Goal: Task Accomplishment & Management: Complete application form

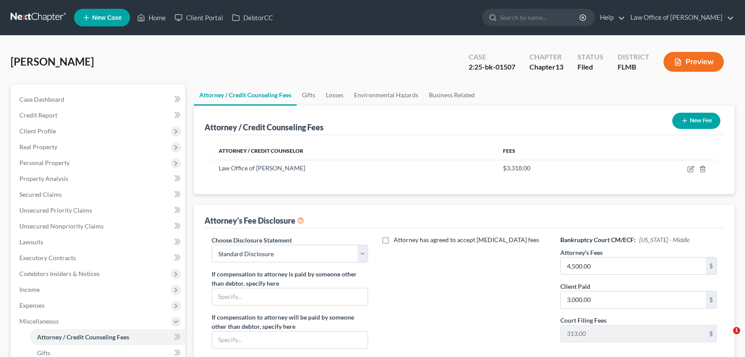
select select "0"
click at [159, 12] on link "Home" at bounding box center [151, 18] width 37 height 16
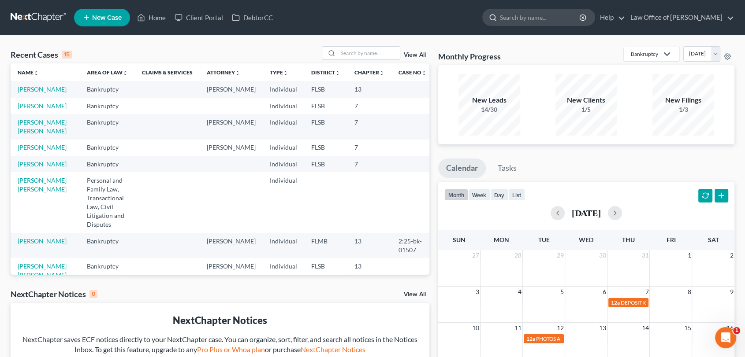
click at [571, 20] on input "search" at bounding box center [540, 17] width 81 height 16
type input "[PERSON_NAME]"
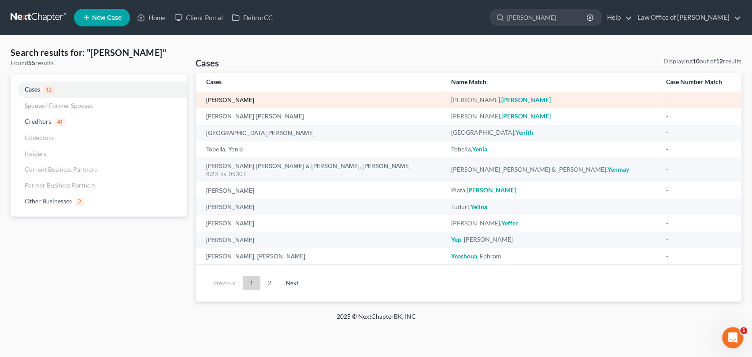
click at [236, 102] on link "[PERSON_NAME]" at bounding box center [230, 100] width 48 height 6
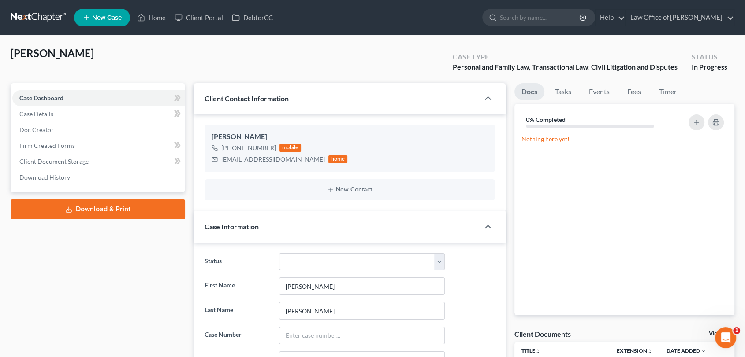
scroll to position [9965, 0]
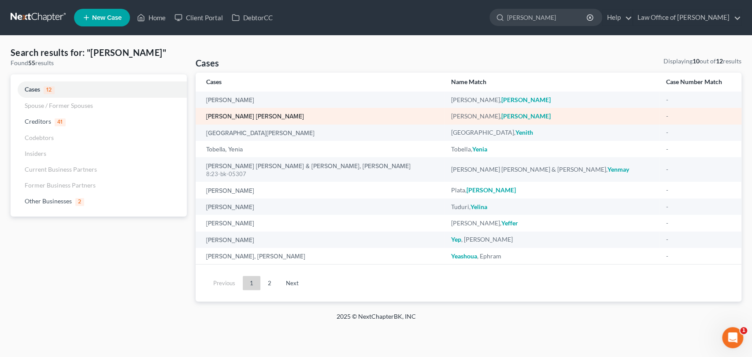
click at [258, 114] on link "[PERSON_NAME] [PERSON_NAME]" at bounding box center [255, 117] width 98 height 6
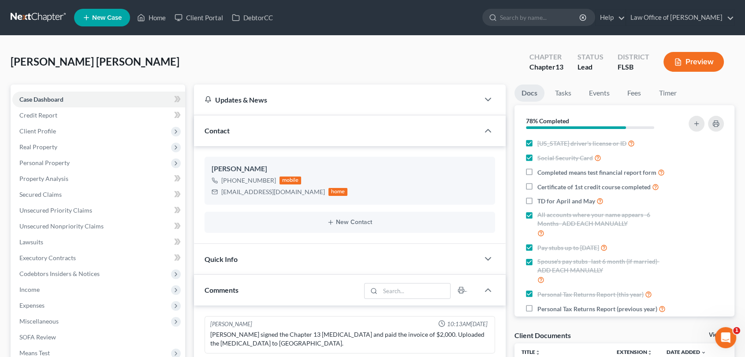
scroll to position [1546, 0]
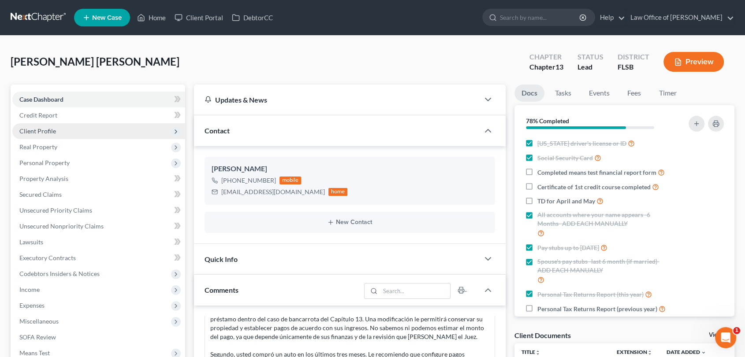
click at [39, 127] on span "Client Profile" at bounding box center [37, 130] width 37 height 7
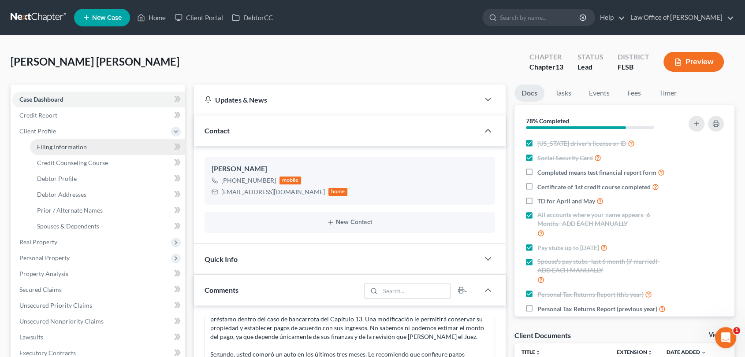
click at [50, 145] on span "Filing Information" at bounding box center [62, 146] width 50 height 7
select select "1"
select select "0"
select select "3"
select select "2"
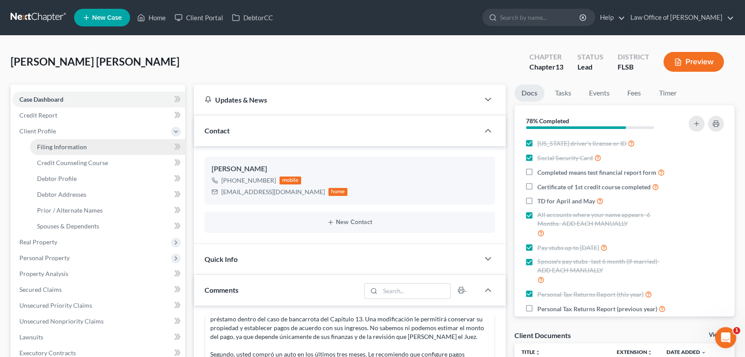
select select "9"
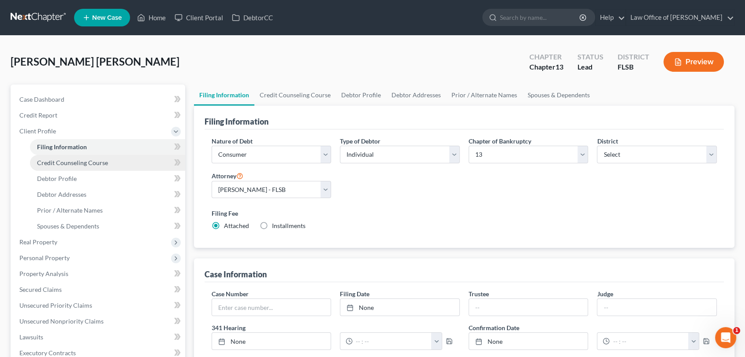
click at [58, 162] on span "Credit Counseling Course" at bounding box center [72, 162] width 71 height 7
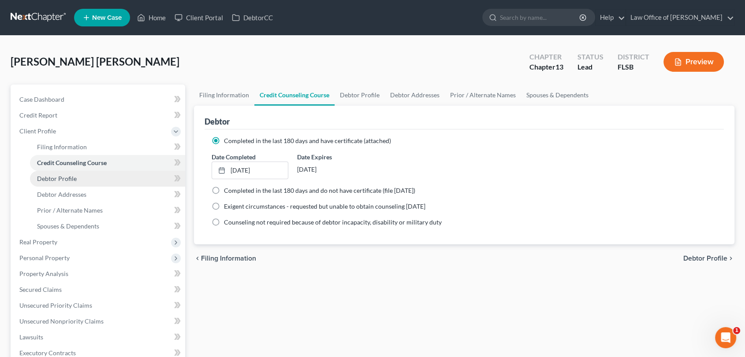
click at [65, 180] on span "Debtor Profile" at bounding box center [57, 178] width 40 height 7
select select "3"
select select "0"
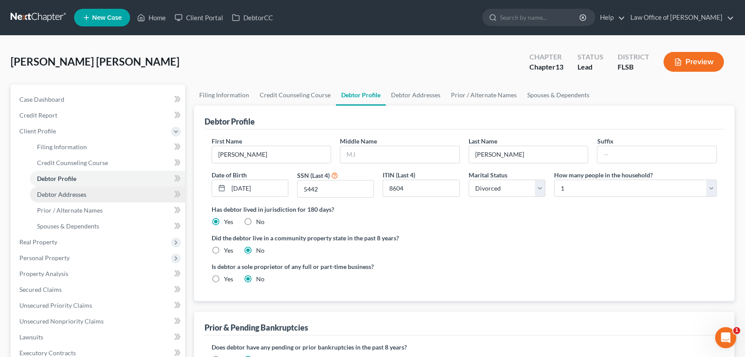
click at [67, 194] on span "Debtor Addresses" at bounding box center [61, 194] width 49 height 7
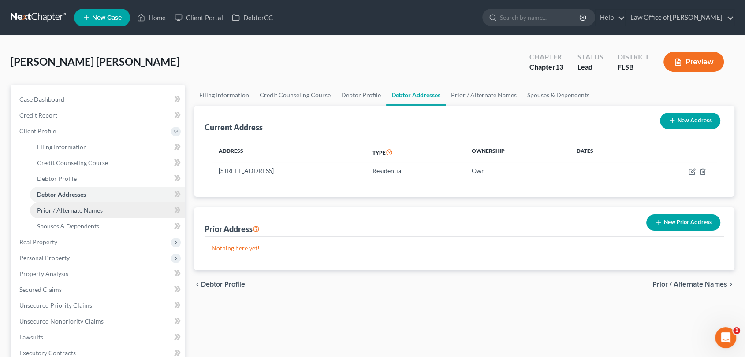
click at [73, 207] on span "Prior / Alternate Names" at bounding box center [70, 210] width 66 height 7
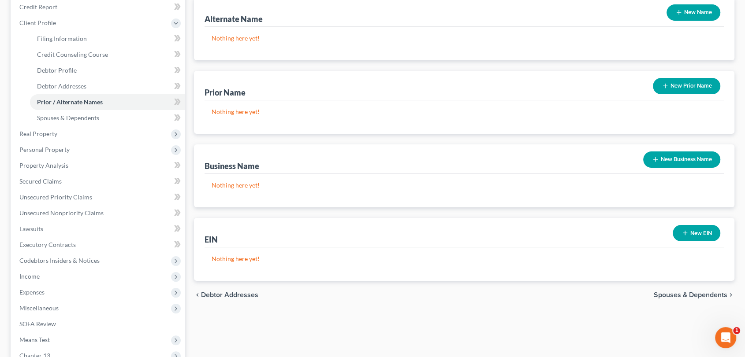
scroll to position [113, 0]
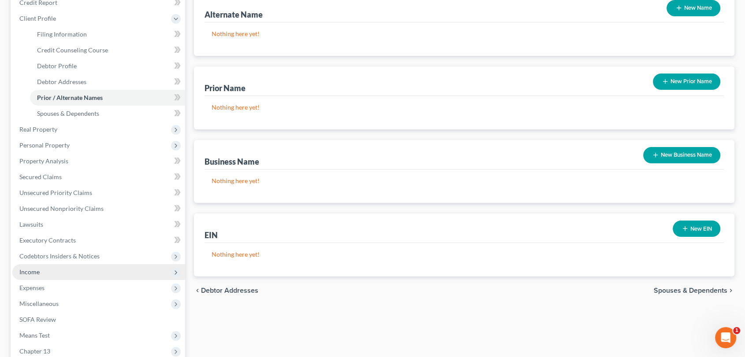
click at [28, 275] on span "Income" at bounding box center [98, 272] width 173 height 16
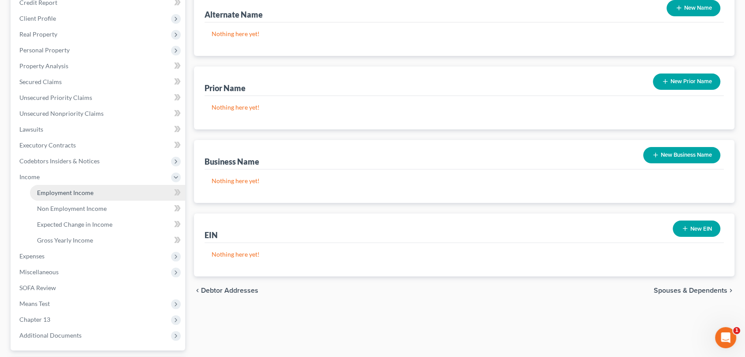
click at [67, 190] on span "Employment Income" at bounding box center [65, 192] width 56 height 7
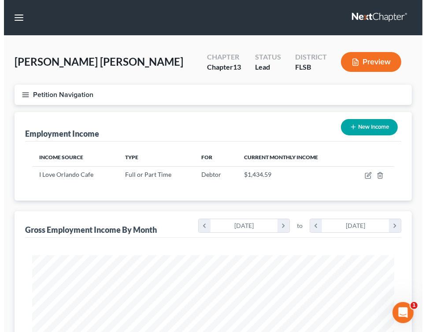
scroll to position [181, 380]
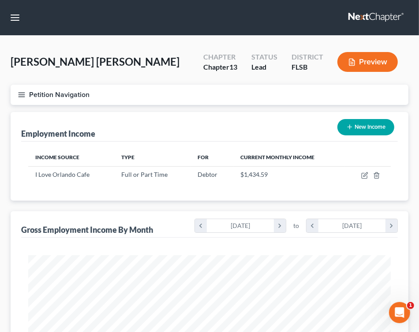
click at [358, 126] on button "New Income" at bounding box center [365, 127] width 57 height 16
select select "0"
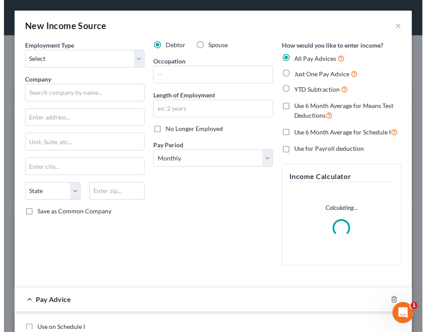
scroll to position [185, 387]
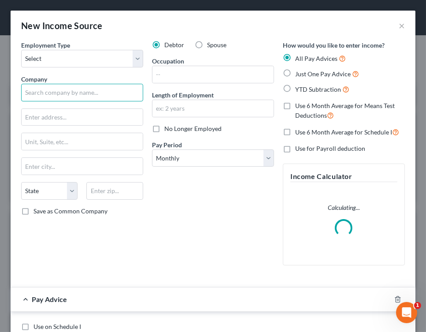
click at [79, 99] on input "text" at bounding box center [82, 93] width 122 height 18
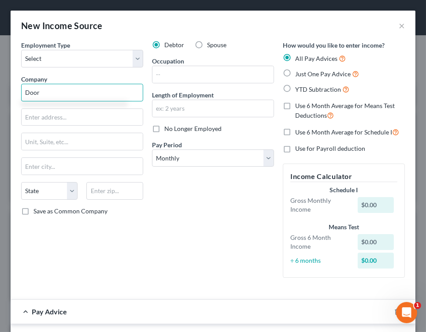
type input "DoorDahs"
type input "[STREET_ADDRESS]"
type input "Suite 400"
type input "[GEOGRAPHIC_DATA]"
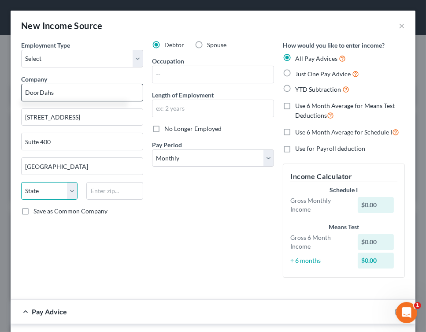
select select "4"
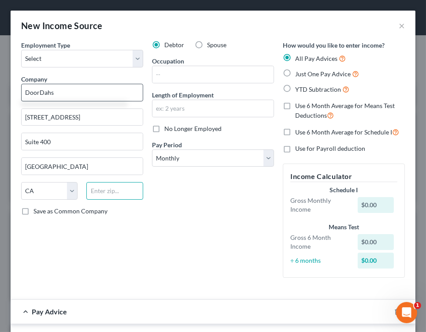
type input "94103"
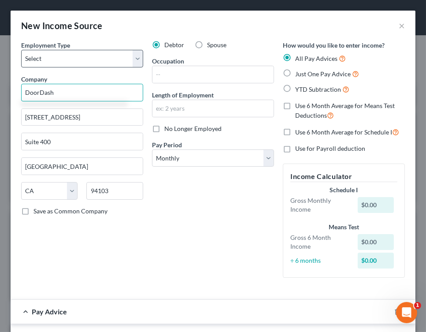
type input "DoorDash"
click at [134, 61] on select "Select Full or [DEMOGRAPHIC_DATA] Employment Self Employment" at bounding box center [82, 59] width 122 height 18
select select "1"
click at [21, 50] on select "Select Full or [DEMOGRAPHIC_DATA] Employment Self Employment" at bounding box center [82, 59] width 122 height 18
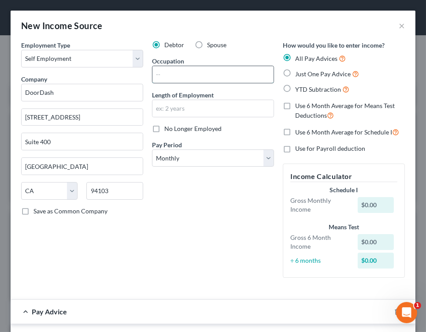
click at [168, 78] on input "text" at bounding box center [212, 74] width 121 height 17
type input "Drive"
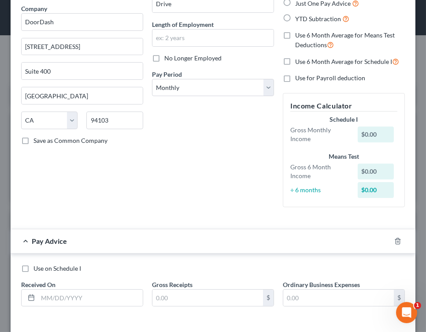
scroll to position [107, 0]
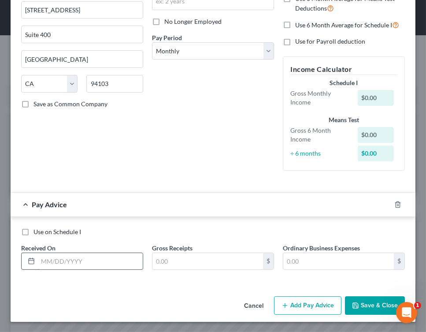
click at [104, 257] on input "text" at bounding box center [90, 261] width 105 height 17
type input "[DATE]"
click at [167, 264] on input "text" at bounding box center [207, 261] width 111 height 17
type input "11.66"
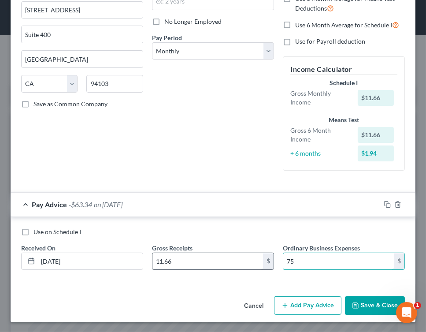
type input "7"
type input "87.64"
click at [303, 309] on button "Add Pay Advice" at bounding box center [307, 305] width 67 height 19
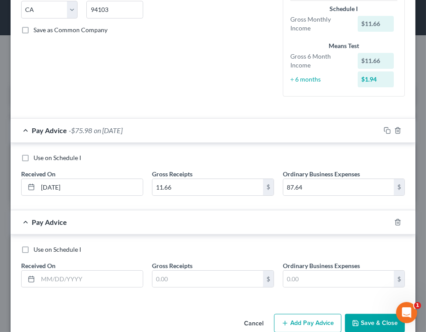
scroll to position [198, 0]
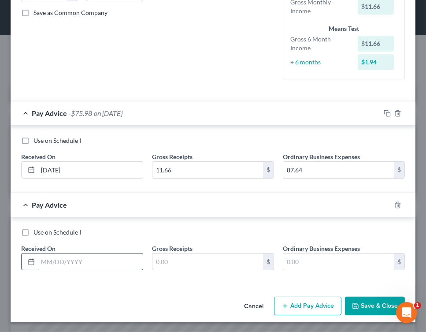
click at [108, 263] on input "text" at bounding box center [90, 261] width 105 height 17
type input "[DATE]"
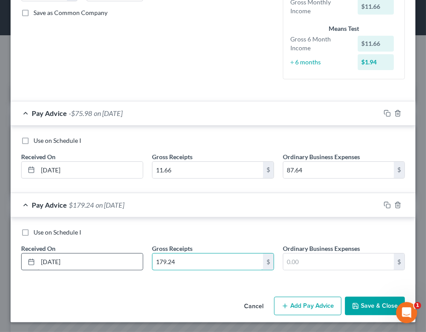
type input "179.24"
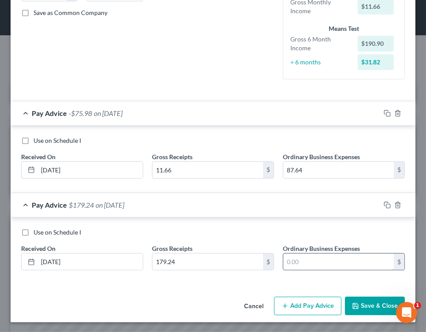
click at [316, 264] on input "text" at bounding box center [338, 261] width 111 height 17
type input "116.96"
click at [303, 306] on button "Add Pay Advice" at bounding box center [307, 306] width 67 height 19
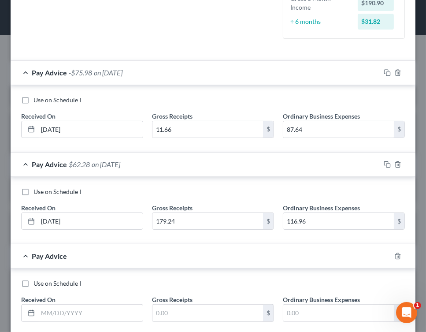
scroll to position [290, 0]
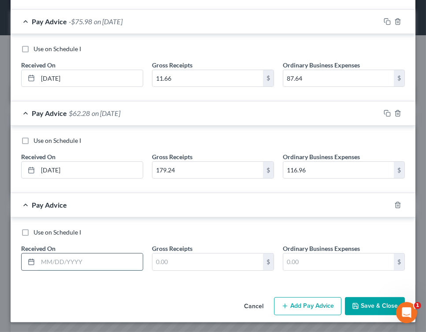
click at [116, 261] on input "text" at bounding box center [90, 261] width 105 height 17
type input "[DATE]"
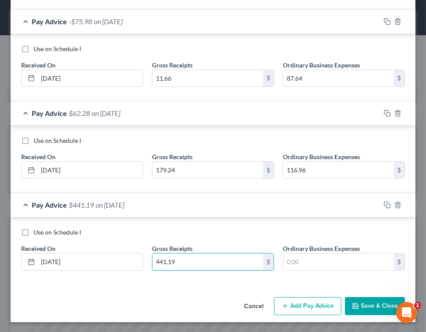
type input "441.19"
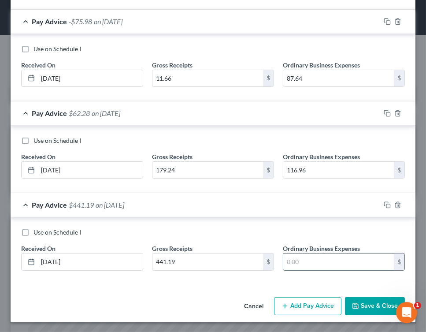
click at [312, 263] on input "text" at bounding box center [338, 261] width 111 height 17
type input "275.66"
click at [294, 312] on button "Add Pay Advice" at bounding box center [307, 306] width 67 height 19
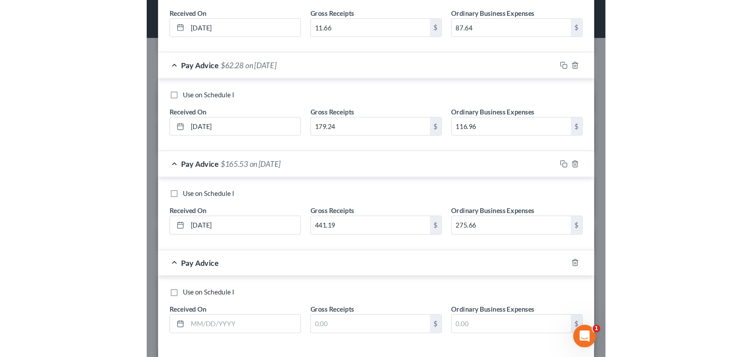
scroll to position [382, 0]
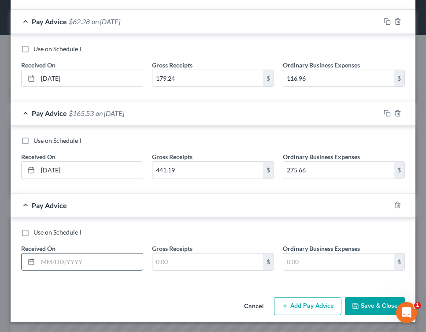
click at [112, 261] on input "text" at bounding box center [90, 261] width 105 height 17
type input "[DATE]"
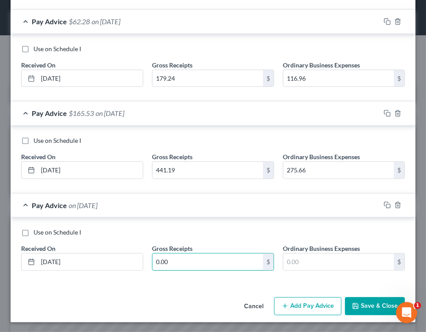
type input "0.00"
click at [312, 304] on button "Add Pay Advice" at bounding box center [307, 306] width 67 height 19
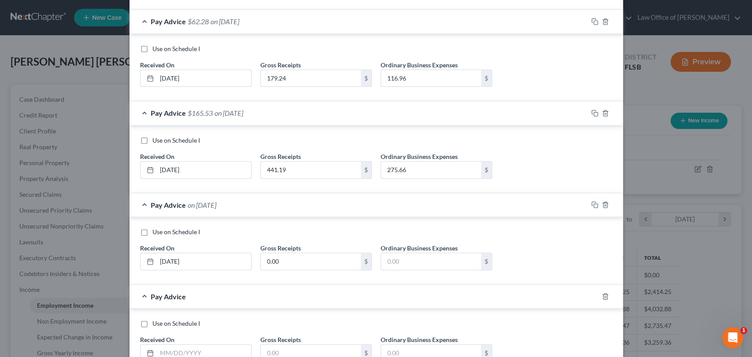
scroll to position [444, 0]
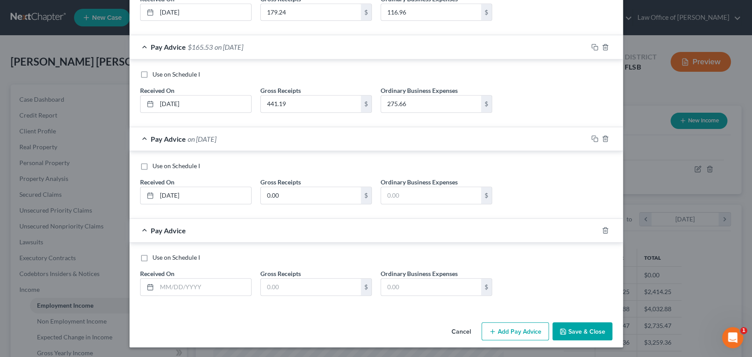
click at [570, 329] on button "Save & Close" at bounding box center [583, 332] width 60 height 19
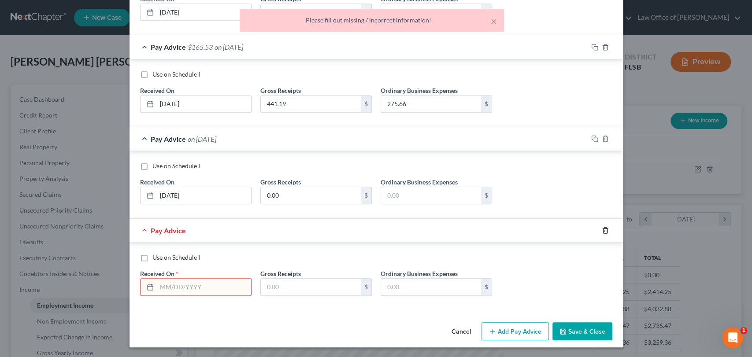
click at [602, 230] on icon "button" at bounding box center [605, 230] width 7 height 7
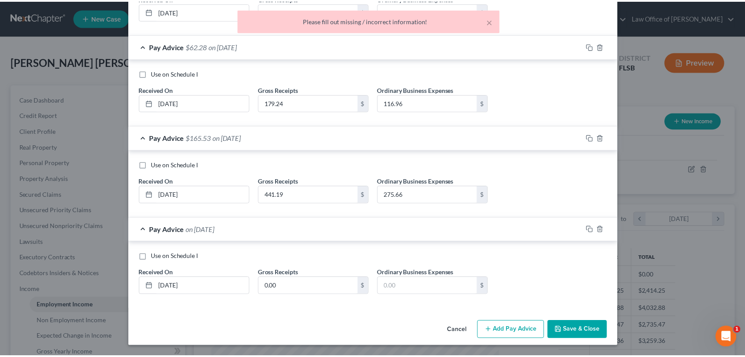
scroll to position [353, 0]
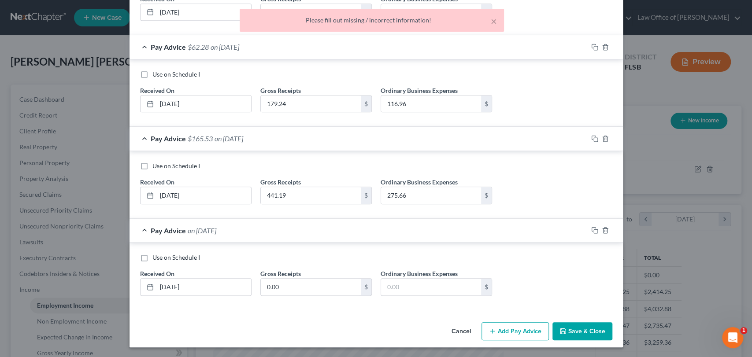
click at [570, 330] on button "Save & Close" at bounding box center [583, 332] width 60 height 19
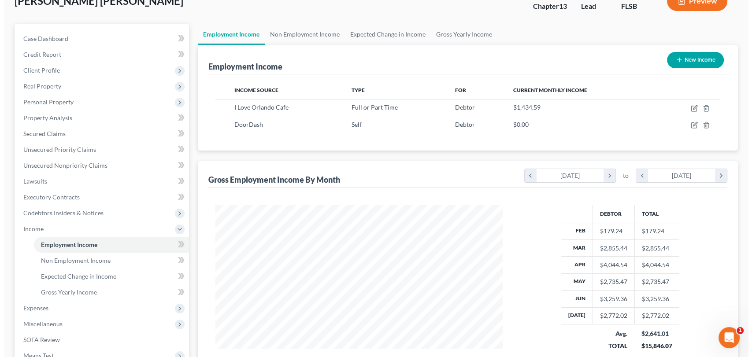
scroll to position [63, 0]
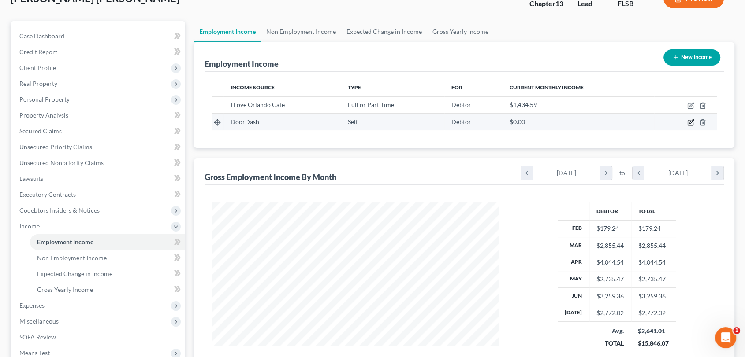
click at [691, 124] on icon "button" at bounding box center [690, 122] width 7 height 7
select select "1"
select select "4"
select select "0"
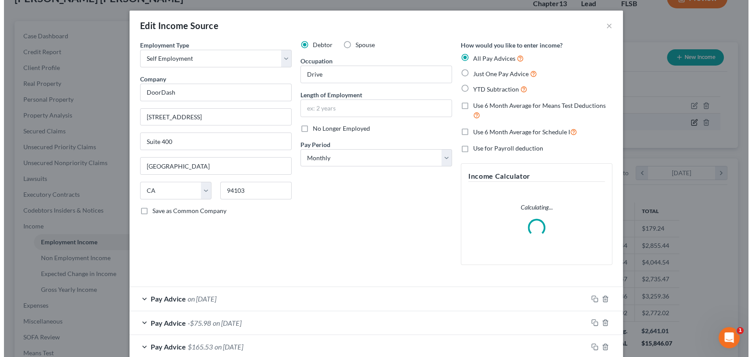
scroll to position [157, 308]
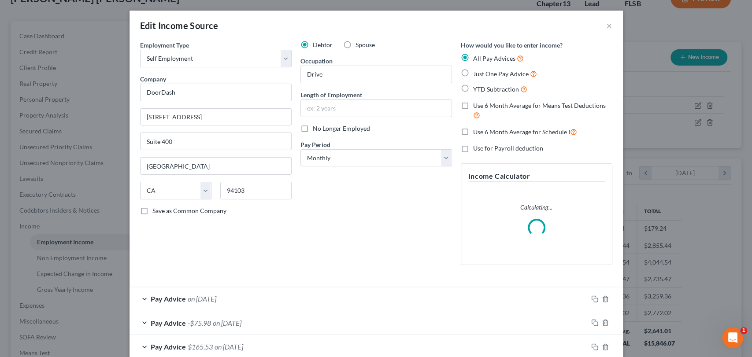
click at [313, 129] on label "No Longer Employed" at bounding box center [341, 128] width 57 height 9
click at [316, 129] on input "No Longer Employed" at bounding box center [319, 127] width 6 height 6
checkbox input "true"
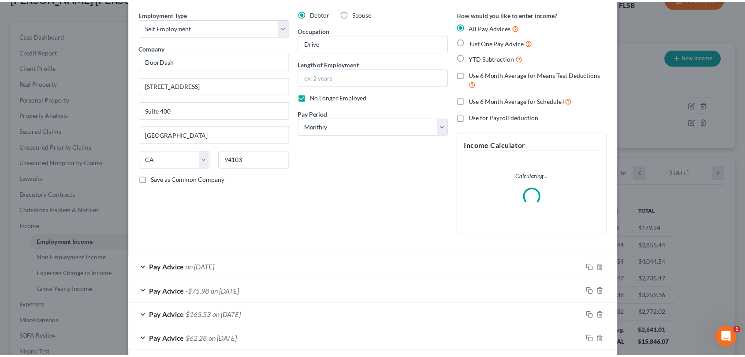
scroll to position [74, 0]
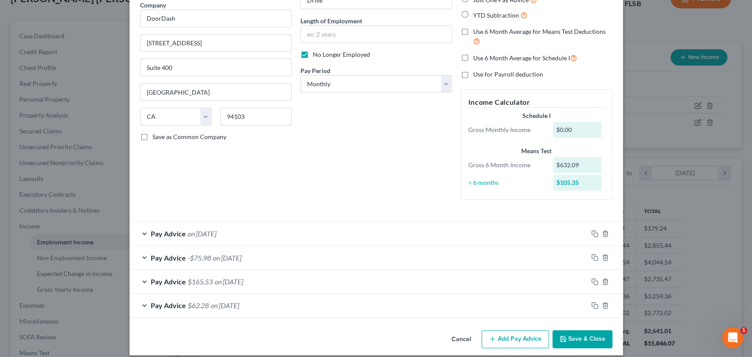
click at [591, 332] on button "Save & Close" at bounding box center [583, 340] width 60 height 19
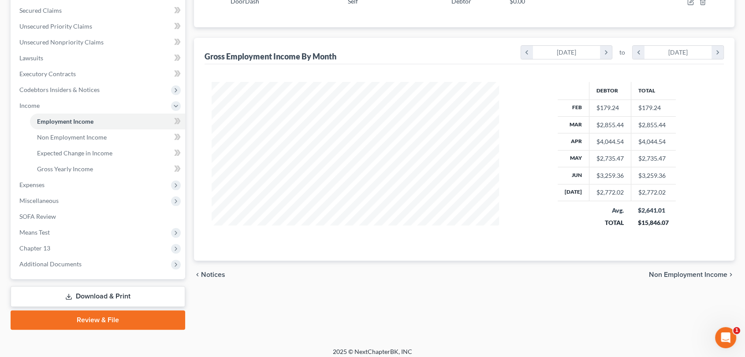
scroll to position [190, 0]
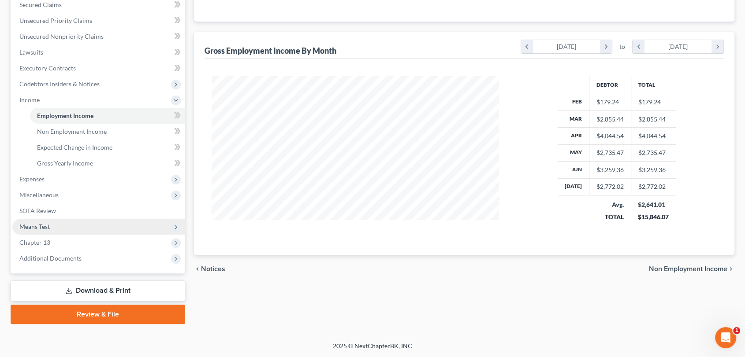
click at [37, 226] on span "Means Test" at bounding box center [34, 226] width 30 height 7
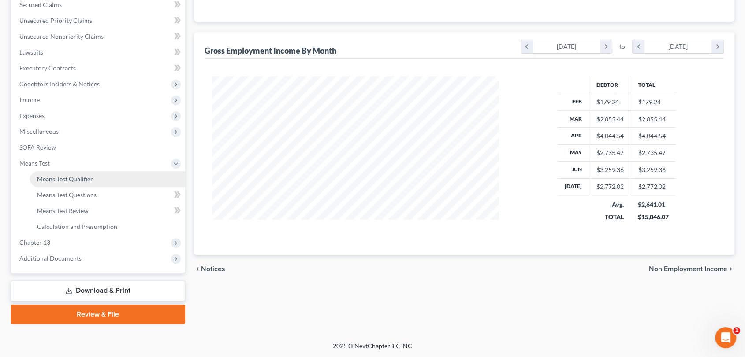
click at [88, 182] on span "Means Test Qualifier" at bounding box center [65, 178] width 56 height 7
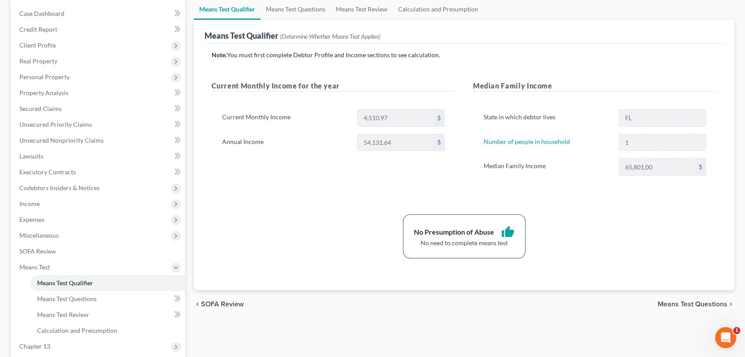
scroll to position [90, 0]
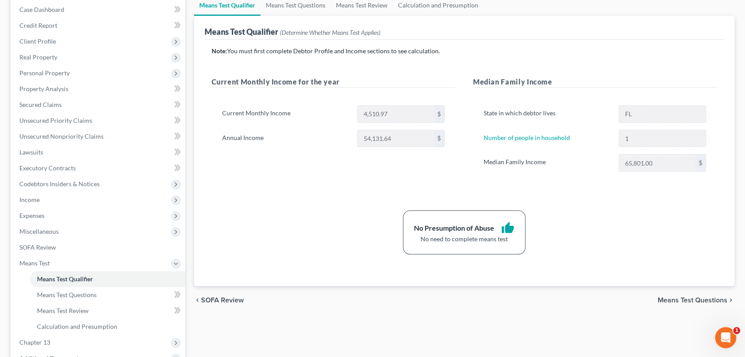
click at [684, 300] on span "Means Test Questions" at bounding box center [693, 300] width 70 height 7
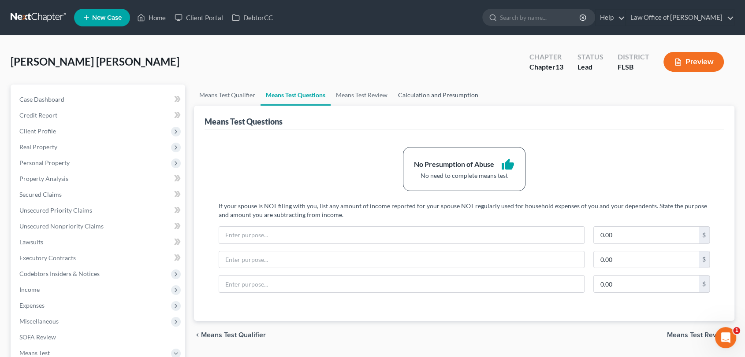
click at [440, 94] on link "Calculation and Presumption" at bounding box center [438, 95] width 91 height 21
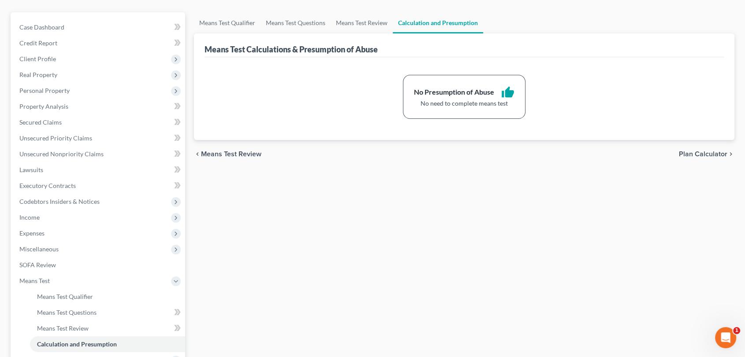
scroll to position [130, 0]
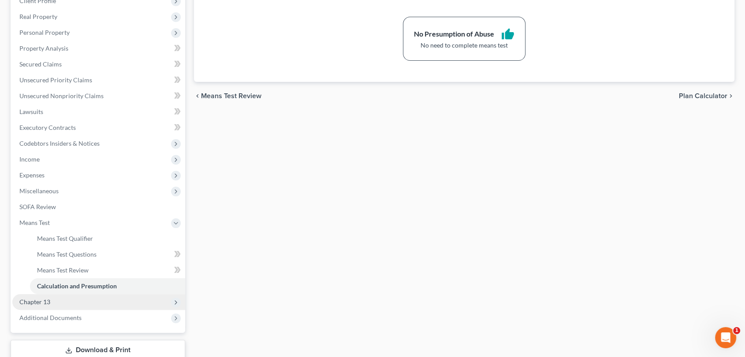
click at [35, 302] on span "Chapter 13" at bounding box center [34, 301] width 31 height 7
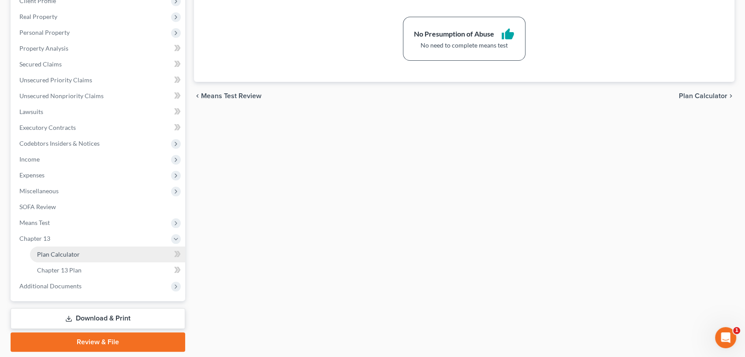
click at [60, 254] on span "Plan Calculator" at bounding box center [58, 254] width 43 height 7
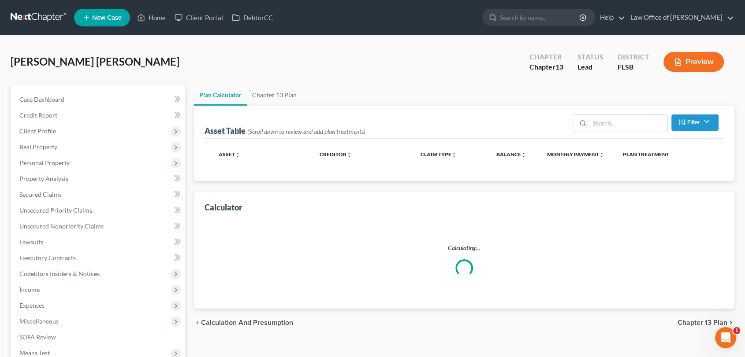
select select "59"
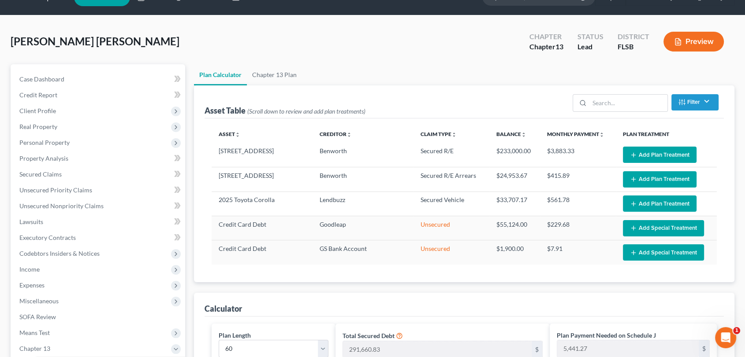
scroll to position [21, 0]
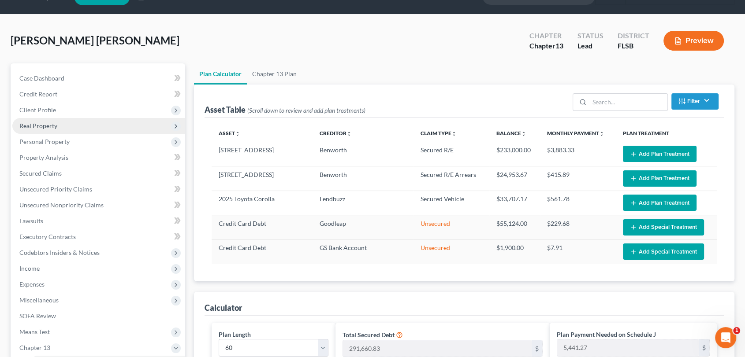
click at [39, 123] on span "Real Property" at bounding box center [38, 125] width 38 height 7
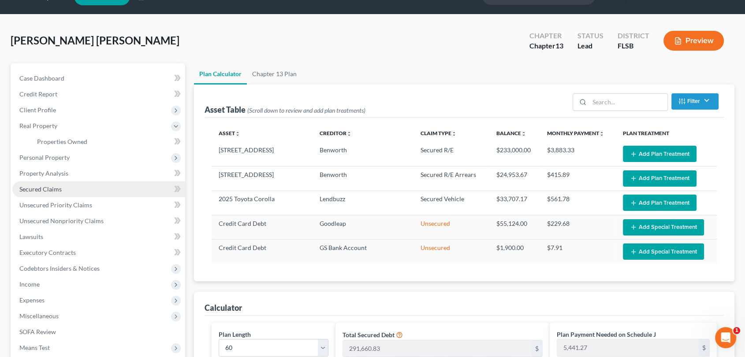
click at [39, 191] on span "Secured Claims" at bounding box center [40, 189] width 42 height 7
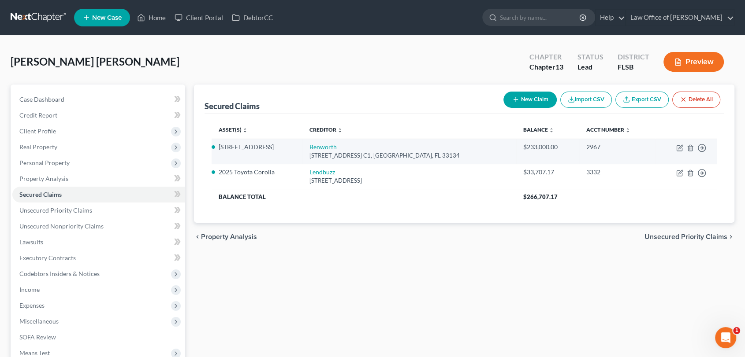
click at [675, 144] on td "Move to E Move to F Move to G Move to Notice Only" at bounding box center [686, 151] width 62 height 25
click at [677, 149] on icon "button" at bounding box center [679, 148] width 7 height 7
select select "9"
select select "4"
select select "0"
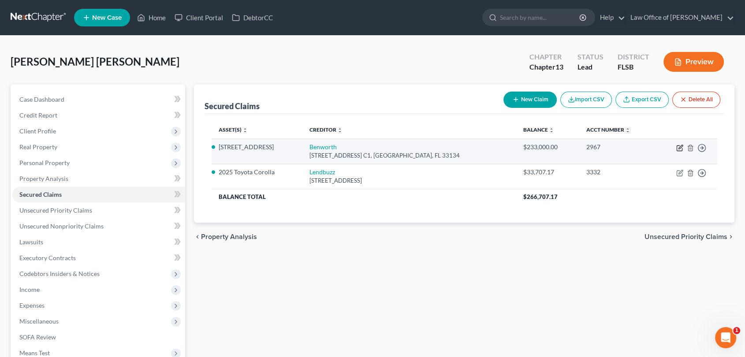
select select "0"
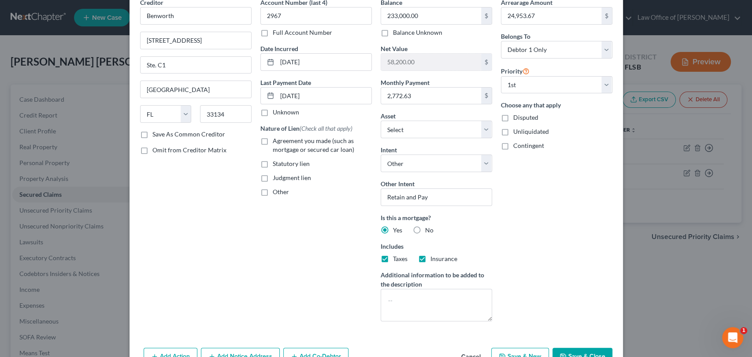
scroll to position [44, 0]
click at [484, 162] on select "Select Surrender Redeem Reaffirm Avoid Other" at bounding box center [437, 163] width 112 height 18
click at [273, 137] on label "Agreement you made (such as mortgage or secured car loan)" at bounding box center [322, 145] width 99 height 18
click at [276, 137] on input "Agreement you made (such as mortgage or secured car loan)" at bounding box center [279, 139] width 6 height 6
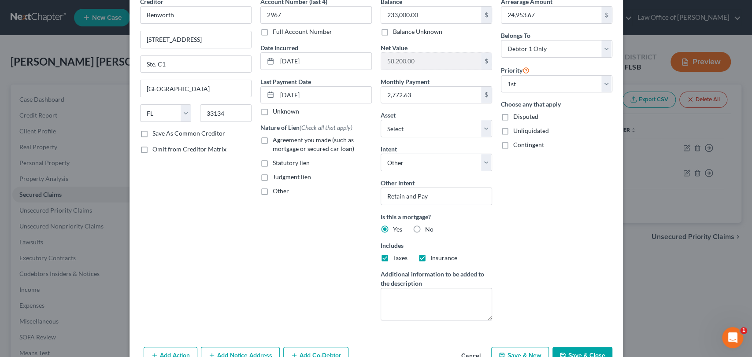
checkbox input "true"
click at [152, 134] on label "Save As Common Creditor" at bounding box center [188, 133] width 73 height 9
click at [156, 134] on input "Save As Common Creditor" at bounding box center [159, 132] width 6 height 6
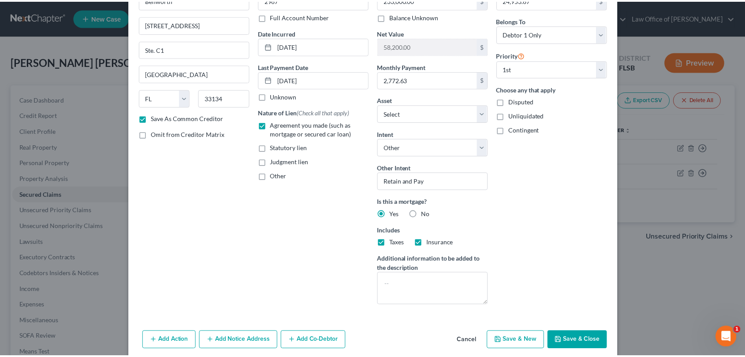
scroll to position [94, 0]
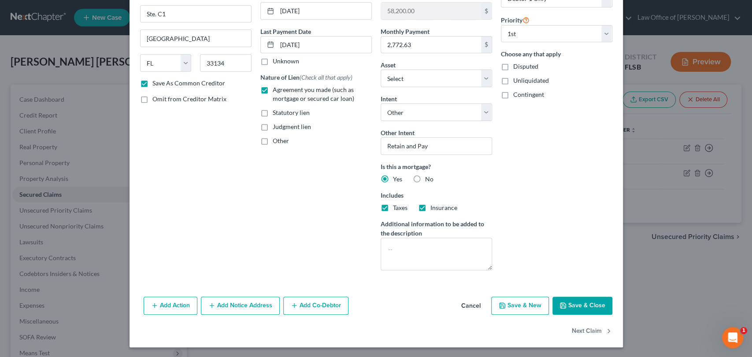
click at [591, 309] on button "Save & Close" at bounding box center [583, 306] width 60 height 19
checkbox input "false"
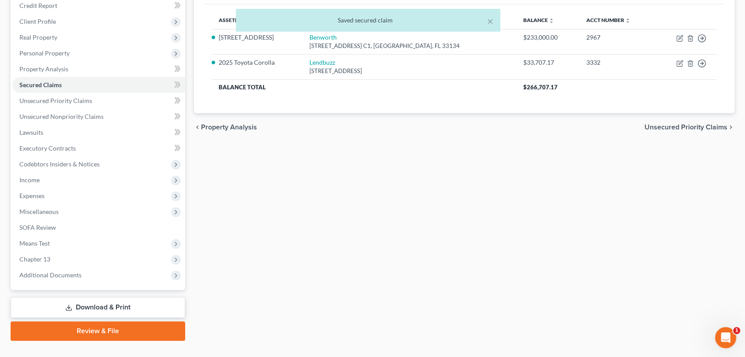
scroll to position [109, 0]
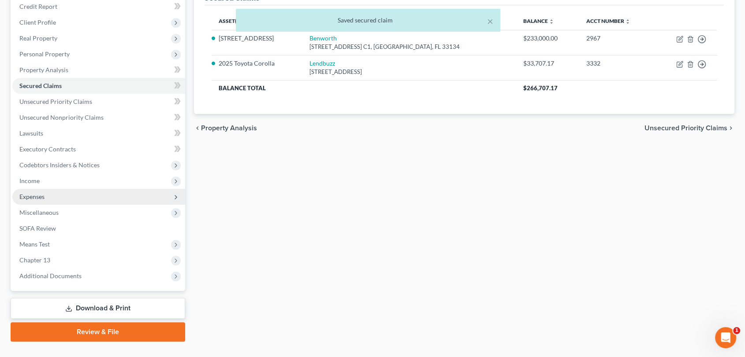
click at [42, 196] on span "Expenses" at bounding box center [31, 196] width 25 height 7
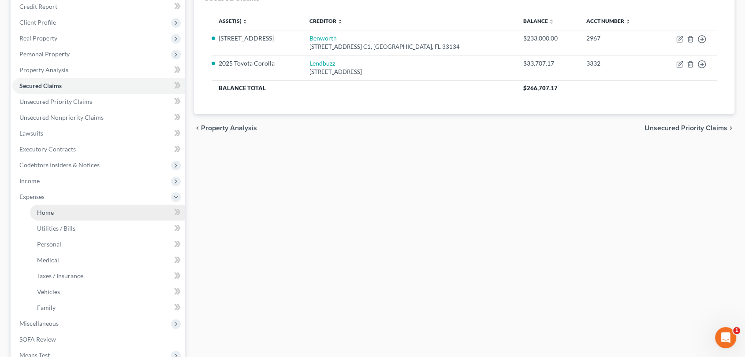
click at [45, 213] on span "Home" at bounding box center [45, 212] width 17 height 7
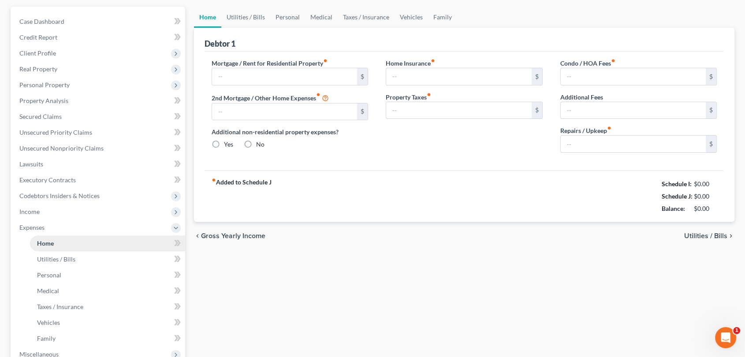
type input "0.00"
radio input "true"
type input "0.00"
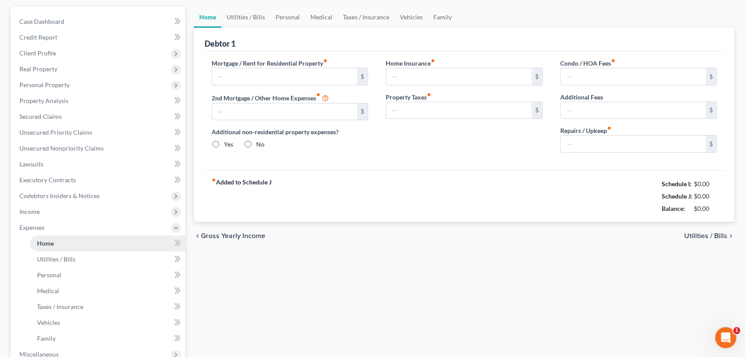
type input "0.00"
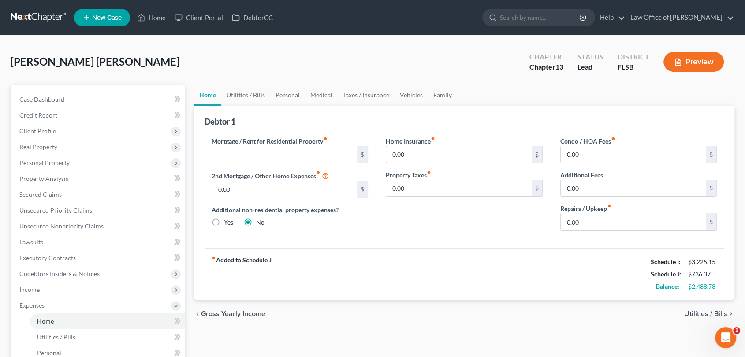
click at [698, 311] on span "Utilities / Bills" at bounding box center [705, 314] width 43 height 7
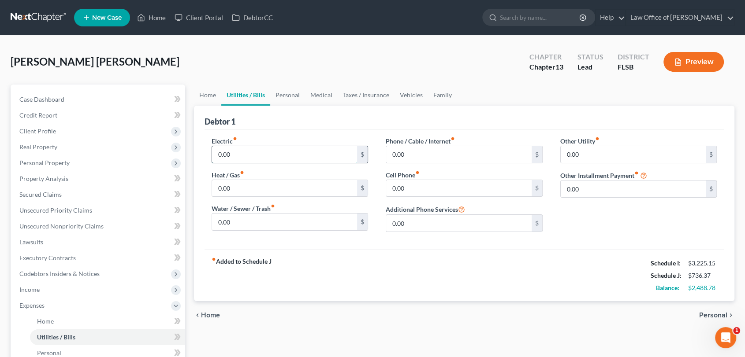
click at [289, 151] on input "0.00" at bounding box center [284, 154] width 145 height 17
type input "300.00"
type input "100.00"
type input "110.00"
click at [714, 314] on span "Personal" at bounding box center [713, 315] width 28 height 7
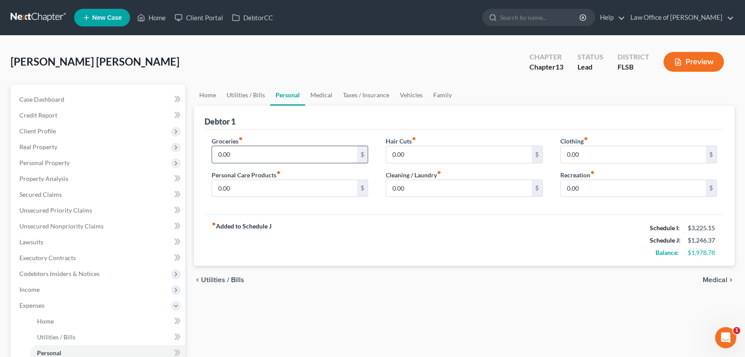
click at [324, 153] on input "0.00" at bounding box center [284, 154] width 145 height 17
type input "400.00"
click at [312, 182] on input "0.00" at bounding box center [284, 188] width 145 height 17
type input "0"
type input "50.00"
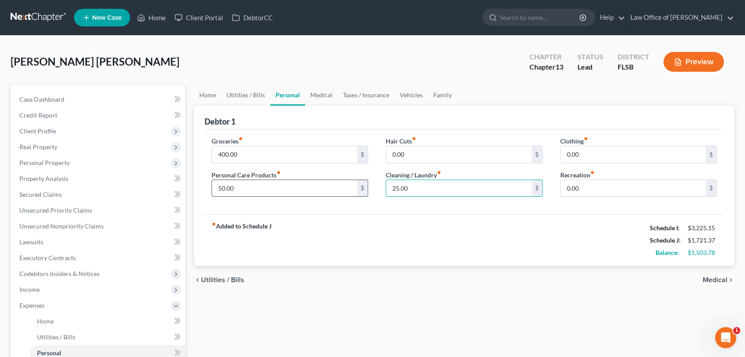
type input "25.00"
type input "50.00"
type input "75.00"
click at [713, 279] on span "Medical" at bounding box center [715, 280] width 25 height 7
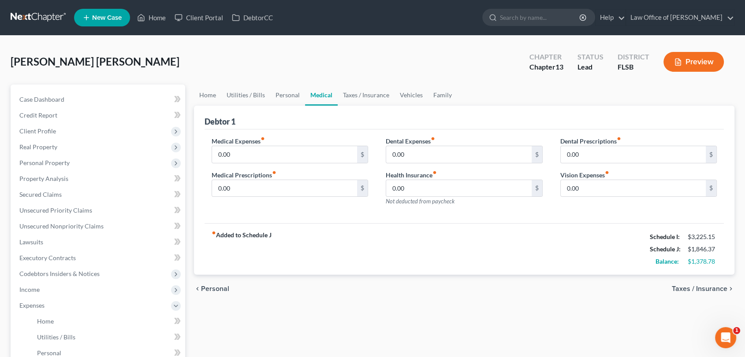
click at [713, 279] on div "chevron_left Personal Taxes / Insurance chevron_right" at bounding box center [464, 289] width 541 height 28
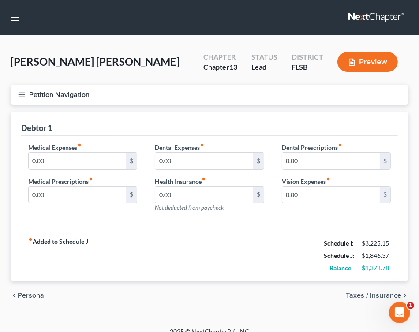
click at [209, 225] on div "Medical Expenses fiber_manual_record 0.00 $ Medical Prescriptions fiber_manual_…" at bounding box center [209, 183] width 376 height 94
click at [26, 296] on span "Personal" at bounding box center [32, 295] width 28 height 7
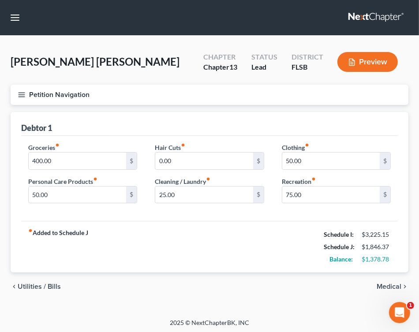
click at [36, 284] on span "Utilities / Bills" at bounding box center [39, 286] width 43 height 7
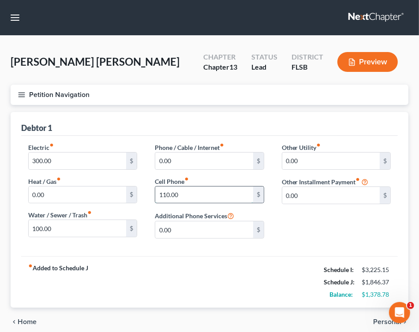
click at [188, 196] on input "110.00" at bounding box center [203, 194] width 97 height 17
type input "30.00"
click at [382, 320] on span "Personal" at bounding box center [387, 321] width 28 height 7
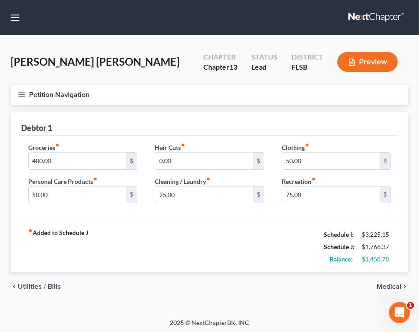
click at [388, 289] on span "Medical" at bounding box center [388, 286] width 25 height 7
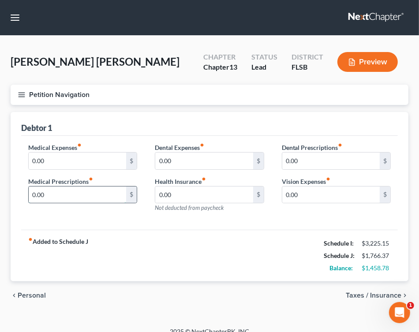
click at [59, 195] on input "0.00" at bounding box center [77, 194] width 97 height 17
type input "200.00"
click at [357, 292] on span "Taxes / Insurance" at bounding box center [374, 295] width 56 height 7
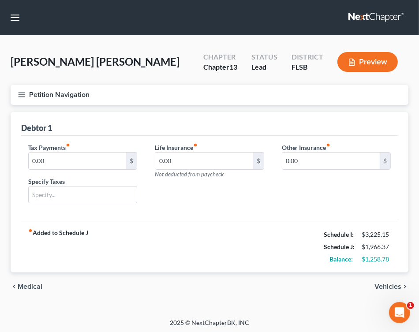
click at [390, 286] on span "Vehicles" at bounding box center [387, 286] width 27 height 7
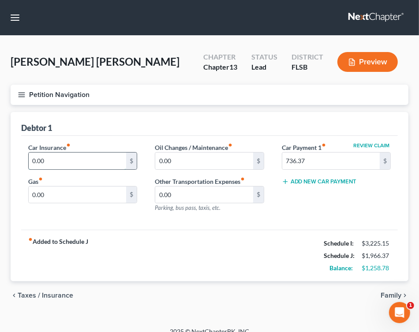
click at [80, 162] on input "0.00" at bounding box center [77, 160] width 97 height 17
type input "120.00"
click at [59, 190] on input "0.00" at bounding box center [77, 194] width 97 height 17
type input "2"
type input "160.00"
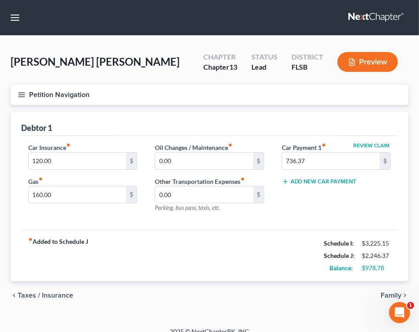
click at [44, 294] on span "Taxes / Insurance" at bounding box center [46, 295] width 56 height 7
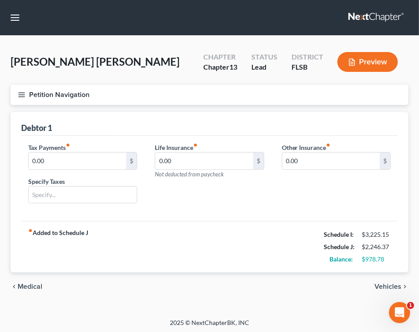
click at [36, 289] on span "Medical" at bounding box center [30, 286] width 25 height 7
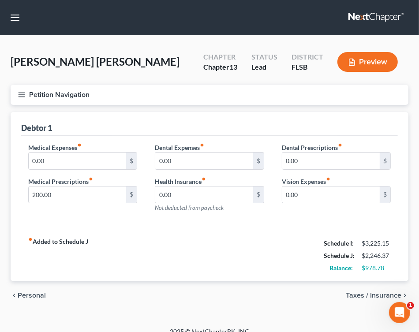
click at [35, 294] on span "Personal" at bounding box center [32, 295] width 28 height 7
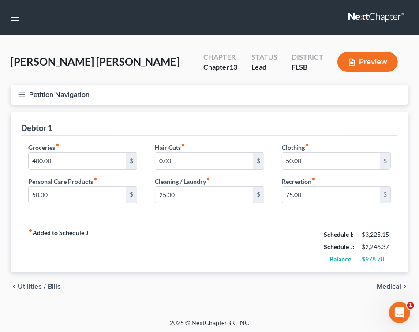
drag, startPoint x: 388, startPoint y: 286, endPoint x: 319, endPoint y: 311, distance: 73.5
click at [319, 311] on div "[PERSON_NAME] [PERSON_NAME] Upgraded Chapter Chapter 13 Status Lead District FL…" at bounding box center [209, 177] width 419 height 283
click at [35, 286] on span "Utilities / Bills" at bounding box center [39, 286] width 43 height 7
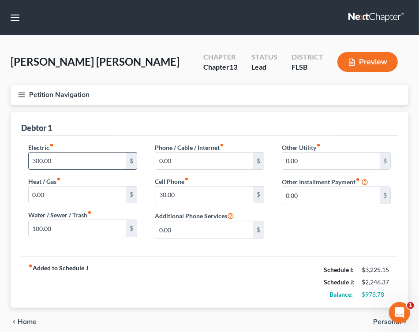
click at [37, 160] on input "300.00" at bounding box center [77, 160] width 97 height 17
type input "200.00"
click at [313, 318] on div "chevron_left Home Personal chevron_right" at bounding box center [210, 322] width 398 height 28
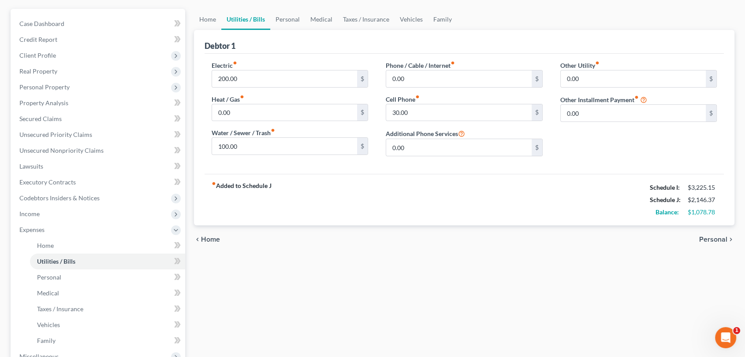
scroll to position [81, 0]
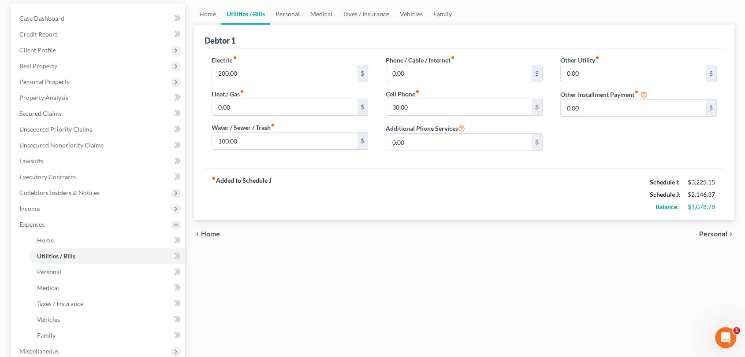
click at [713, 234] on span "Personal" at bounding box center [713, 234] width 28 height 7
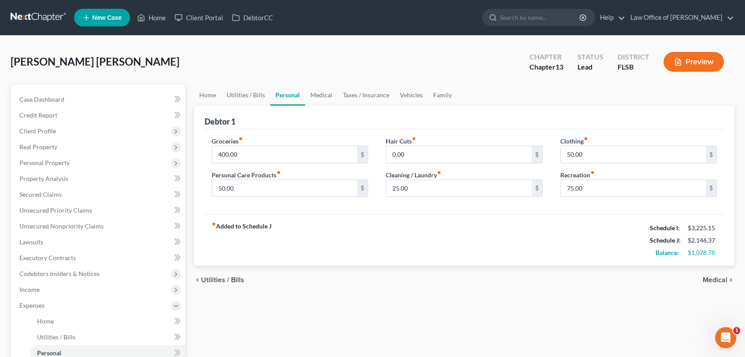
click at [712, 277] on span "Medical" at bounding box center [715, 280] width 25 height 7
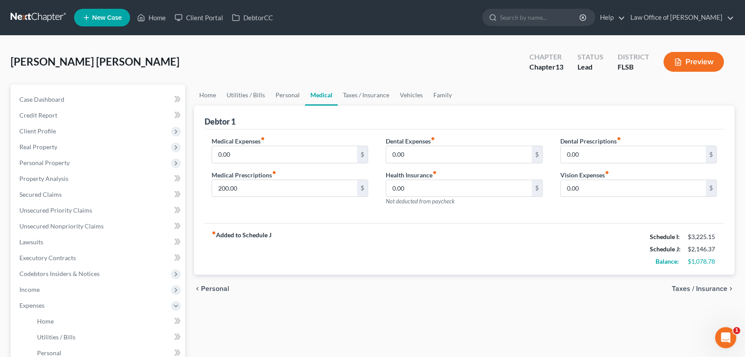
click at [710, 287] on span "Taxes / Insurance" at bounding box center [700, 289] width 56 height 7
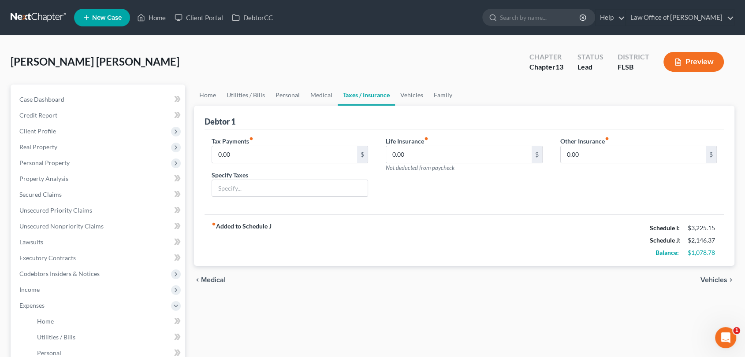
click at [710, 277] on span "Vehicles" at bounding box center [713, 280] width 27 height 7
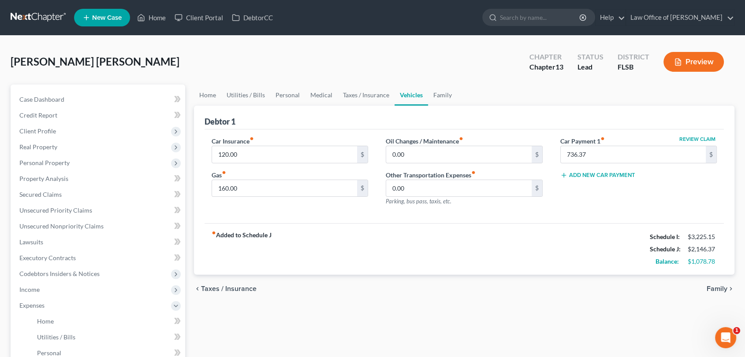
click at [715, 286] on span "Family" at bounding box center [717, 289] width 21 height 7
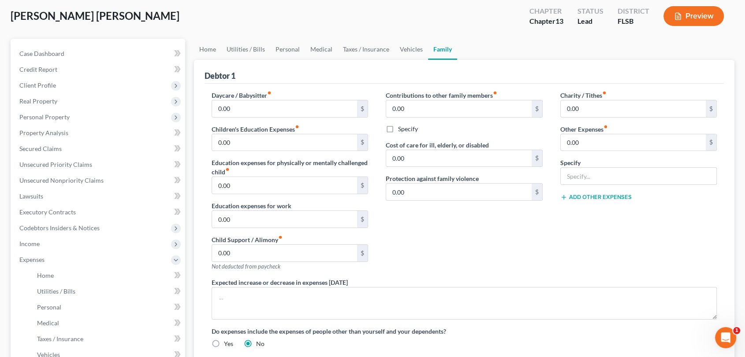
scroll to position [55, 0]
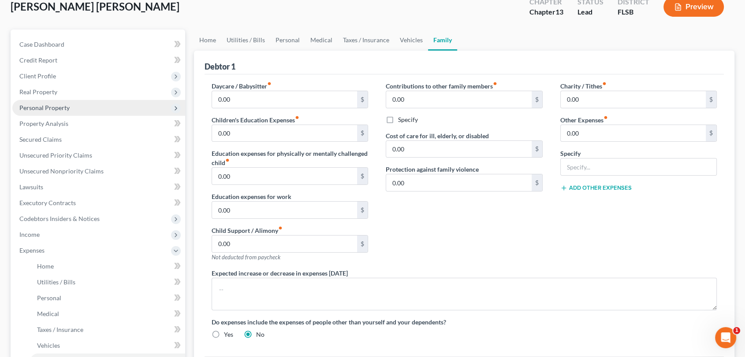
click at [44, 110] on span "Personal Property" at bounding box center [44, 107] width 50 height 7
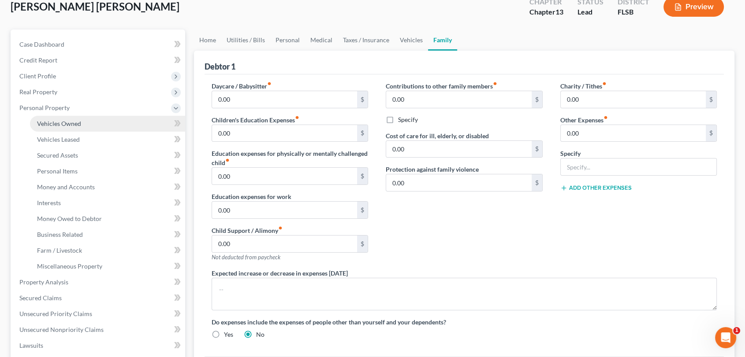
click at [52, 120] on span "Vehicles Owned" at bounding box center [59, 123] width 44 height 7
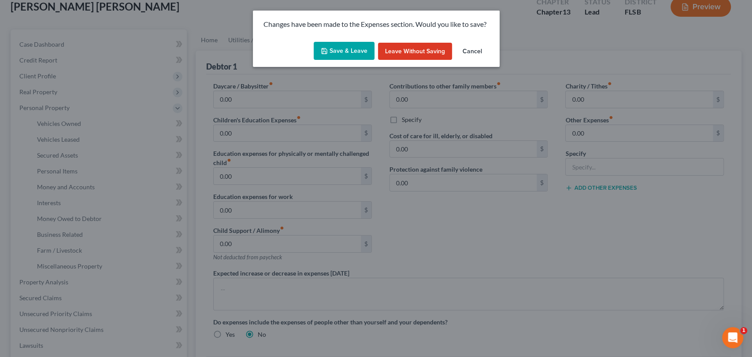
click at [340, 46] on button "Save & Leave" at bounding box center [344, 51] width 61 height 19
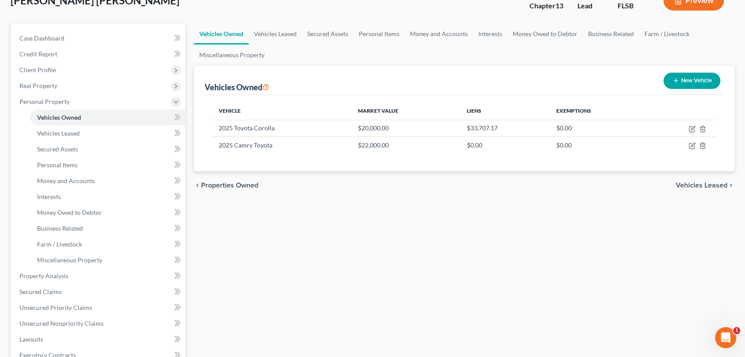
scroll to position [67, 0]
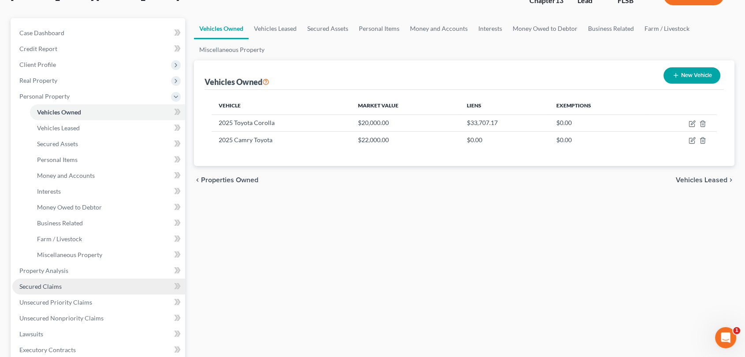
click at [45, 283] on span "Secured Claims" at bounding box center [40, 286] width 42 height 7
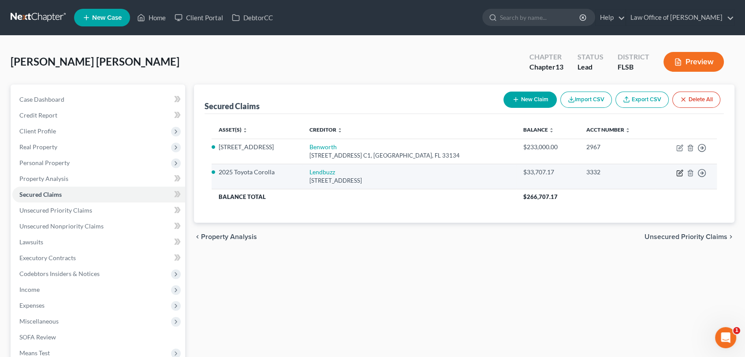
click at [679, 173] on icon "button" at bounding box center [679, 173] width 7 height 7
select select "22"
select select "2"
select select "0"
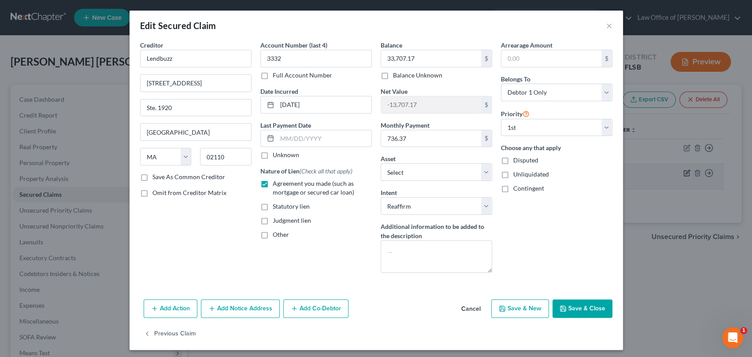
click at [679, 173] on div "Edit Secured Claim × Creditor * Lendbuzz [STREET_ADDRESS] [GEOGRAPHIC_DATA] [US…" at bounding box center [376, 178] width 752 height 357
click at [573, 310] on button "Save & Close" at bounding box center [583, 309] width 60 height 19
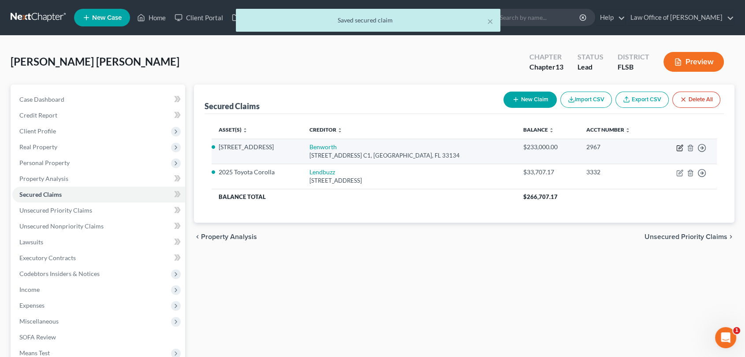
click at [681, 149] on icon "button" at bounding box center [679, 148] width 7 height 7
select select "9"
select select "4"
select select "0"
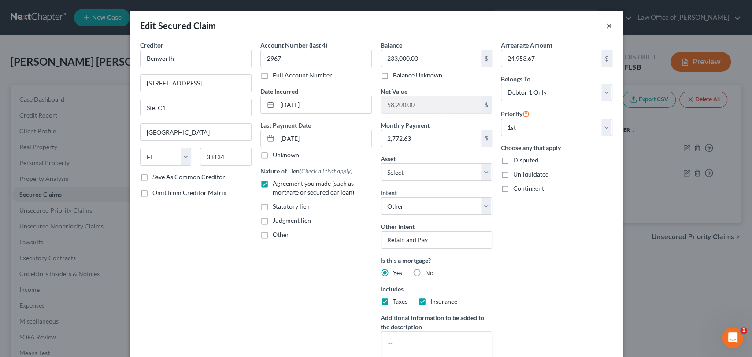
click at [606, 29] on button "×" at bounding box center [609, 25] width 6 height 11
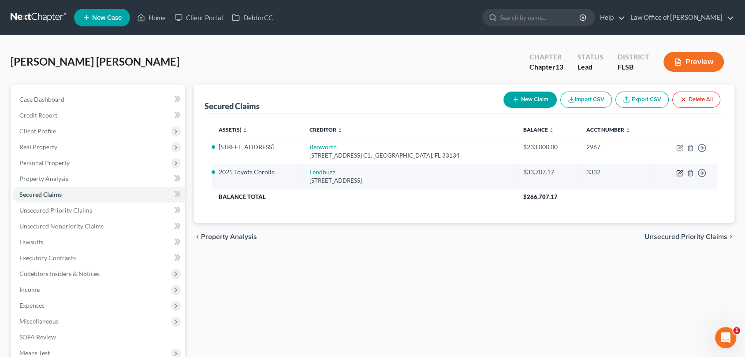
click at [680, 174] on icon "button" at bounding box center [679, 173] width 7 height 7
select select "22"
select select "2"
select select "0"
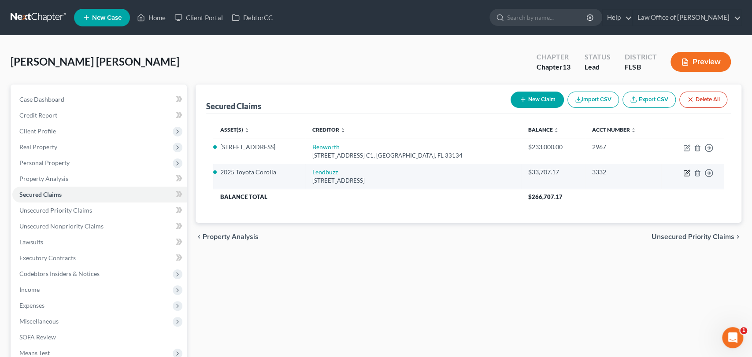
select select "0"
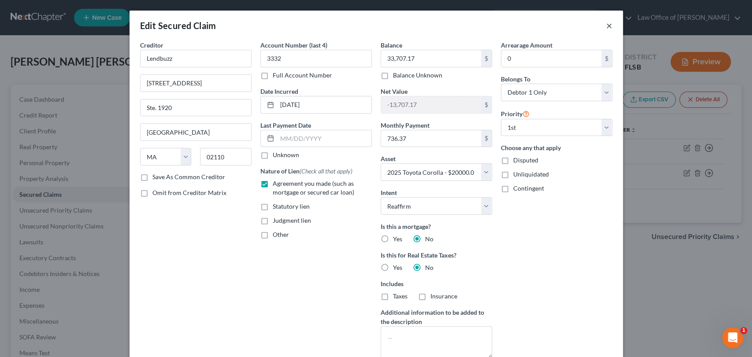
click at [606, 26] on button "×" at bounding box center [609, 25] width 6 height 11
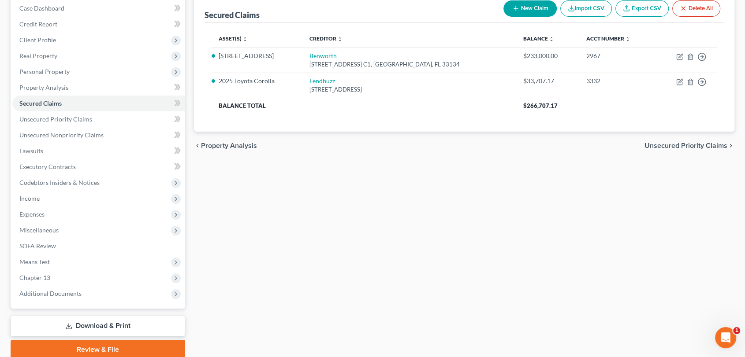
scroll to position [126, 0]
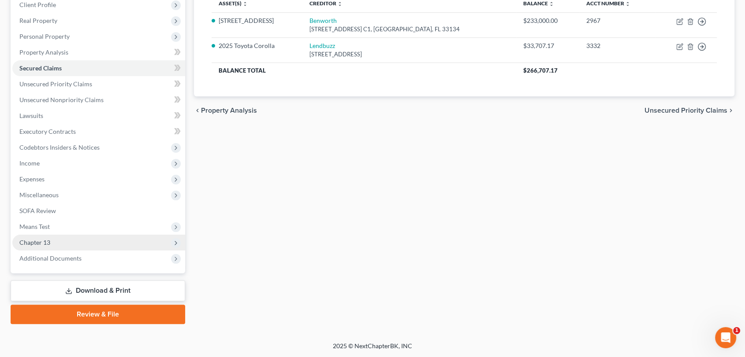
click at [30, 244] on span "Chapter 13" at bounding box center [34, 242] width 31 height 7
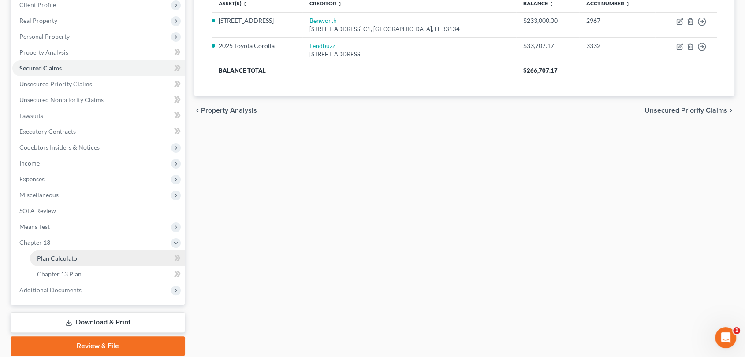
click at [47, 258] on span "Plan Calculator" at bounding box center [58, 258] width 43 height 7
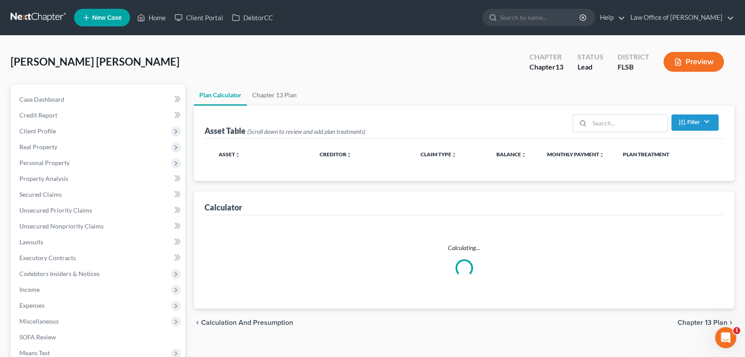
select select "59"
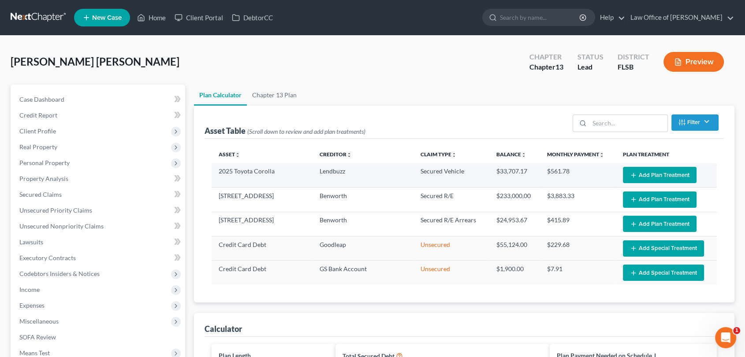
click at [637, 172] on button "Add Plan Treatment" at bounding box center [660, 175] width 74 height 16
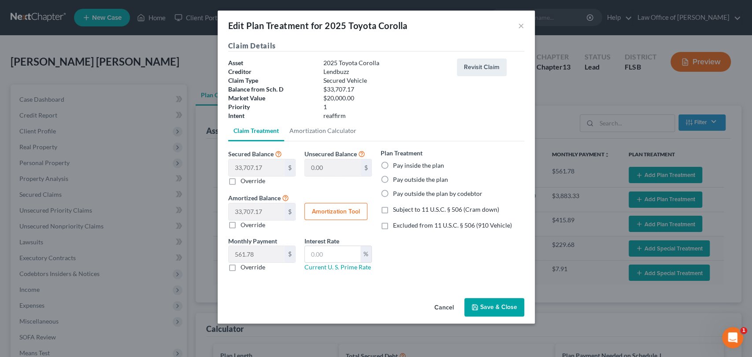
click at [393, 178] on label "Pay outside the plan" at bounding box center [420, 179] width 55 height 9
click at [397, 178] on input "Pay outside the plan" at bounding box center [400, 178] width 6 height 6
radio input "true"
click at [494, 306] on button "Save & Close" at bounding box center [495, 307] width 60 height 19
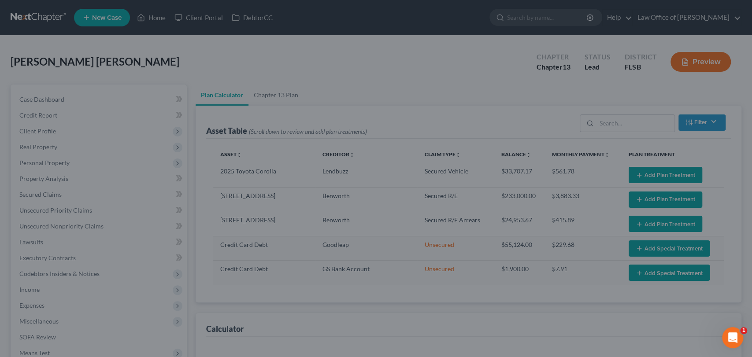
select select "59"
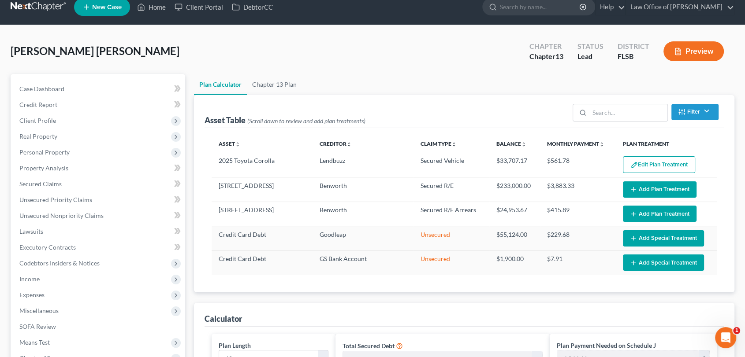
scroll to position [13, 0]
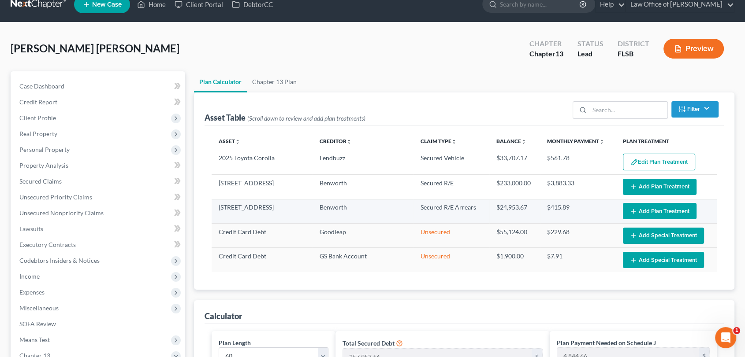
click at [659, 209] on button "Add Plan Treatment" at bounding box center [660, 211] width 74 height 16
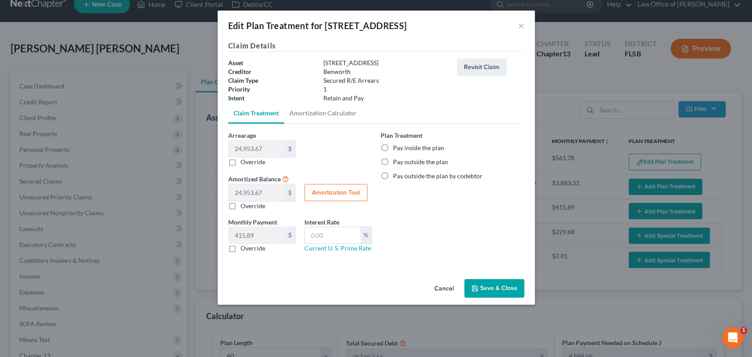
click at [393, 146] on label "Pay inside the plan" at bounding box center [418, 148] width 51 height 9
click at [397, 146] on input "Pay inside the plan" at bounding box center [400, 147] width 6 height 6
radio input "true"
drag, startPoint x: 496, startPoint y: 287, endPoint x: 523, endPoint y: 237, distance: 57.0
click at [523, 237] on div "Edit Plan Treatment for [STREET_ADDRESS] × Claim Details Asset [STREET_ADDRESS]…" at bounding box center [376, 158] width 317 height 294
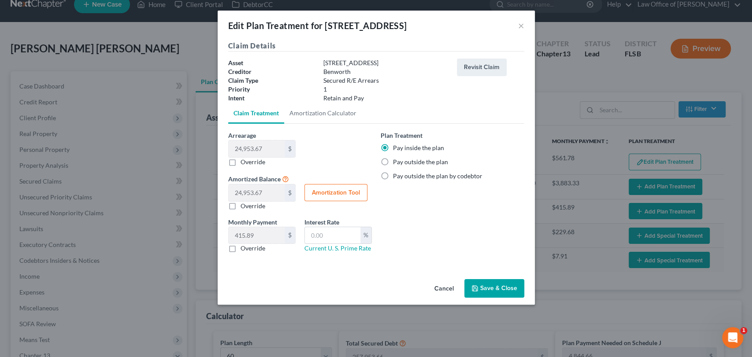
click at [487, 286] on button "Save & Close" at bounding box center [495, 288] width 60 height 19
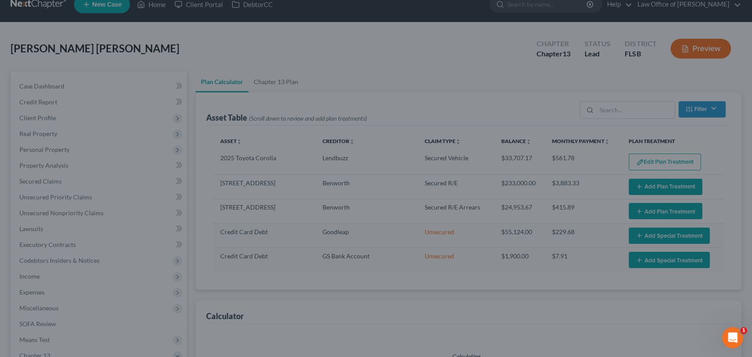
select select "59"
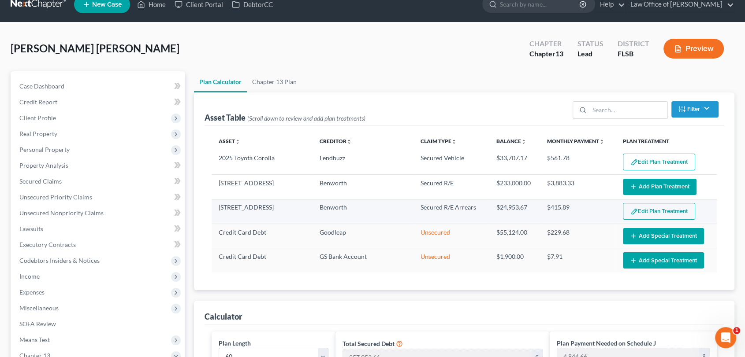
click at [678, 212] on button "Edit Plan Treatment" at bounding box center [659, 211] width 72 height 17
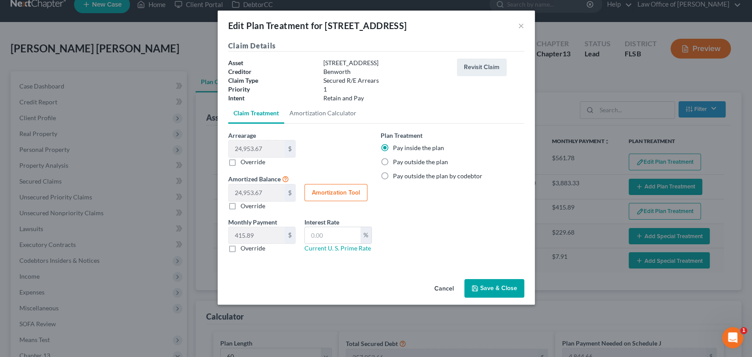
click at [393, 149] on label "Pay inside the plan" at bounding box center [418, 148] width 51 height 9
click at [397, 149] on input "Pay inside the plan" at bounding box center [400, 147] width 6 height 6
click at [448, 288] on button "Cancel" at bounding box center [444, 289] width 33 height 18
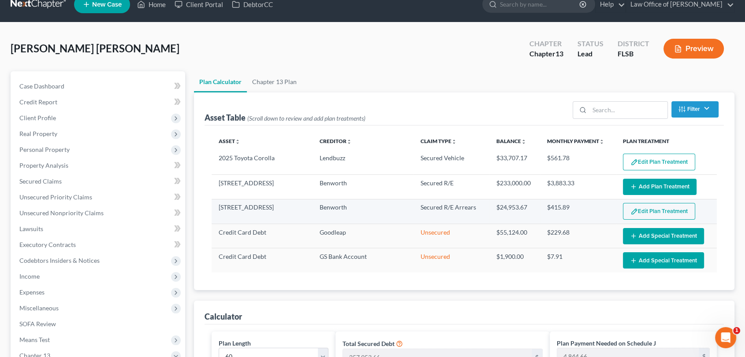
click at [645, 208] on button "Edit Plan Treatment" at bounding box center [659, 211] width 72 height 17
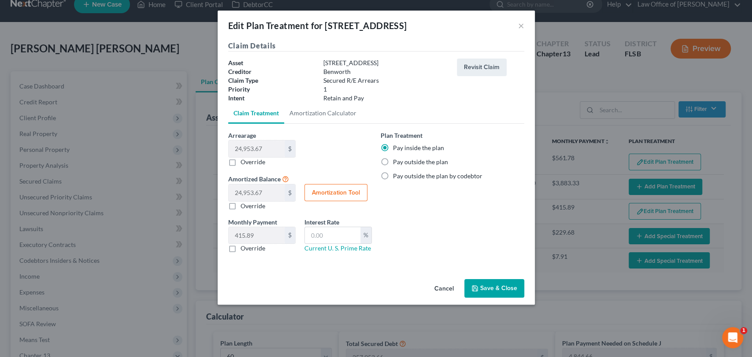
click at [241, 248] on label "Override" at bounding box center [253, 248] width 25 height 9
click at [244, 248] on input "Override" at bounding box center [247, 247] width 6 height 6
checkbox input "true"
click at [488, 286] on button "Save & Close" at bounding box center [495, 288] width 60 height 19
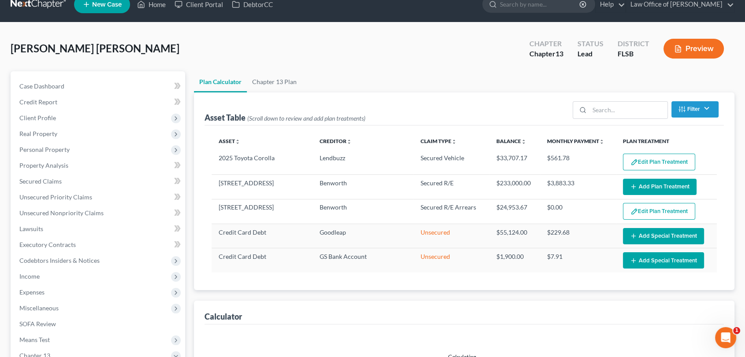
select select "59"
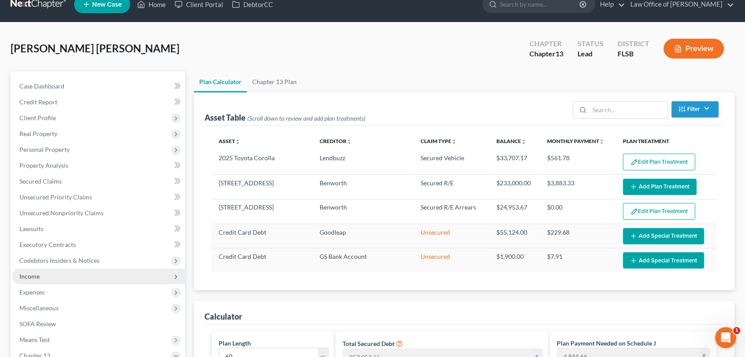
click at [30, 279] on span "Income" at bounding box center [29, 276] width 20 height 7
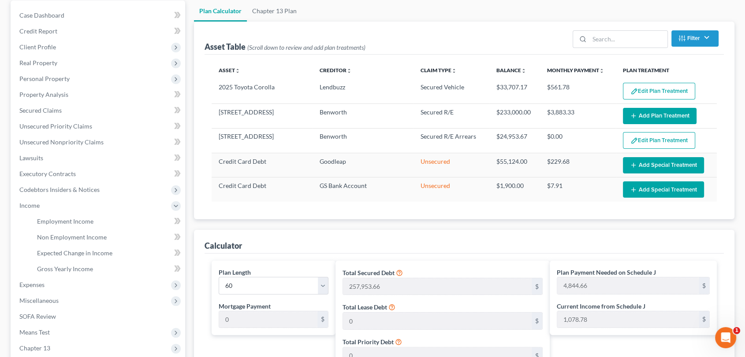
scroll to position [154, 0]
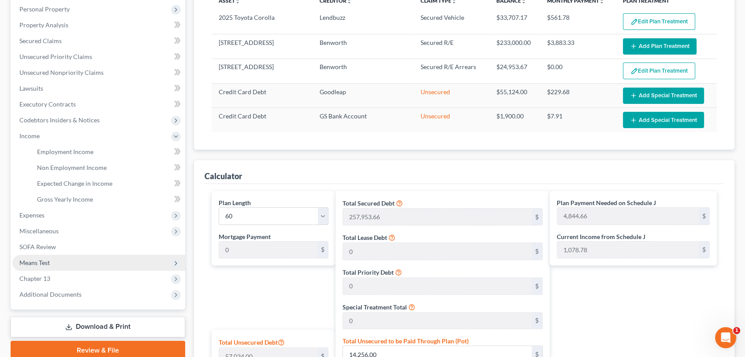
click at [37, 260] on span "Means Test" at bounding box center [34, 262] width 30 height 7
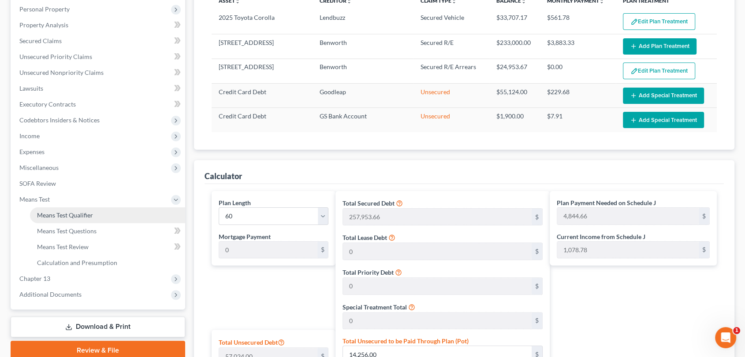
click at [71, 216] on span "Means Test Qualifier" at bounding box center [65, 215] width 56 height 7
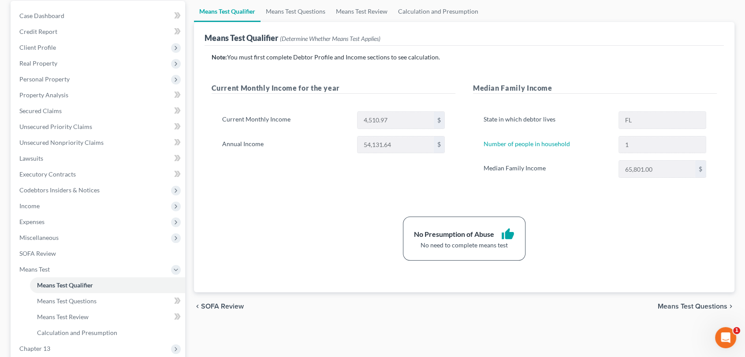
scroll to position [113, 0]
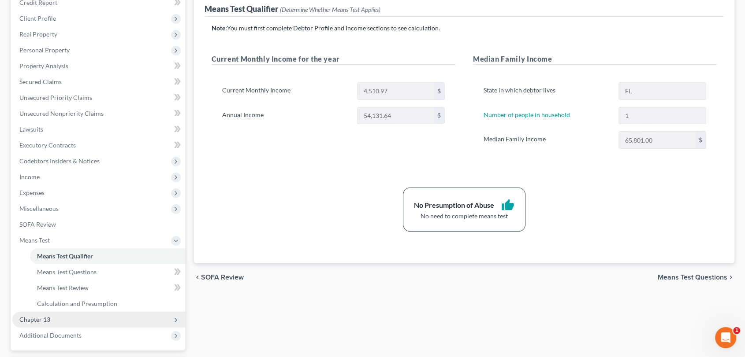
click at [28, 319] on span "Chapter 13" at bounding box center [34, 319] width 31 height 7
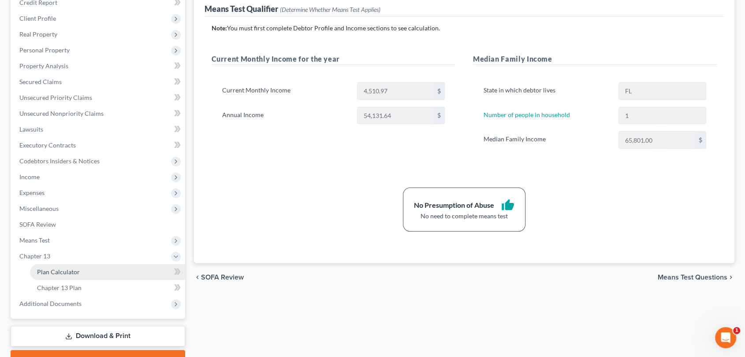
click at [62, 275] on span "Plan Calculator" at bounding box center [58, 271] width 43 height 7
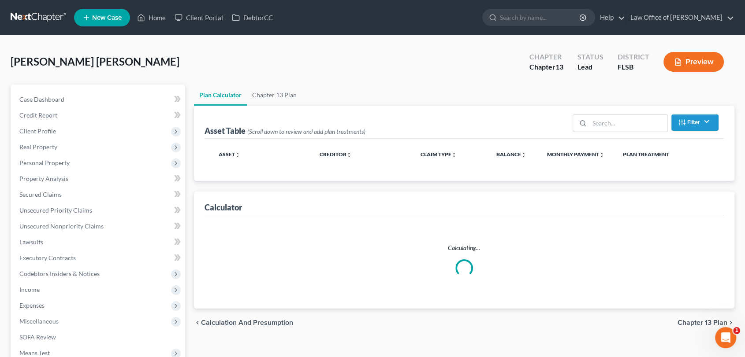
select select "59"
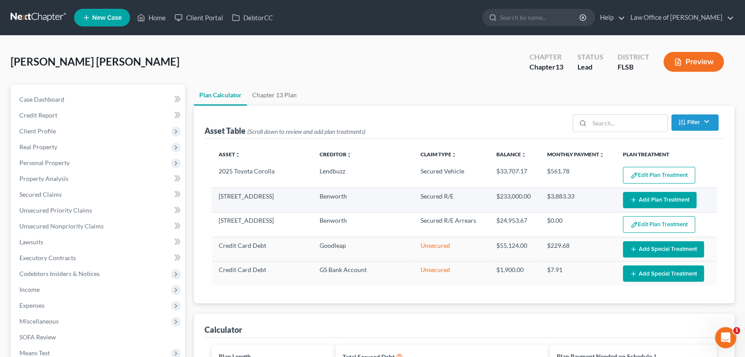
click at [649, 195] on button "Add Plan Treatment" at bounding box center [660, 200] width 74 height 16
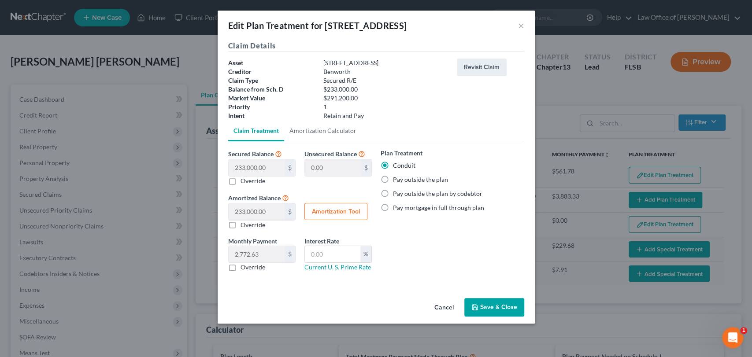
click at [241, 267] on label "Override" at bounding box center [253, 267] width 25 height 9
click at [244, 267] on input "Override" at bounding box center [247, 266] width 6 height 6
checkbox input "true"
click at [257, 253] on input "text" at bounding box center [257, 254] width 56 height 17
type input "1,398.40"
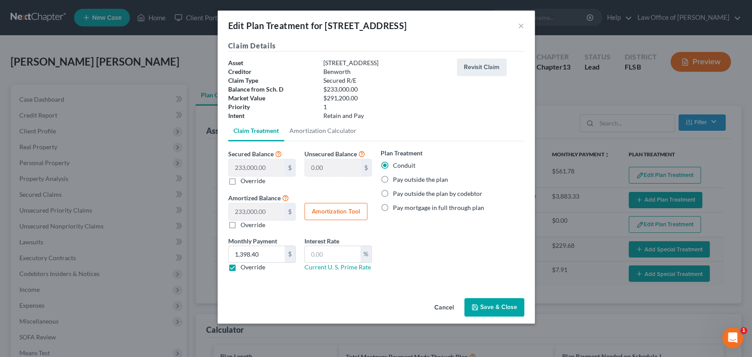
click at [498, 309] on button "Save & Close" at bounding box center [495, 307] width 60 height 19
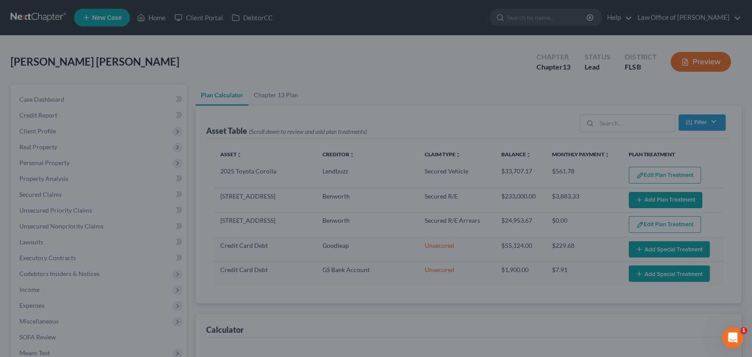
select select "59"
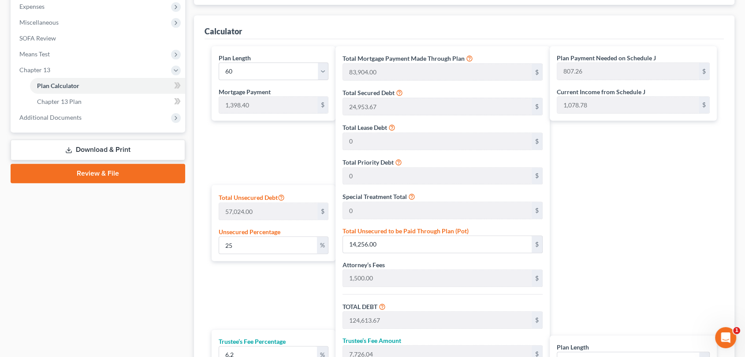
scroll to position [300, 0]
click at [238, 247] on input "25" at bounding box center [268, 245] width 98 height 17
type input "2"
type input "1,140.48"
type input "111,498.15"
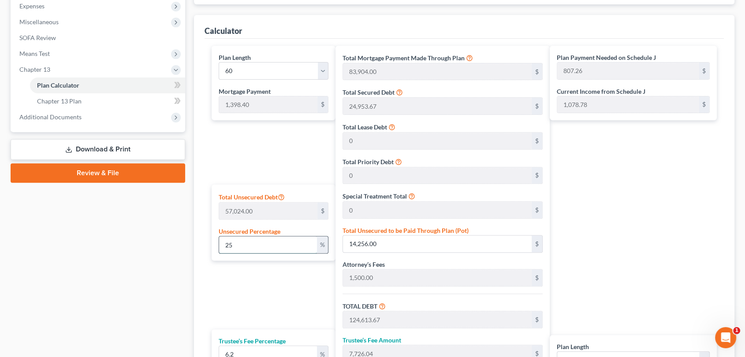
type input "6,912.88"
type input "118,411.03"
type input "575.11"
type input "1,973.51"
type input "110,357.67"
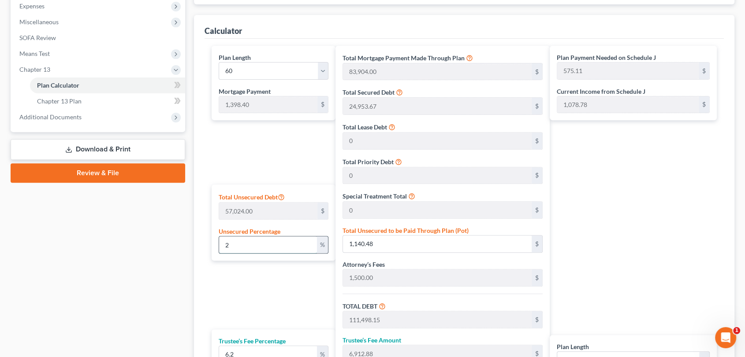
type input "6,842.17"
type input "117,199.84"
type input "554.93"
type input "1,953.33"
type input "0"
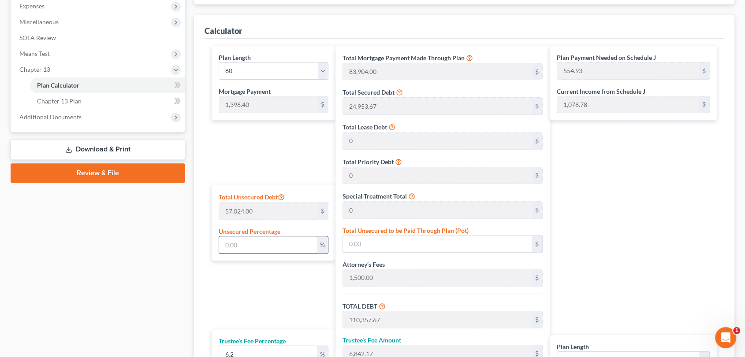
type input "0"
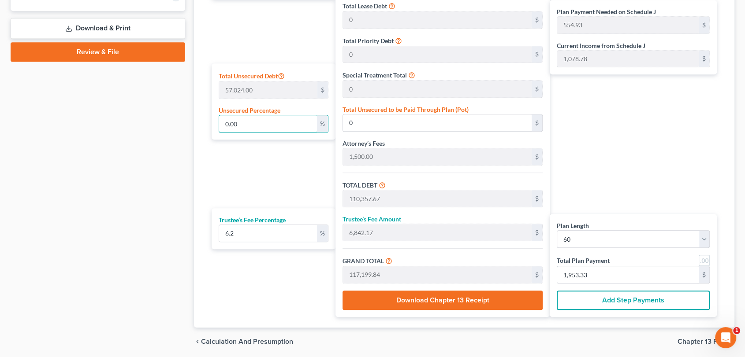
scroll to position [423, 0]
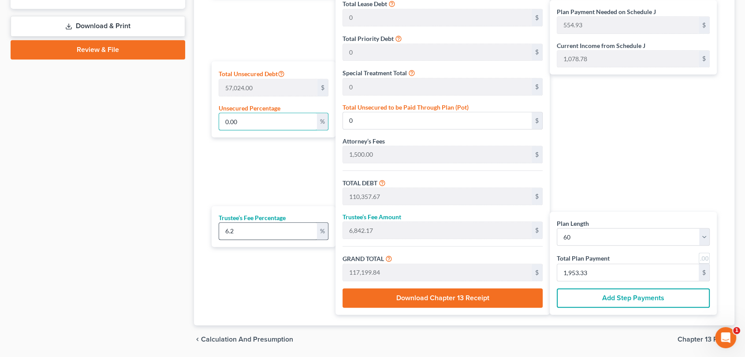
type input "0.00"
click at [240, 229] on input "6.2" at bounding box center [268, 231] width 98 height 17
type input "6."
type input "6,621.46"
type input "116,979.13"
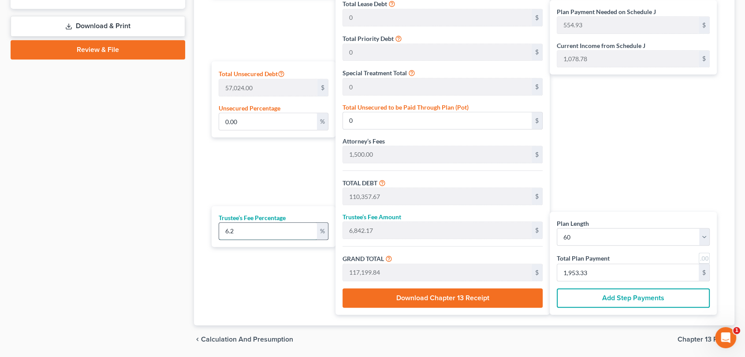
type input "551.25"
type input "1,949.65"
type input "6"
type input "-1,398.40"
type input "1"
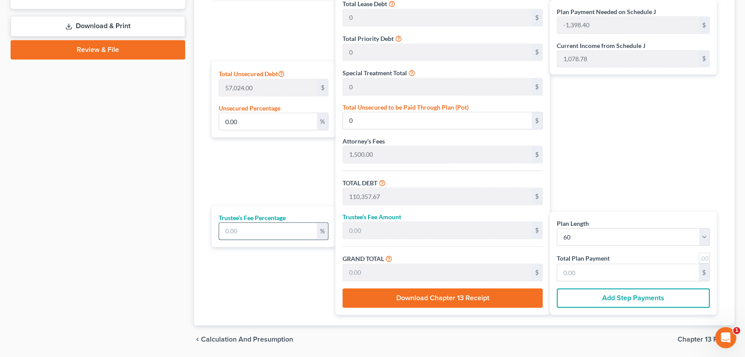
type input "1,103.57"
type input "111,461.24"
type input "459.28"
type input "1,857.68"
type input "10"
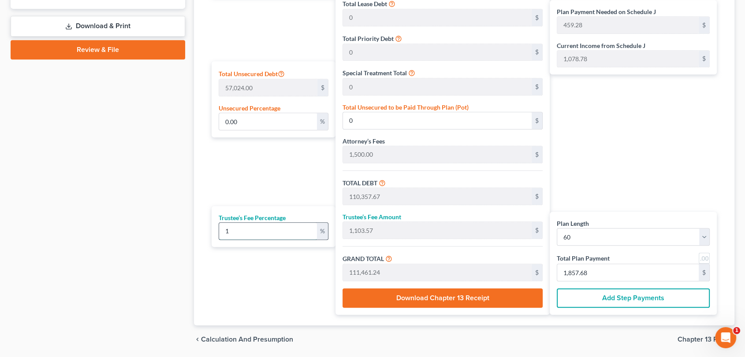
type input "11,035.76"
type input "121,393.43"
type input "624.82"
type input "2,023.22"
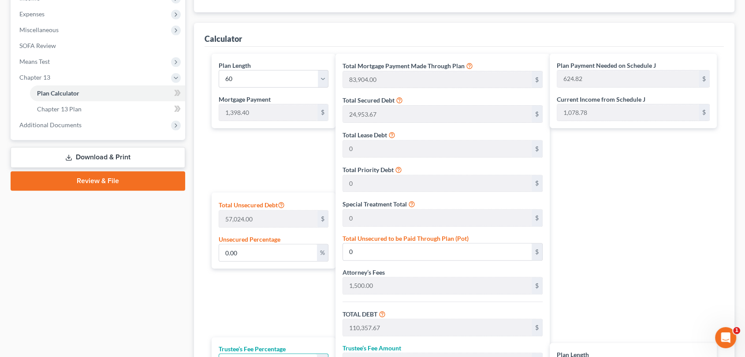
scroll to position [290, 0]
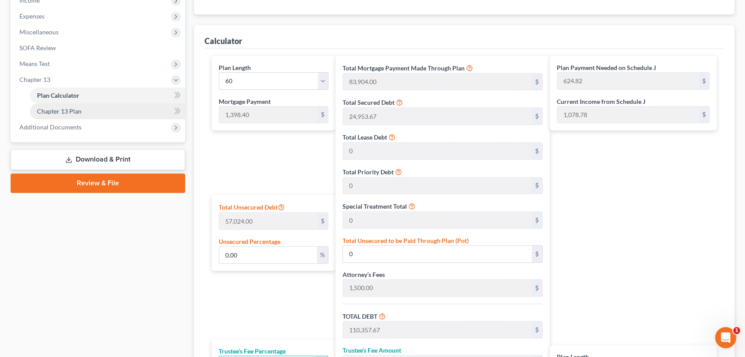
type input "10"
click at [73, 108] on span "Chapter 13 Plan" at bounding box center [59, 111] width 45 height 7
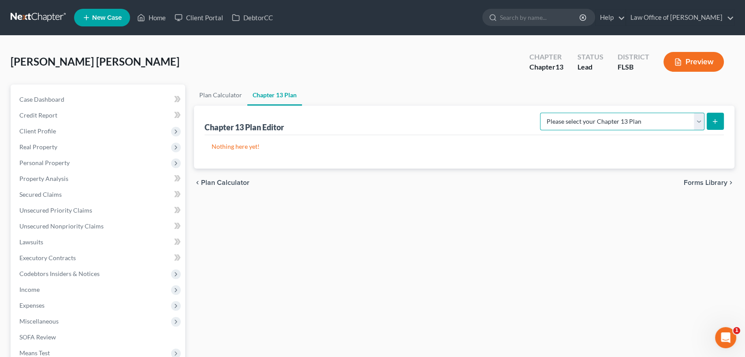
click at [700, 114] on select "Please select your Chapter 13 Plan [US_STATE] Southern - Revised [DATE] [US_STA…" at bounding box center [622, 122] width 164 height 18
select select "0"
click at [554, 113] on select "Please select your Chapter 13 Plan [US_STATE] Southern - Revised [DATE] [US_STA…" at bounding box center [622, 122] width 164 height 18
click at [714, 121] on icon "submit" at bounding box center [714, 121] width 7 height 7
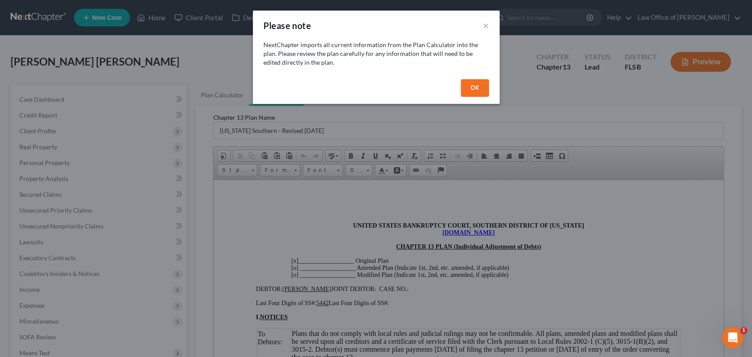
click at [476, 91] on button "OK" at bounding box center [475, 88] width 28 height 18
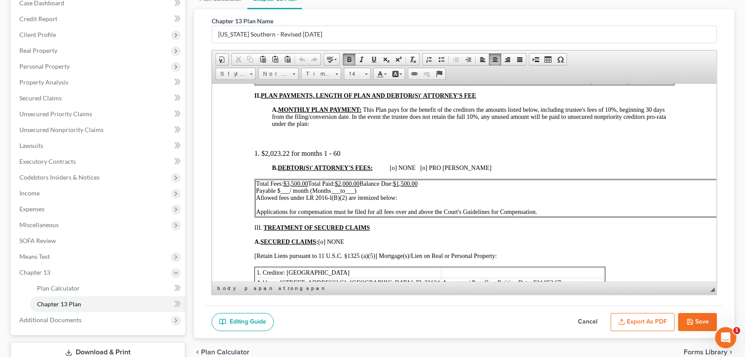
scroll to position [294, 0]
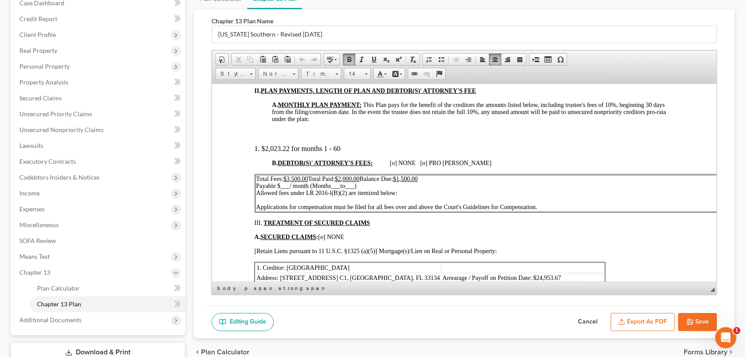
click at [283, 189] on span "___" at bounding box center [284, 185] width 9 height 7
drag, startPoint x: 288, startPoint y: 191, endPoint x: 283, endPoint y: 191, distance: 4.4
click at [283, 189] on span "_58__" at bounding box center [287, 185] width 15 height 7
click at [370, 56] on span at bounding box center [373, 59] width 7 height 7
click at [342, 189] on span "___" at bounding box center [341, 185] width 9 height 7
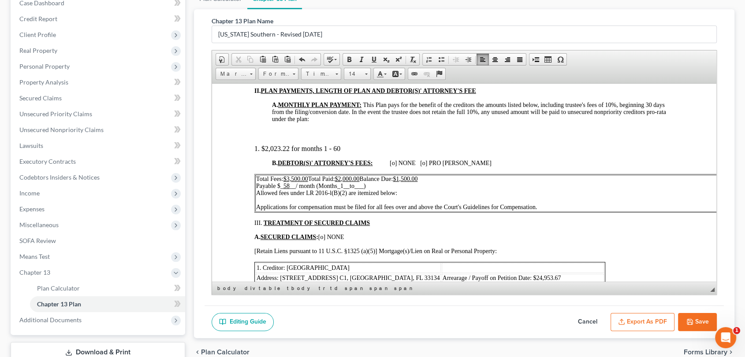
click at [363, 189] on span "___" at bounding box center [358, 185] width 9 height 7
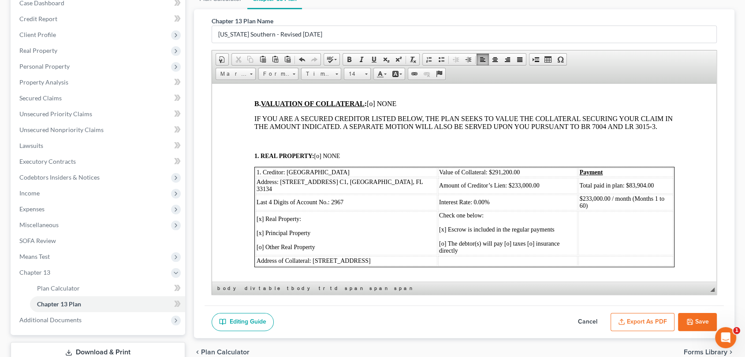
scroll to position [606, 0]
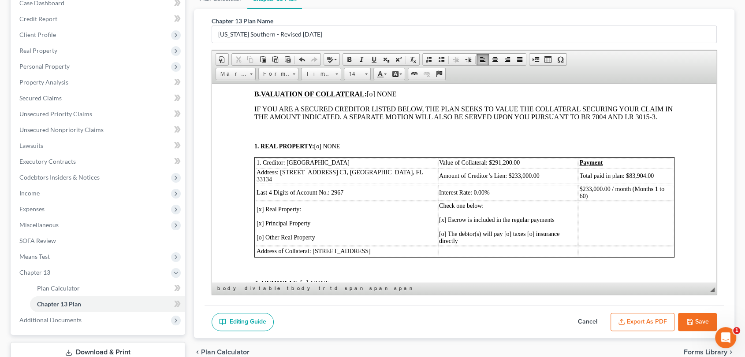
click at [319, 149] on span "1. REAL PROPERTY: [o] NONE" at bounding box center [297, 146] width 86 height 7
click at [312, 167] on td "1. Creditor: [GEOGRAPHIC_DATA]" at bounding box center [346, 162] width 182 height 9
drag, startPoint x: 279, startPoint y: 175, endPoint x: 390, endPoint y: 179, distance: 111.1
click at [390, 179] on span "Address: [STREET_ADDRESS] C1, [GEOGRAPHIC_DATA], FL 33134" at bounding box center [339, 176] width 166 height 14
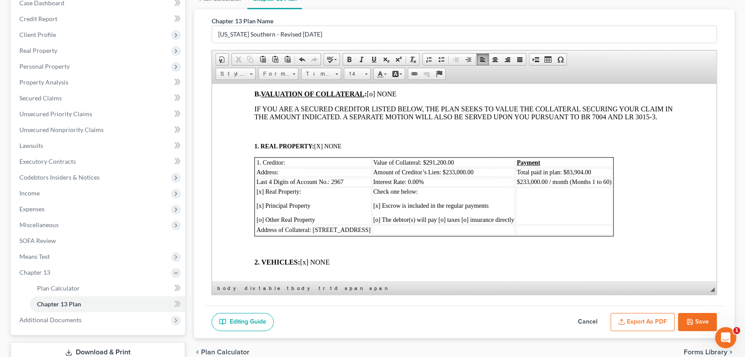
click at [345, 185] on td "Last 4 Digits of Account No.: 2967" at bounding box center [313, 182] width 116 height 9
click at [260, 195] on span "[x] Real Property:" at bounding box center [278, 191] width 45 height 7
click at [261, 209] on span "[x] Principal Property" at bounding box center [283, 205] width 54 height 7
click at [260, 223] on span "[o] Other Real Property" at bounding box center [285, 219] width 59 height 7
click at [448, 165] on td "Value of Collateral: $291,200.00" at bounding box center [443, 162] width 143 height 9
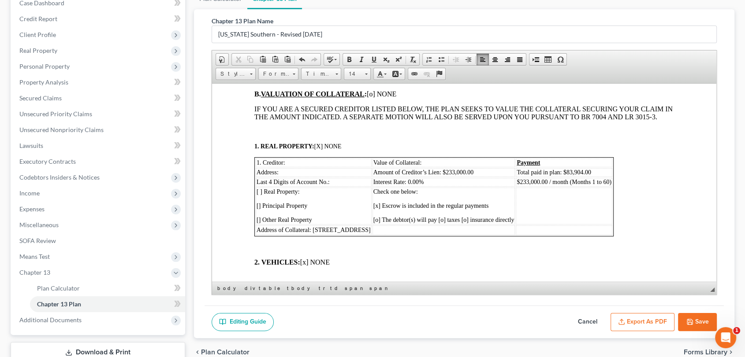
click at [463, 177] on td "Amount of Creditor’s Lien: $233,000.00" at bounding box center [443, 172] width 143 height 9
click at [585, 177] on td "Total paid in plan: $83,904.00" at bounding box center [563, 172] width 97 height 9
click at [595, 185] on span "$233,000.00 / month (Months 1 to 60)" at bounding box center [563, 182] width 95 height 7
click at [595, 180] on table "1. Creditor: Value of Collateral: Payment Address: Amount of Creditor’s Lien: $…" at bounding box center [432, 196] width 357 height 79
click at [594, 184] on span "$233,000.00 / month (Months 1 to 60" at bounding box center [562, 182] width 93 height 7
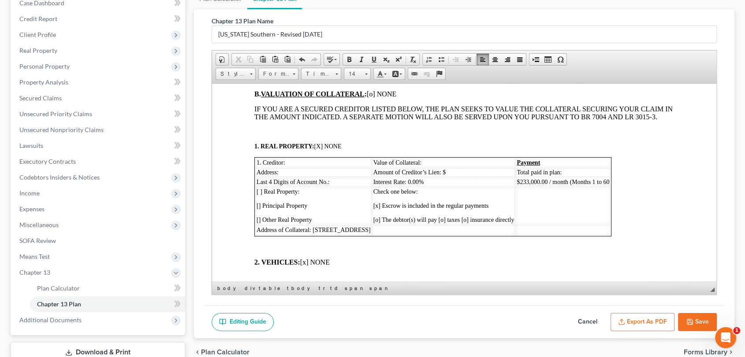
click at [594, 184] on span "$233,000.00 / month (Months 1 to 60" at bounding box center [562, 182] width 93 height 7
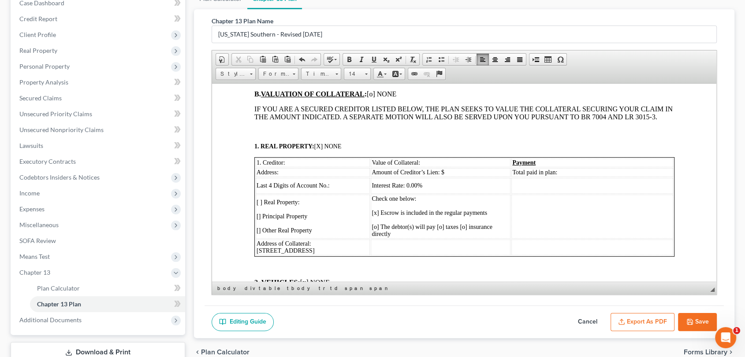
click at [371, 216] on span "[x] Escrow is included in the regular payments" at bounding box center [428, 212] width 115 height 7
click at [371, 231] on span "[o] The debtor(s) will pay [o] taxes [o] insurance directly" at bounding box center [431, 230] width 120 height 14
click at [296, 57] on link "Undo" at bounding box center [302, 59] width 12 height 11
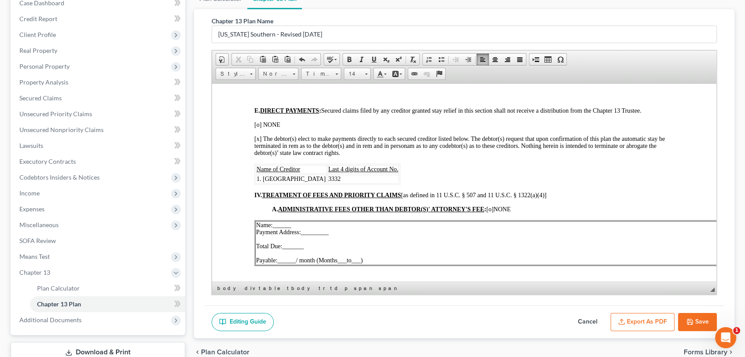
scroll to position [985, 0]
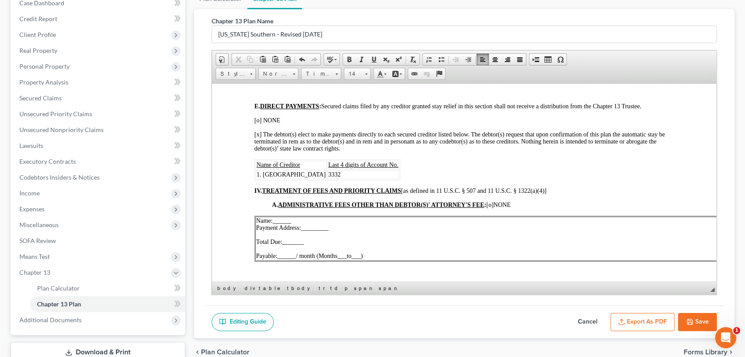
click at [368, 170] on td "3332" at bounding box center [363, 174] width 72 height 9
click at [400, 171] on span "3332 for 2025 Toyota Corrolla" at bounding box center [377, 174] width 99 height 7
click at [345, 171] on span "3332 for 2025 Toyota Corrolla" at bounding box center [377, 174] width 99 height 7
click at [387, 160] on td "Last 4 digits of Account No." at bounding box center [398, 164] width 143 height 9
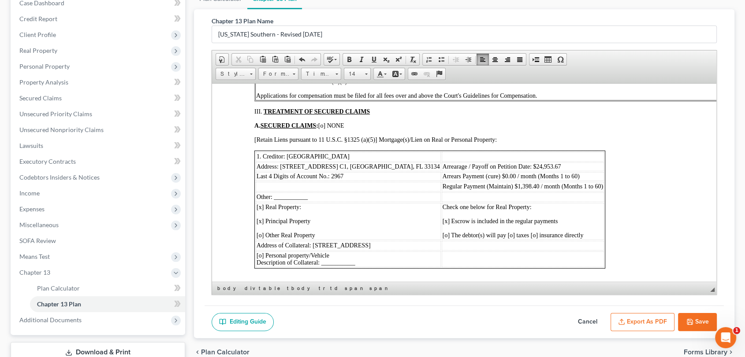
scroll to position [410, 0]
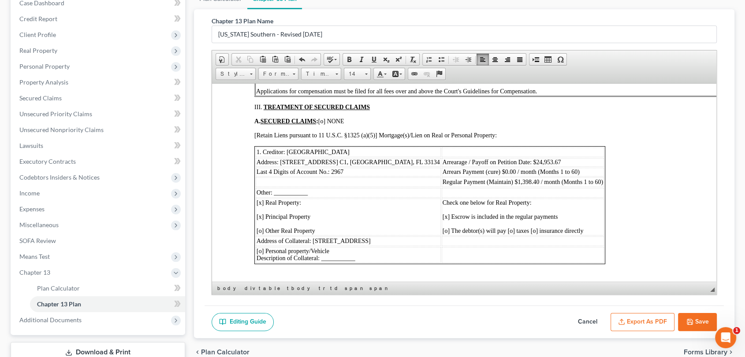
click at [441, 196] on td at bounding box center [522, 193] width 162 height 10
drag, startPoint x: 527, startPoint y: 197, endPoint x: 418, endPoint y: 197, distance: 108.4
click at [441, 197] on td "* Loan Modification will be submitted" at bounding box center [522, 193] width 162 height 10
click at [348, 57] on span at bounding box center [349, 59] width 7 height 7
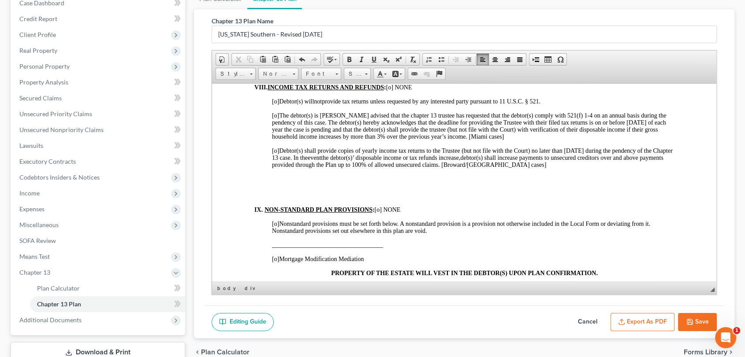
scroll to position [1614, 0]
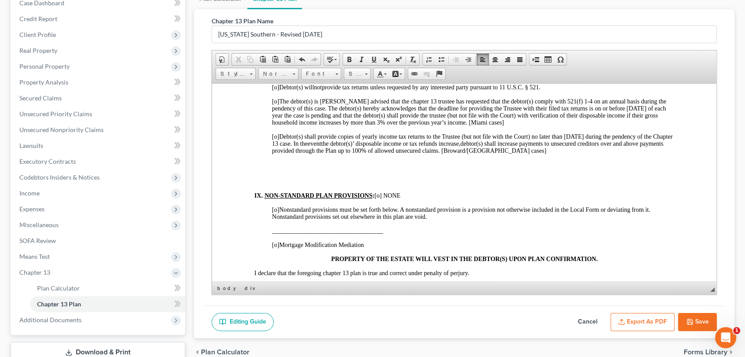
click at [642, 320] on button "Export as PDF" at bounding box center [642, 322] width 64 height 19
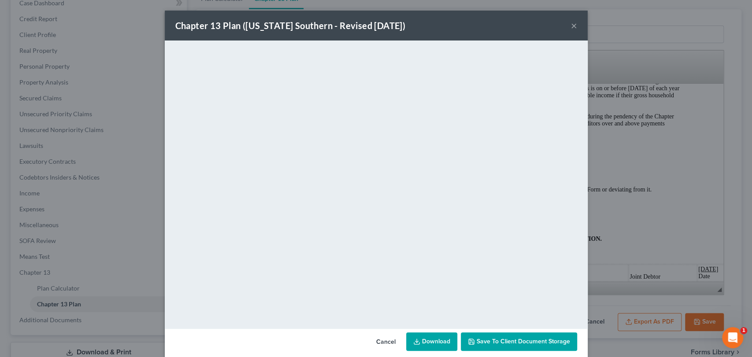
click at [426, 338] on link "Download" at bounding box center [431, 342] width 51 height 19
click at [566, 28] on div "Chapter 13 Plan ([US_STATE] Southern - Revised [DATE]) ×" at bounding box center [376, 26] width 423 height 30
click at [571, 28] on button "×" at bounding box center [574, 25] width 6 height 11
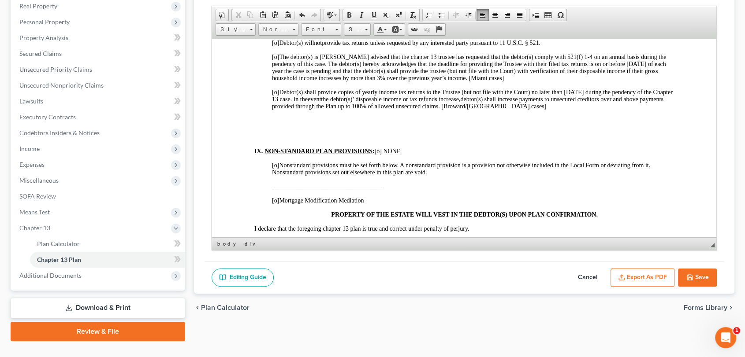
scroll to position [145, 0]
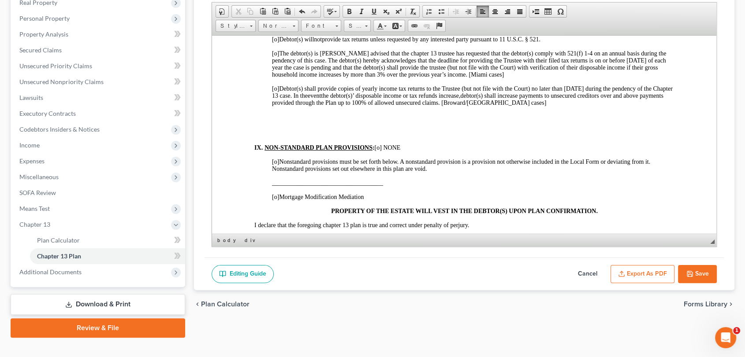
click at [123, 303] on link "Download & Print" at bounding box center [98, 304] width 175 height 21
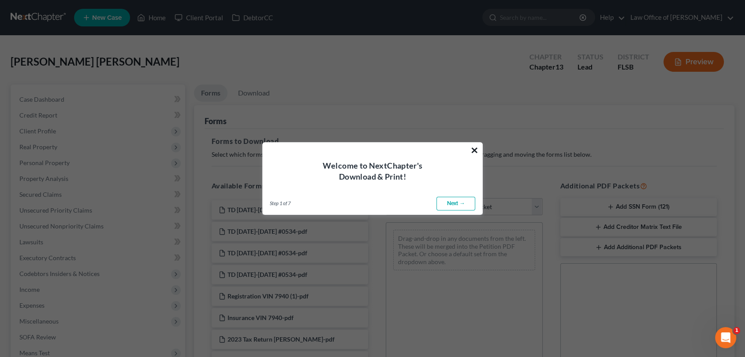
click at [473, 148] on button "×" at bounding box center [474, 150] width 8 height 14
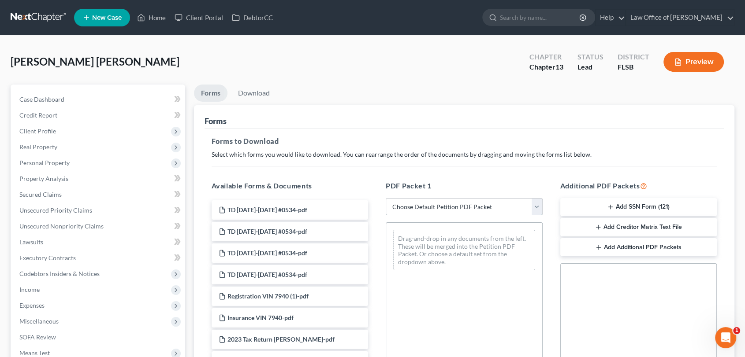
click at [537, 207] on select "Choose Default Petition PDF Packet Complete Bankruptcy Petition (all forms and …" at bounding box center [464, 207] width 157 height 18
select select "0"
click at [386, 198] on select "Choose Default Petition PDF Packet Complete Bankruptcy Petition (all forms and …" at bounding box center [464, 207] width 157 height 18
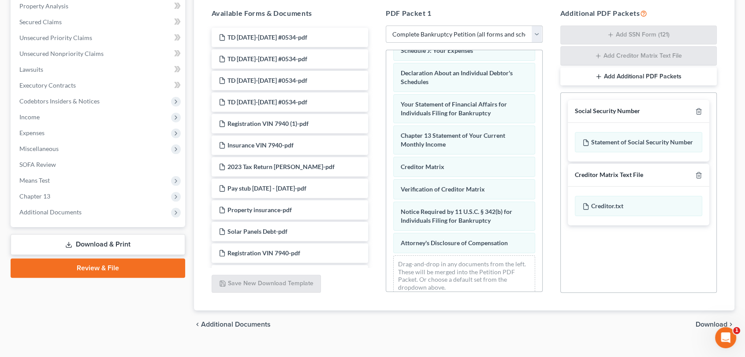
scroll to position [272, 0]
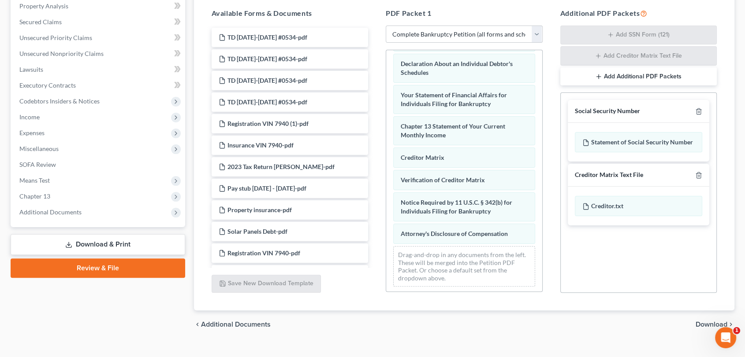
click at [706, 324] on span "Download" at bounding box center [711, 324] width 32 height 7
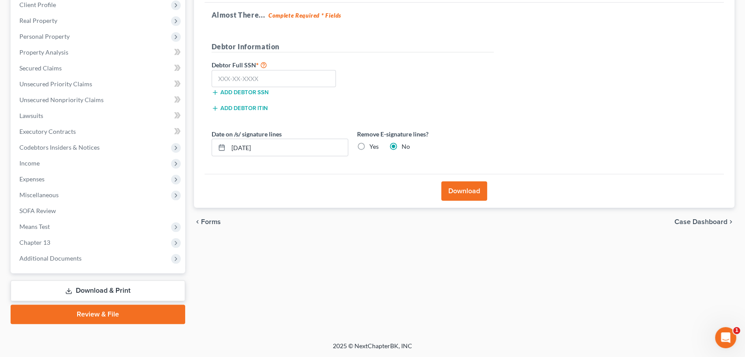
scroll to position [91, 0]
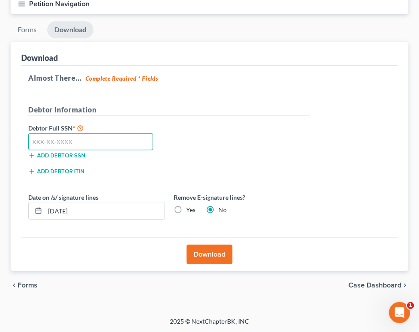
click at [112, 140] on input "text" at bounding box center [90, 142] width 125 height 18
type input "803-63-5442"
click at [213, 258] on button "Download" at bounding box center [209, 254] width 46 height 19
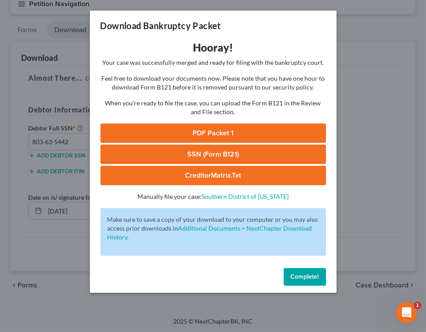
click at [212, 154] on link "SSN (Form B121)" at bounding box center [213, 154] width 226 height 19
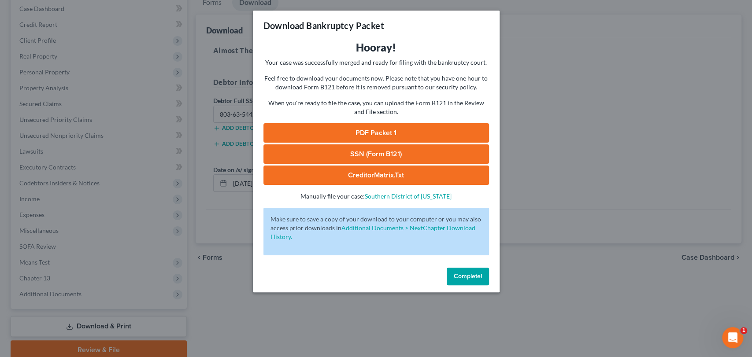
click at [377, 129] on link "PDF Packet 1" at bounding box center [377, 132] width 226 height 19
click at [461, 272] on button "Complete!" at bounding box center [468, 277] width 42 height 18
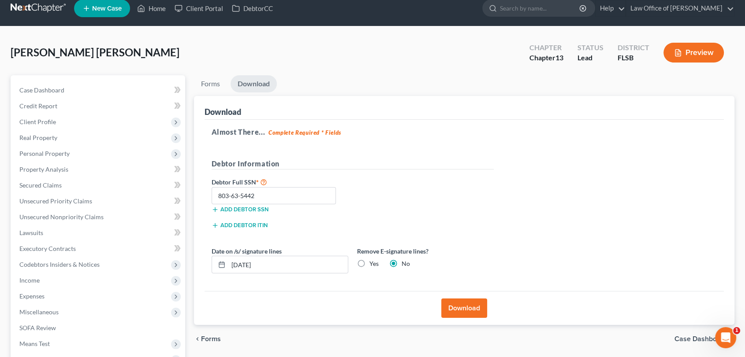
scroll to position [0, 0]
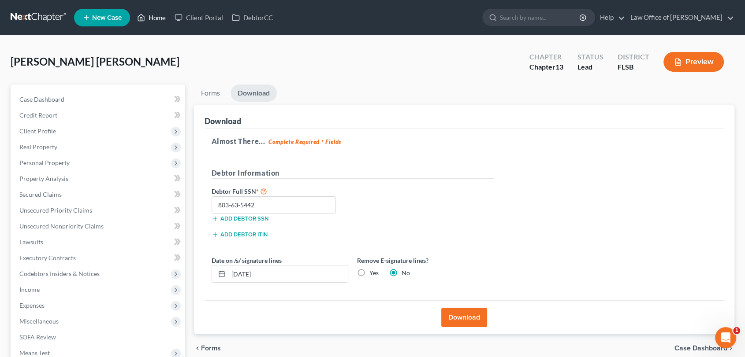
click at [148, 14] on link "Home" at bounding box center [151, 18] width 37 height 16
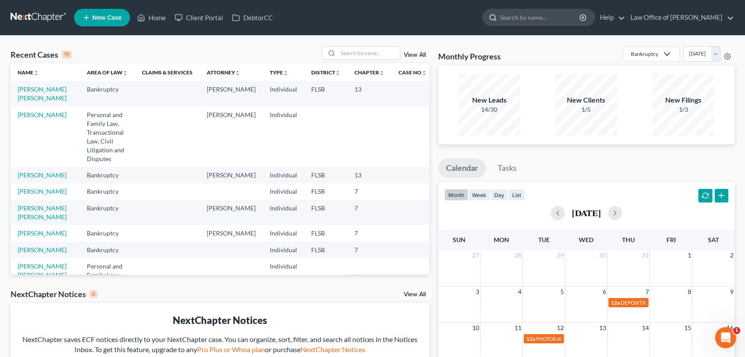
click at [517, 19] on input "search" at bounding box center [540, 17] width 81 height 16
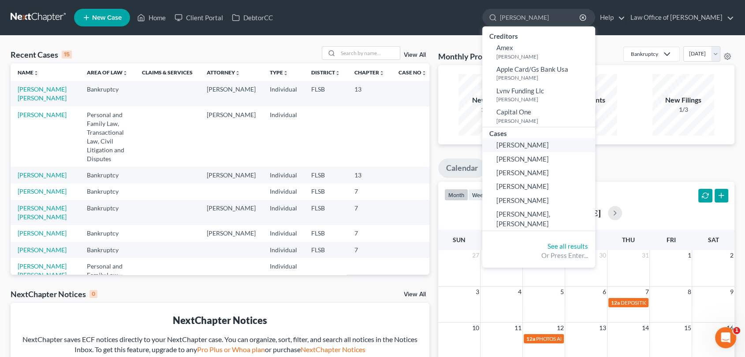
type input "[PERSON_NAME]"
click at [529, 144] on span "[PERSON_NAME]" at bounding box center [522, 145] width 52 height 8
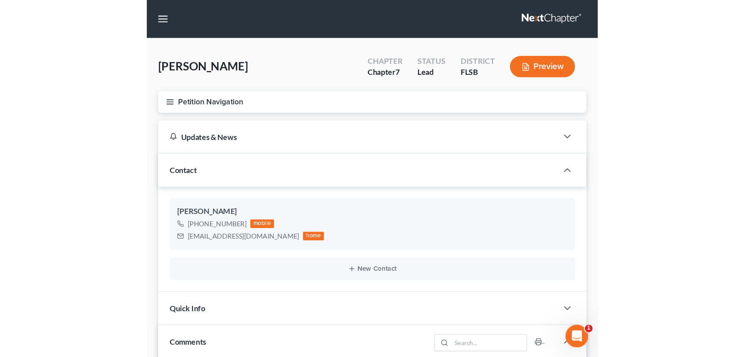
scroll to position [3772, 0]
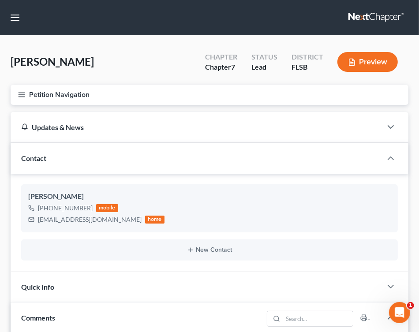
drag, startPoint x: 219, startPoint y: 121, endPoint x: 335, endPoint y: 108, distance: 117.4
click at [219, 121] on div "Updates & News" at bounding box center [196, 127] width 371 height 30
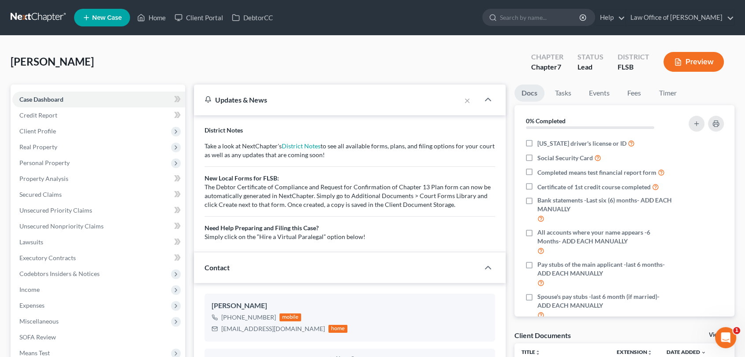
scroll to position [3975, 0]
click at [35, 290] on span "Income" at bounding box center [29, 289] width 20 height 7
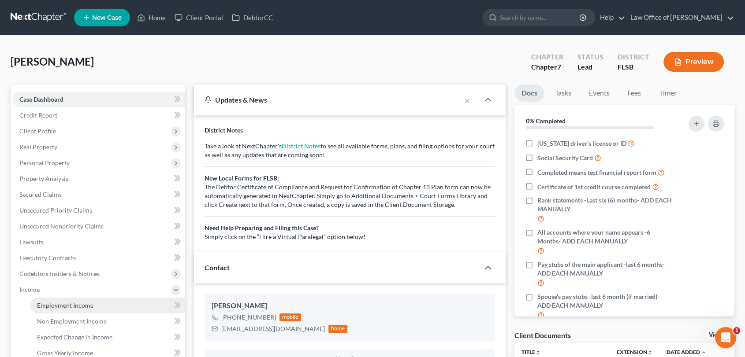
click at [56, 303] on span "Employment Income" at bounding box center [65, 305] width 56 height 7
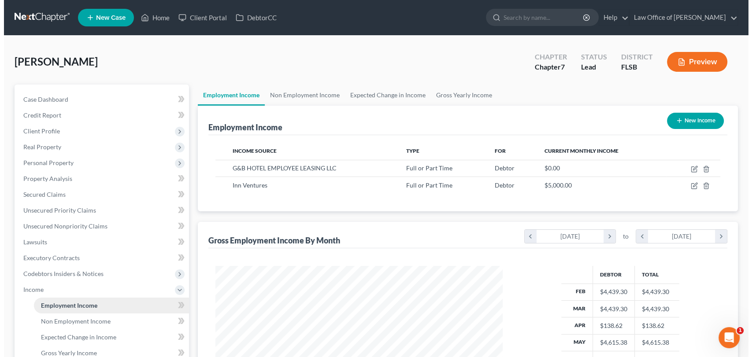
scroll to position [157, 305]
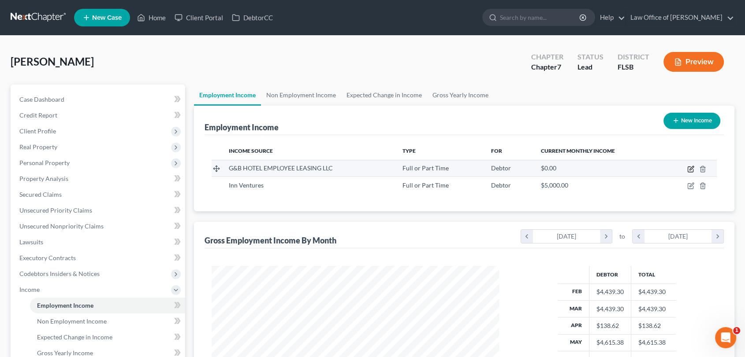
click at [691, 167] on icon "button" at bounding box center [690, 169] width 7 height 7
select select "0"
select select "19"
select select "1"
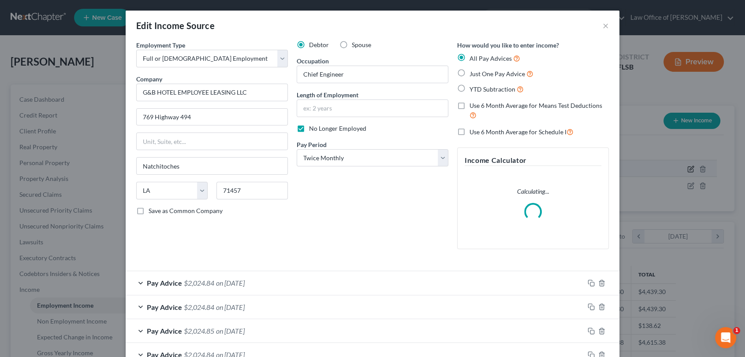
scroll to position [157, 308]
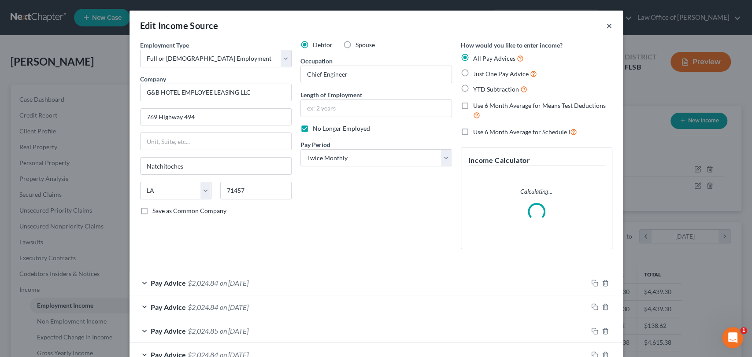
click at [606, 24] on button "×" at bounding box center [609, 25] width 6 height 11
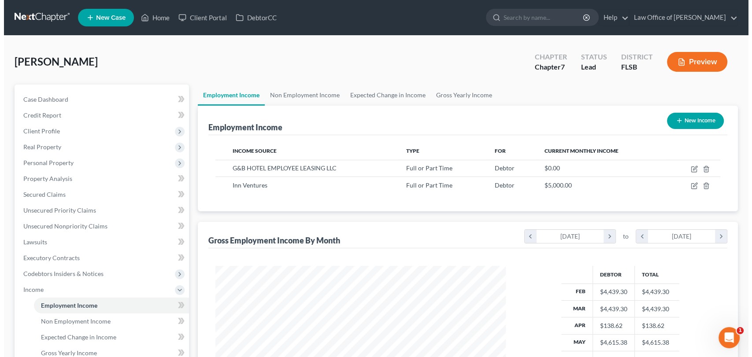
scroll to position [440585, 440438]
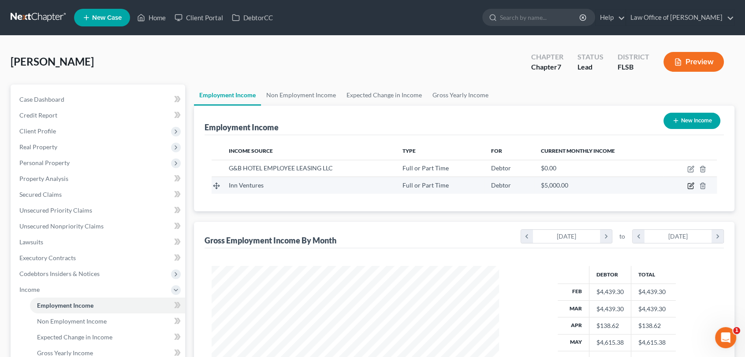
click at [688, 185] on icon "button" at bounding box center [690, 185] width 7 height 7
select select "0"
select select "50"
select select "2"
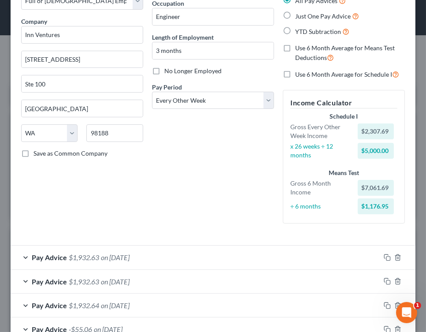
scroll to position [115, 0]
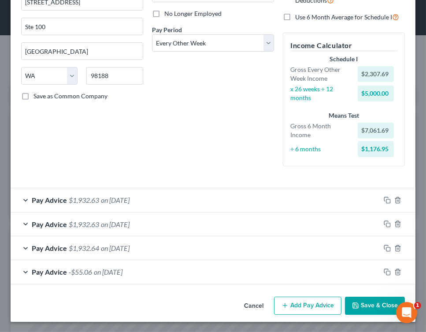
click at [306, 308] on button "Add Pay Advice" at bounding box center [307, 306] width 67 height 19
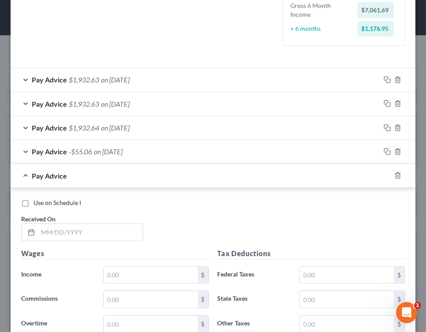
scroll to position [239, 0]
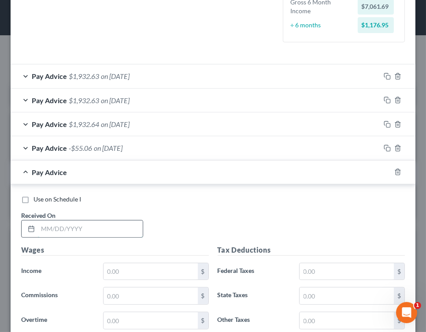
click at [123, 233] on input "text" at bounding box center [90, 228] width 105 height 17
type input "[DATE]"
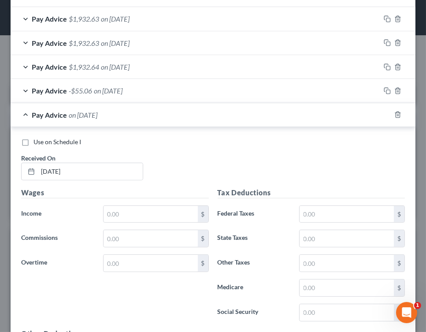
scroll to position [298, 0]
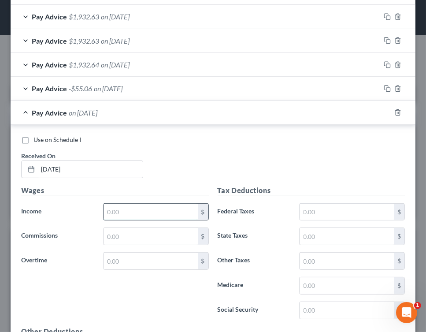
click at [126, 209] on input "text" at bounding box center [151, 212] width 94 height 17
type input "2,307.69"
click at [320, 215] on input "text" at bounding box center [347, 212] width 94 height 17
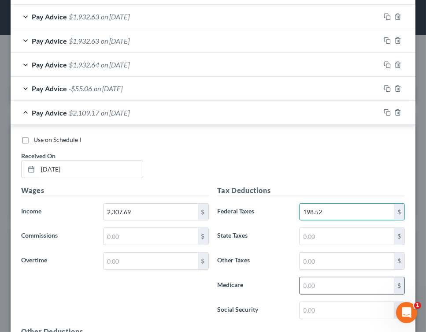
type input "198.52"
click at [320, 286] on input "text" at bounding box center [347, 285] width 94 height 17
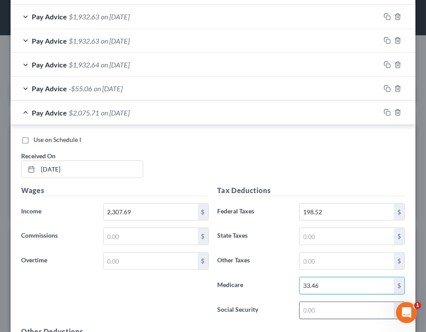
type input "33.46"
click at [313, 308] on input "text" at bounding box center [347, 310] width 94 height 17
type input "143.08"
click at [324, 285] on input "33.46" at bounding box center [347, 285] width 94 height 17
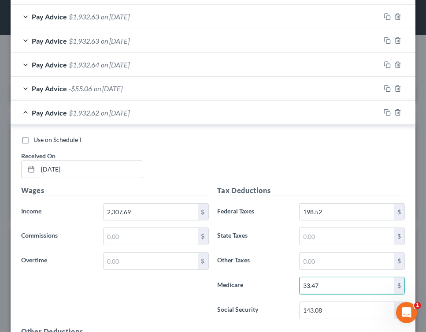
type input "33.47"
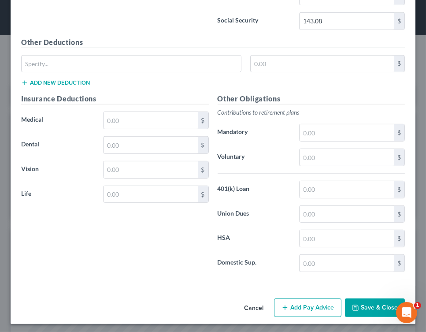
scroll to position [588, 0]
click at [297, 309] on button "Add Pay Advice" at bounding box center [307, 307] width 67 height 19
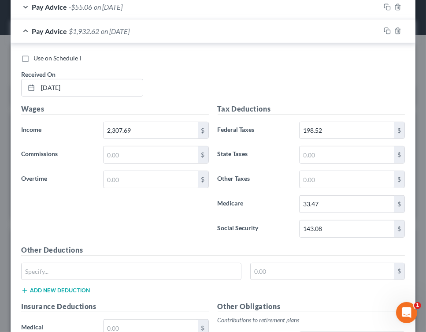
scroll to position [373, 0]
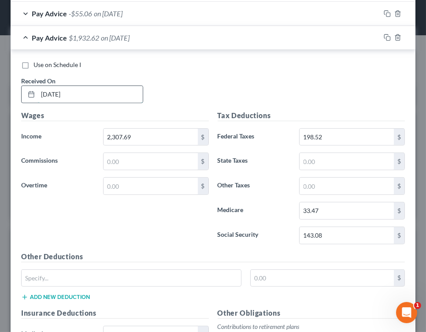
click at [57, 92] on input "[DATE]" at bounding box center [90, 94] width 105 height 17
type input "[DATE]"
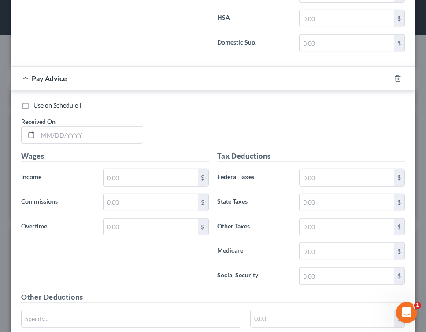
scroll to position [809, 0]
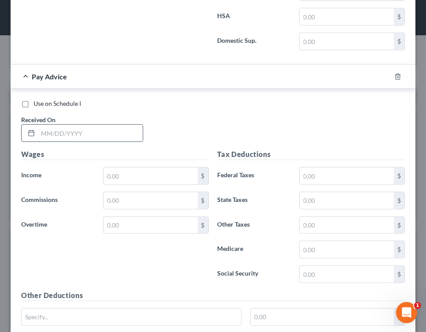
click at [97, 128] on input "text" at bounding box center [90, 133] width 105 height 17
type input "[DATE]"
click at [120, 175] on input "text" at bounding box center [151, 175] width 94 height 17
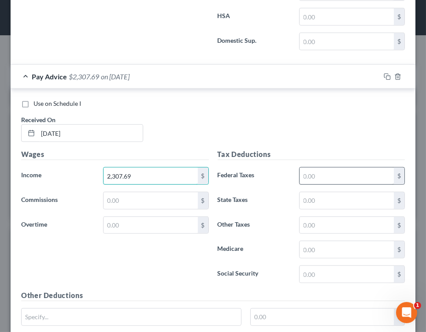
type input "2,307.69"
click at [310, 175] on input "text" at bounding box center [347, 175] width 94 height 17
click at [313, 173] on input "text" at bounding box center [347, 175] width 94 height 17
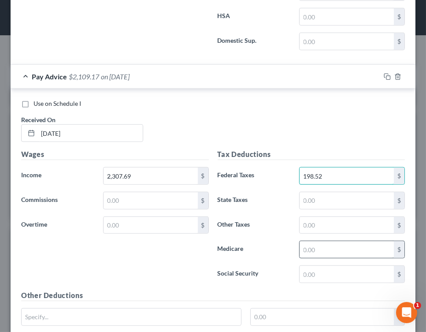
type input "198.52"
click at [320, 245] on input "text" at bounding box center [347, 249] width 94 height 17
type input "33.46"
click at [310, 274] on input "text" at bounding box center [347, 274] width 94 height 17
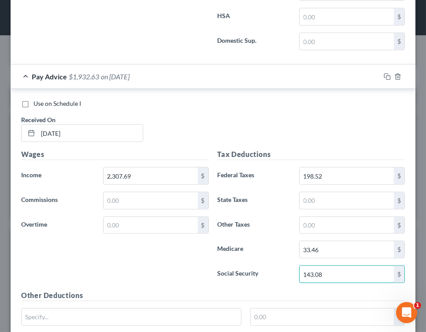
type input "143.08"
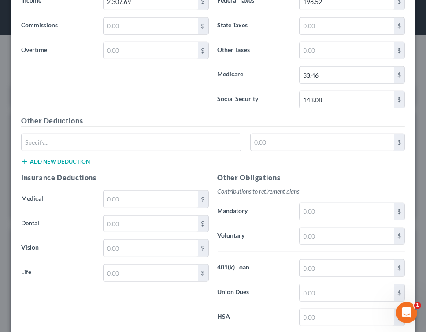
scroll to position [1061, 0]
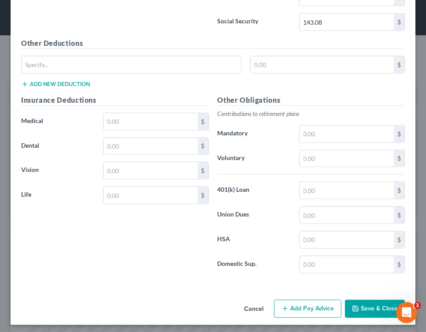
click at [291, 303] on button "Add Pay Advice" at bounding box center [307, 309] width 67 height 19
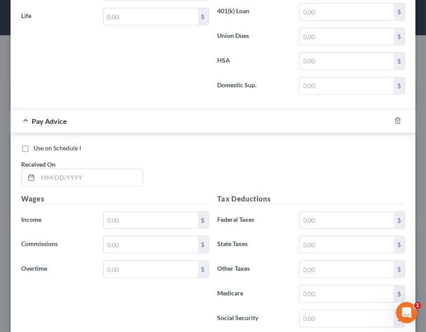
scroll to position [1254, 0]
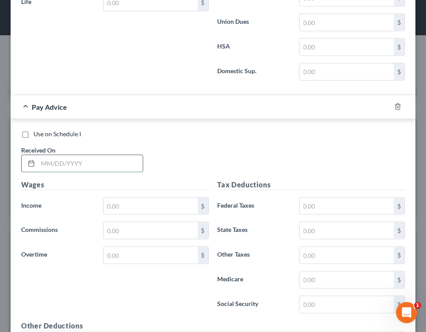
click at [82, 158] on input "text" at bounding box center [90, 163] width 105 height 17
type input "[DATE]"
click at [130, 198] on input "text" at bounding box center [151, 206] width 94 height 17
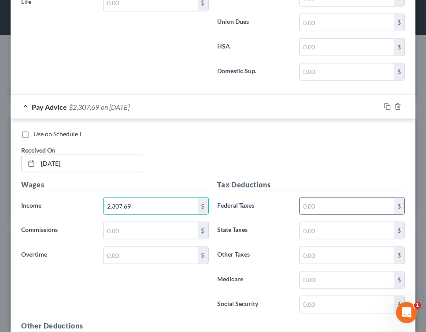
type input "2,307.69"
click at [330, 205] on input "text" at bounding box center [347, 206] width 94 height 17
type input "198.52"
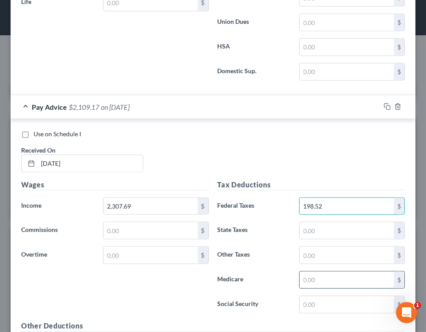
click at [317, 279] on input "text" at bounding box center [347, 279] width 94 height 17
type input "33.46"
click at [312, 297] on input "text" at bounding box center [347, 304] width 94 height 17
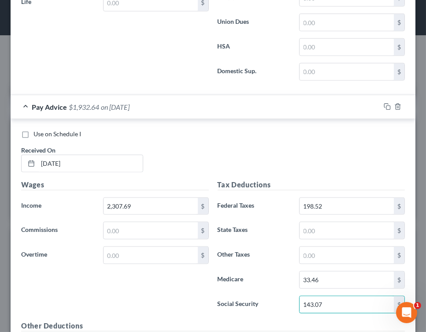
type input "143.07"
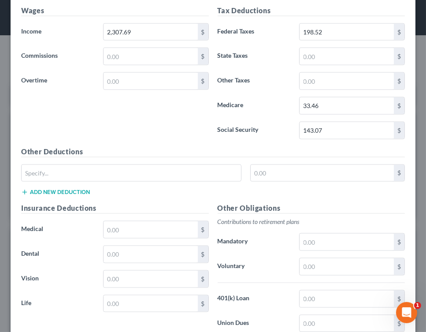
scroll to position [1534, 0]
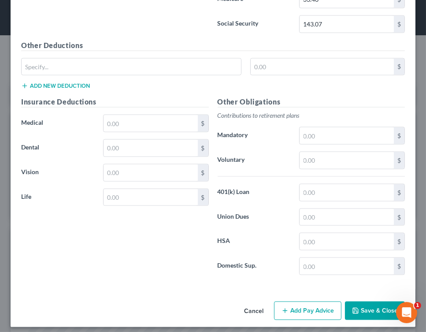
click at [286, 309] on button "Add Pay Advice" at bounding box center [307, 310] width 67 height 19
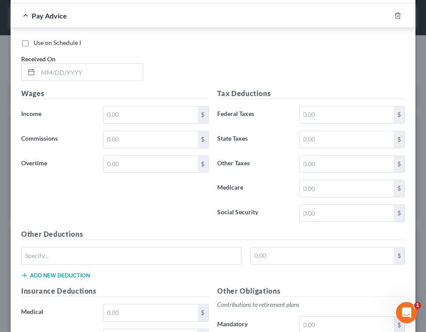
scroll to position [1832, 0]
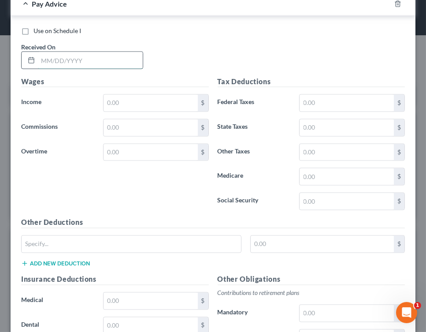
click at [99, 54] on input "text" at bounding box center [90, 60] width 105 height 17
type input "[DATE]"
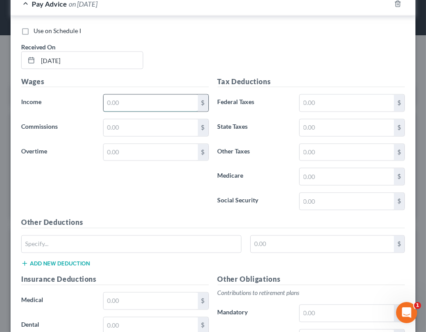
click at [126, 100] on input "text" at bounding box center [151, 103] width 94 height 17
type input "2,307.69"
click at [312, 96] on input "text" at bounding box center [347, 103] width 94 height 17
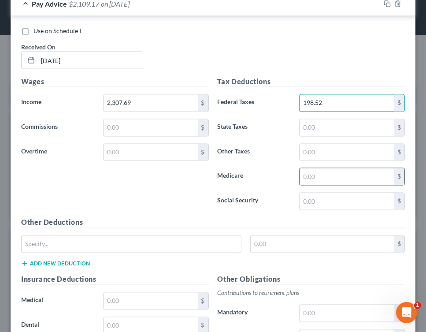
type input "198.52"
click at [317, 168] on input "text" at bounding box center [347, 176] width 94 height 17
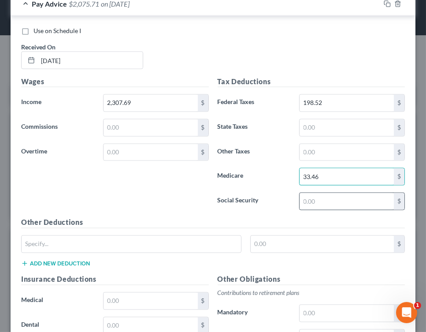
type input "33.46"
click at [308, 200] on input "text" at bounding box center [347, 201] width 94 height 17
type input "143.08"
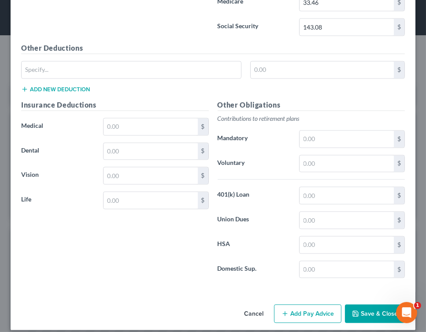
scroll to position [2008, 0]
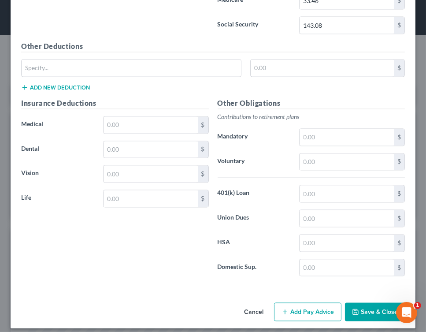
click at [304, 304] on button "Add Pay Advice" at bounding box center [307, 311] width 67 height 19
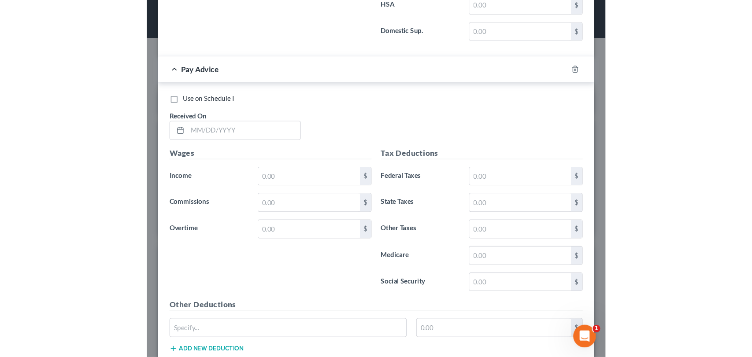
scroll to position [2253, 0]
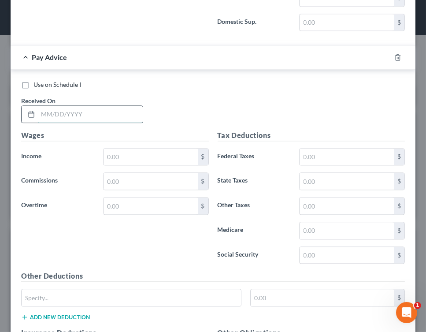
click at [120, 111] on input "text" at bounding box center [90, 114] width 105 height 17
type input "[DATE]"
click at [125, 150] on input "text" at bounding box center [151, 157] width 94 height 17
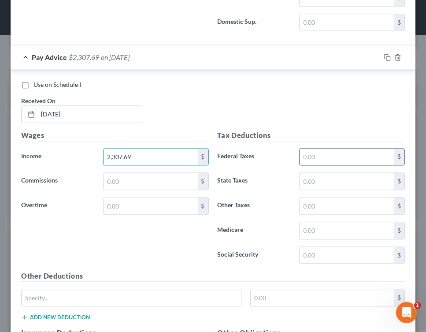
type input "2,307.69"
click at [360, 149] on input "text" at bounding box center [347, 157] width 94 height 17
type input "198.52"
click at [317, 223] on input "text" at bounding box center [347, 230] width 94 height 17
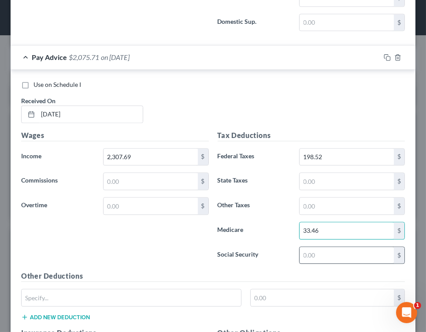
type input "33.46"
click at [312, 247] on input "text" at bounding box center [347, 255] width 94 height 17
type input "4"
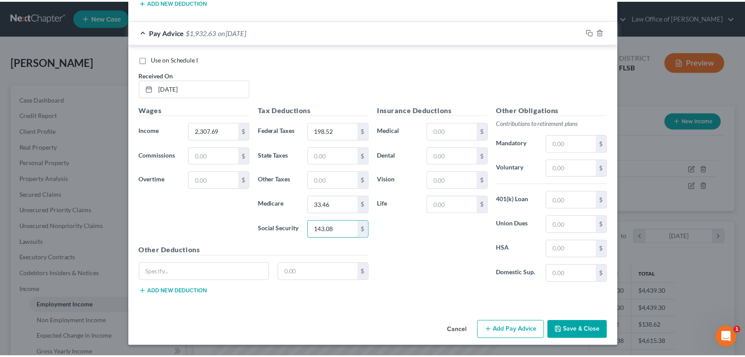
scroll to position [440585, 440435]
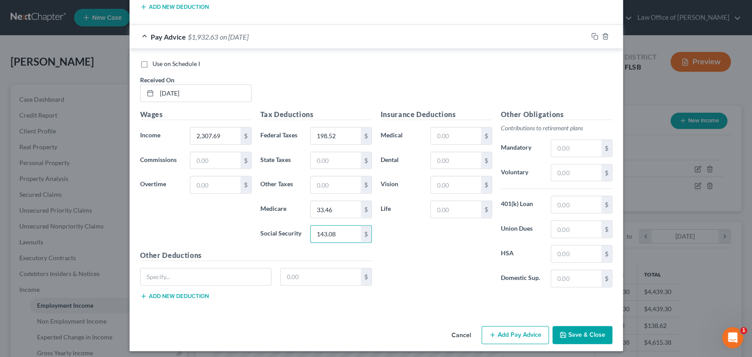
type input "143.08"
click at [586, 327] on button "Save & Close" at bounding box center [583, 336] width 60 height 19
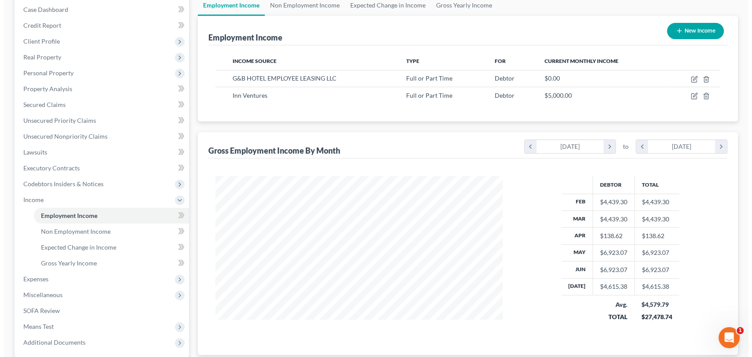
scroll to position [86, 0]
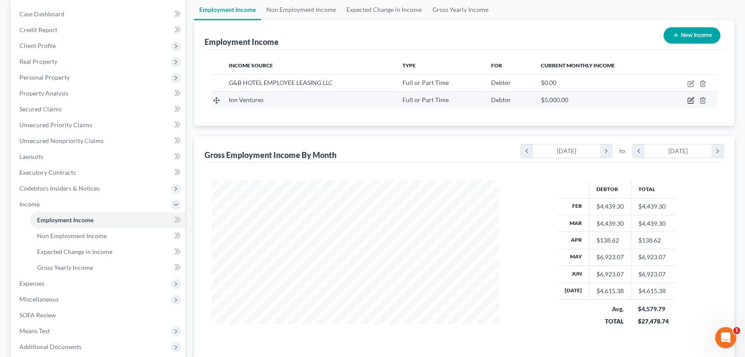
click at [691, 101] on icon "button" at bounding box center [690, 100] width 7 height 7
select select "0"
select select "50"
select select "2"
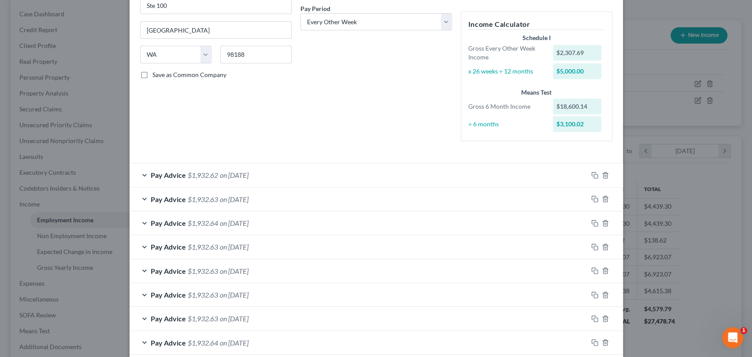
scroll to position [138, 0]
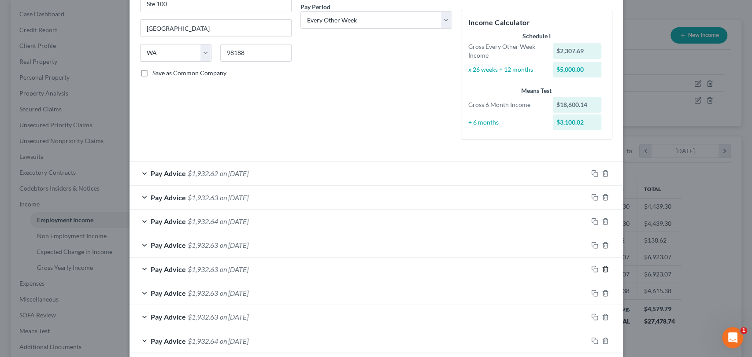
click at [603, 268] on icon "button" at bounding box center [605, 270] width 4 height 6
click at [604, 268] on icon "button" at bounding box center [605, 269] width 7 height 7
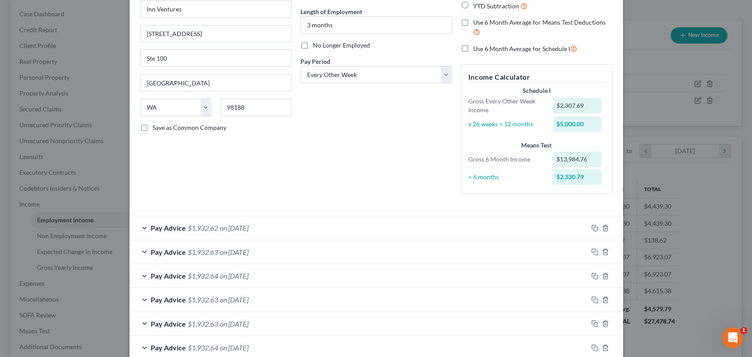
scroll to position [30, 0]
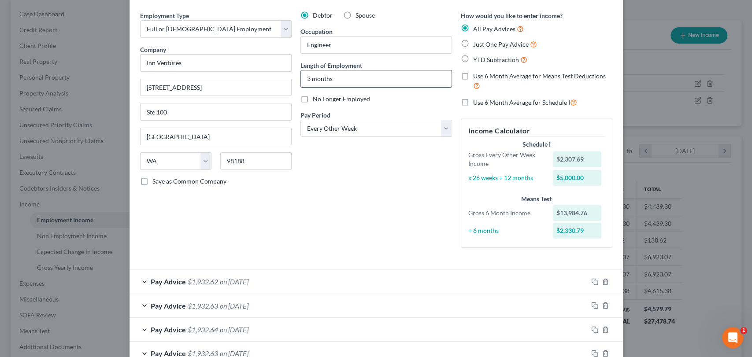
click at [307, 78] on input "3 months" at bounding box center [376, 79] width 151 height 17
type input "4 months"
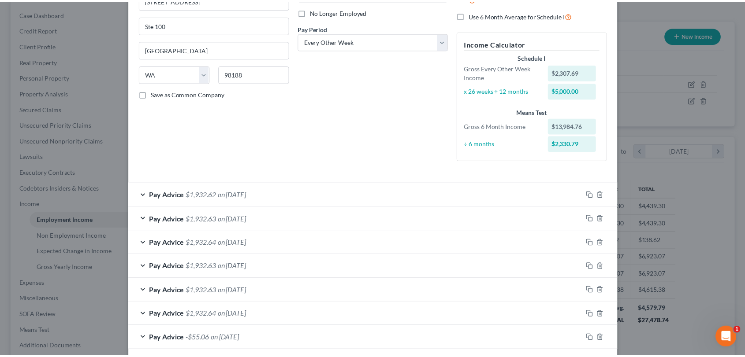
scroll to position [158, 0]
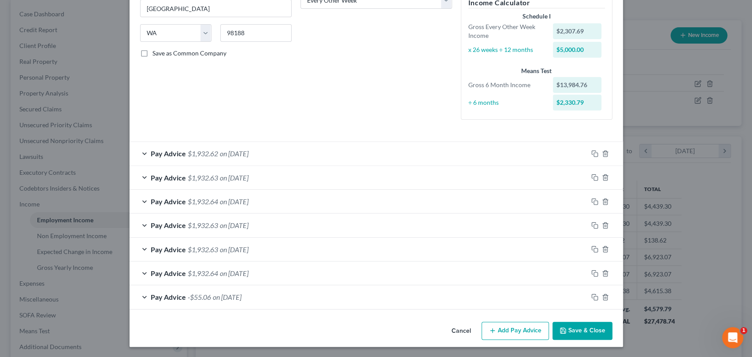
click at [573, 335] on button "Save & Close" at bounding box center [583, 331] width 60 height 19
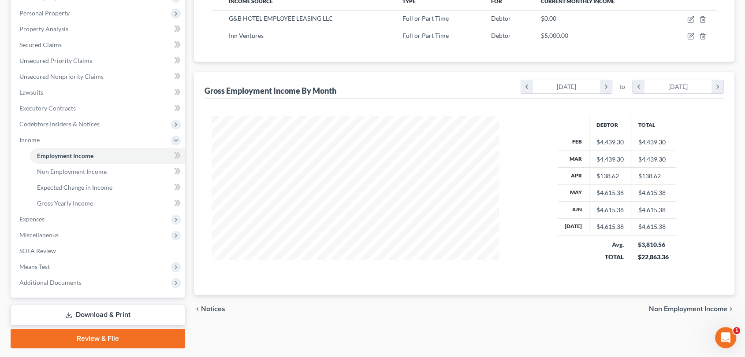
scroll to position [151, 0]
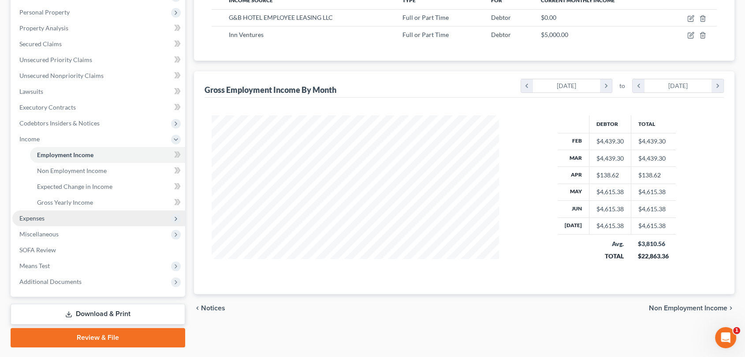
click at [25, 218] on span "Expenses" at bounding box center [31, 218] width 25 height 7
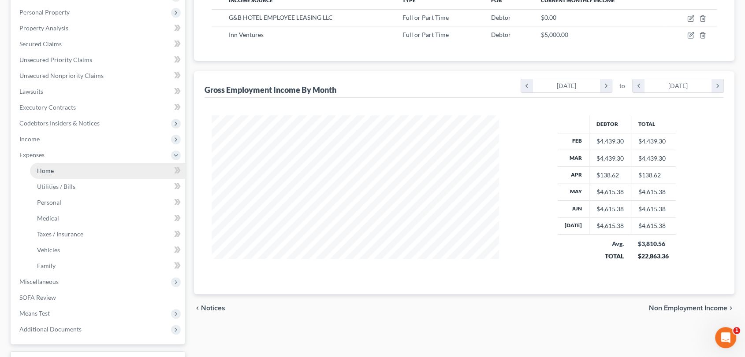
click at [44, 170] on span "Home" at bounding box center [45, 170] width 17 height 7
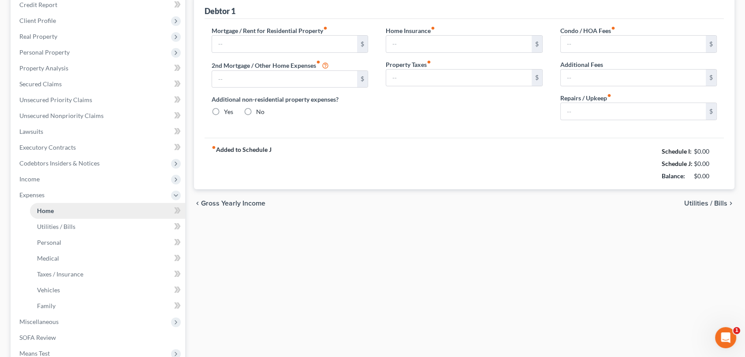
scroll to position [26, 0]
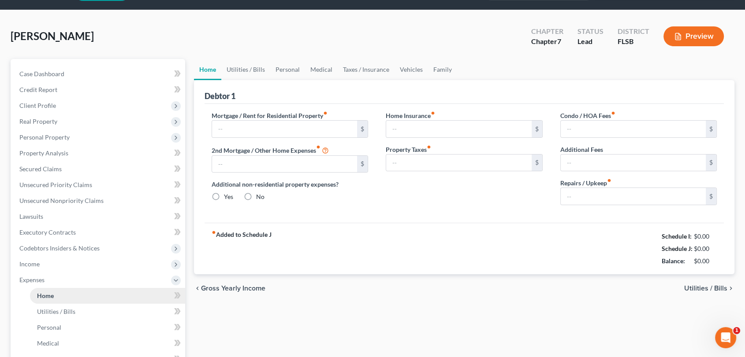
type input "1,800.00"
type input "0.00"
radio input "true"
type input "0.00"
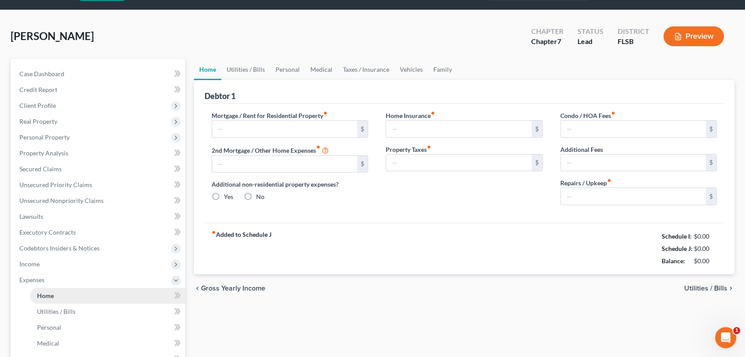
type input "0.00"
type input "50.00"
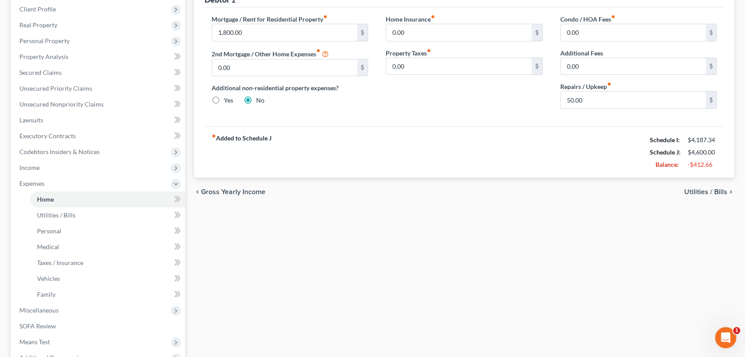
scroll to position [0, 0]
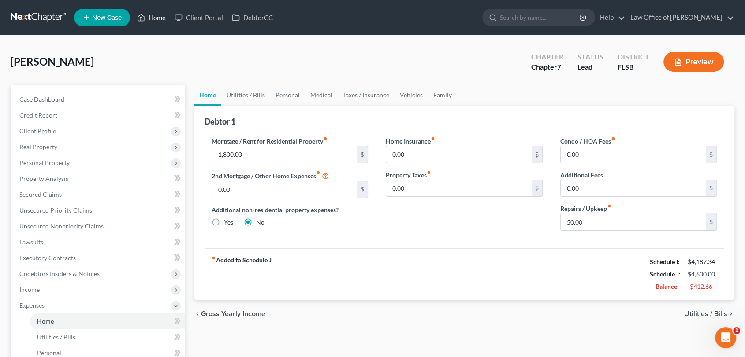
click at [158, 19] on link "Home" at bounding box center [151, 18] width 37 height 16
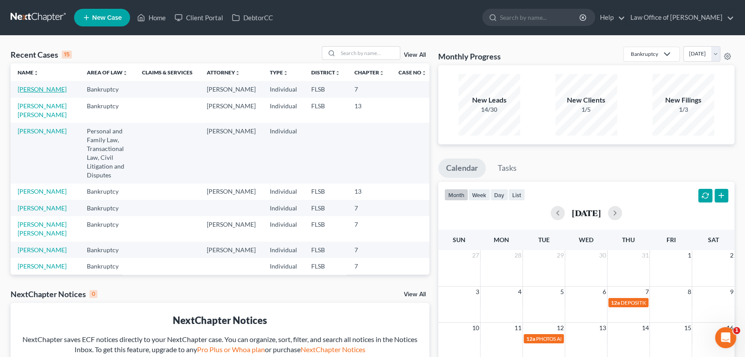
click at [33, 92] on link "[PERSON_NAME]" at bounding box center [42, 89] width 49 height 7
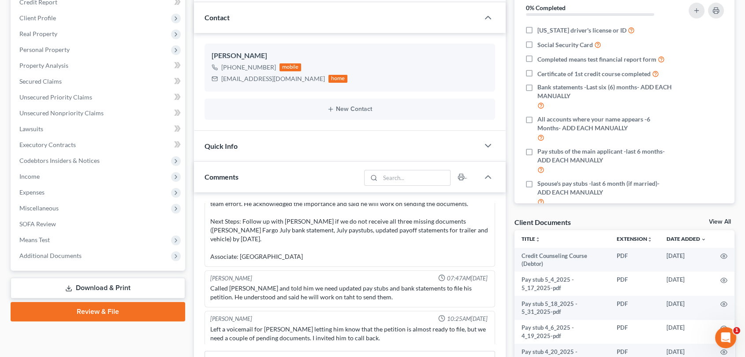
scroll to position [219, 0]
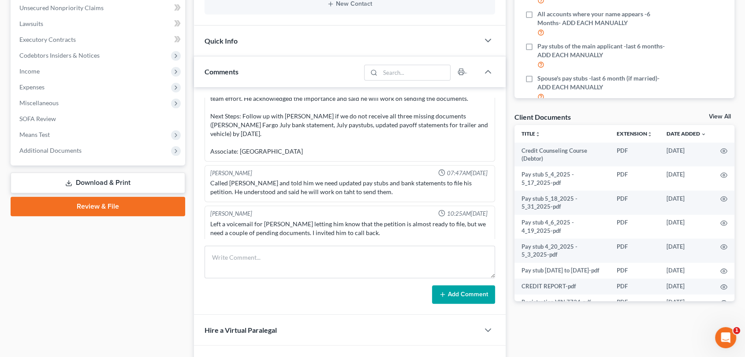
click at [133, 181] on link "Download & Print" at bounding box center [98, 183] width 175 height 21
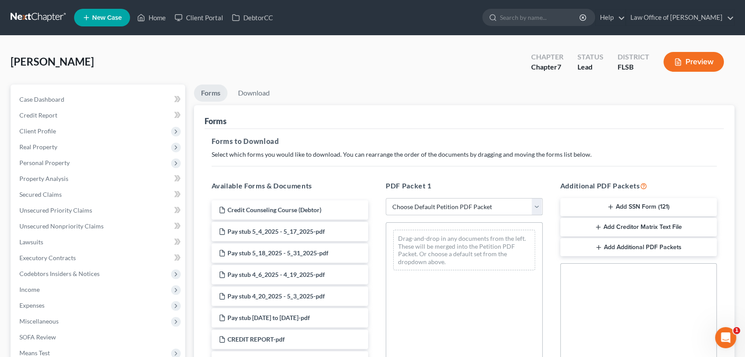
click at [536, 208] on select "Choose Default Petition PDF Packet Complete Bankruptcy Petition (all forms and …" at bounding box center [464, 207] width 157 height 18
select select "0"
click at [386, 198] on select "Choose Default Petition PDF Packet Complete Bankruptcy Petition (all forms and …" at bounding box center [464, 207] width 157 height 18
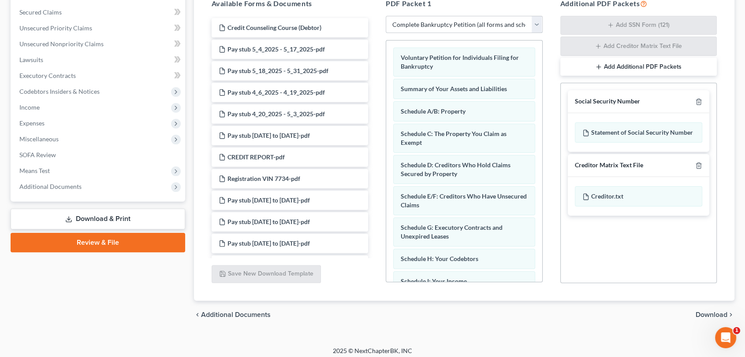
scroll to position [187, 0]
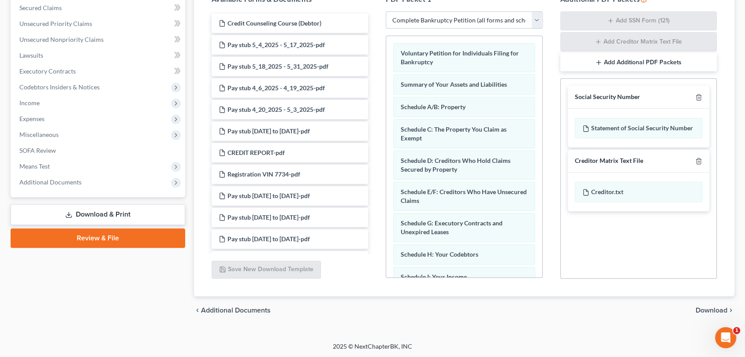
click at [709, 308] on span "Download" at bounding box center [711, 310] width 32 height 7
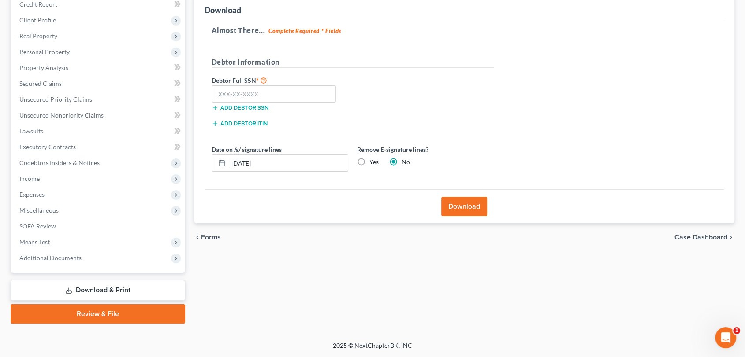
scroll to position [111, 0]
click at [464, 205] on button "Download" at bounding box center [464, 206] width 46 height 19
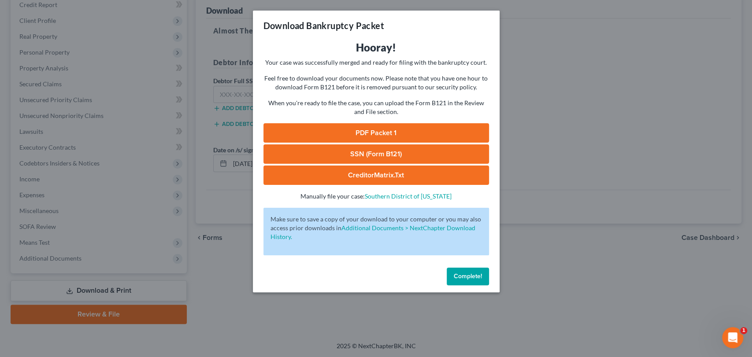
click at [369, 130] on link "PDF Packet 1" at bounding box center [377, 132] width 226 height 19
click at [562, 61] on div "Download Bankruptcy Packet Hooray! Your case was successfully merged and ready …" at bounding box center [376, 178] width 752 height 357
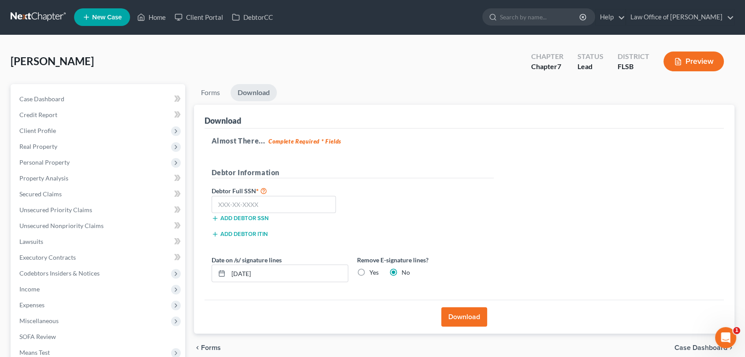
scroll to position [0, 0]
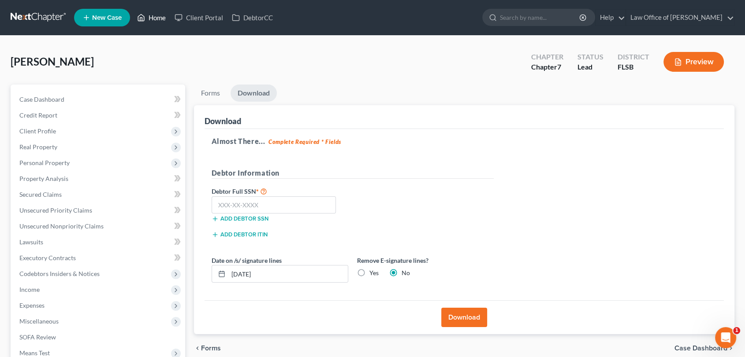
click at [155, 16] on link "Home" at bounding box center [151, 18] width 37 height 16
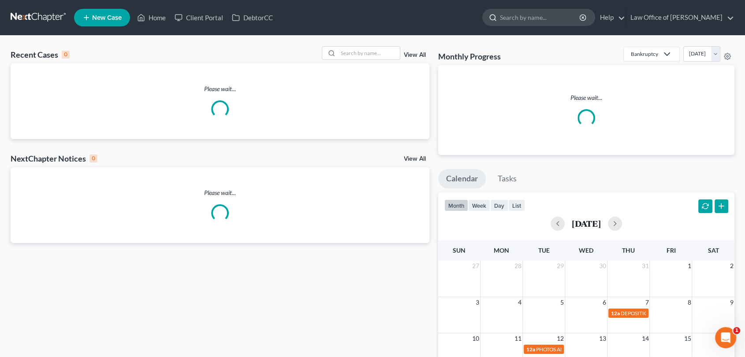
click at [539, 19] on input "search" at bounding box center [540, 17] width 81 height 16
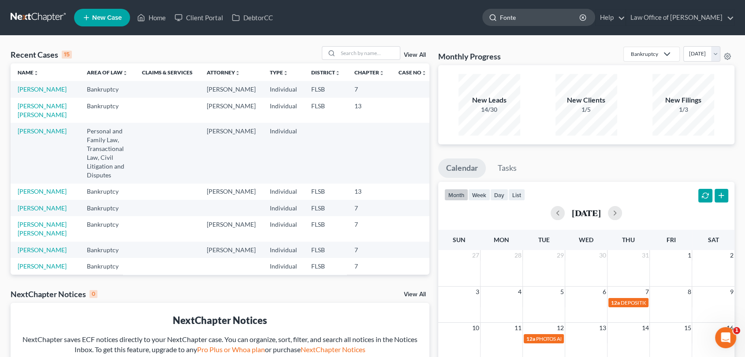
type input "Font"
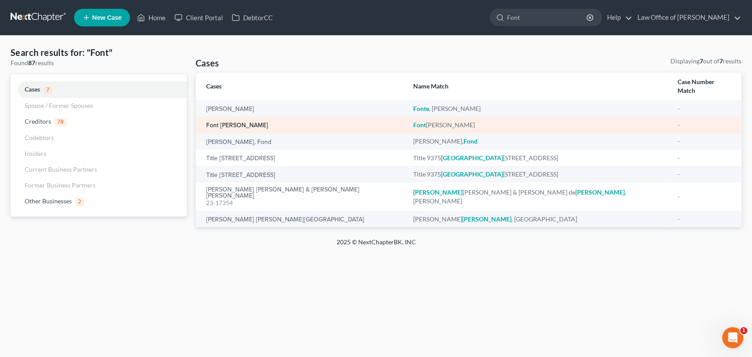
click at [241, 123] on link "Font [PERSON_NAME]" at bounding box center [237, 126] width 62 height 6
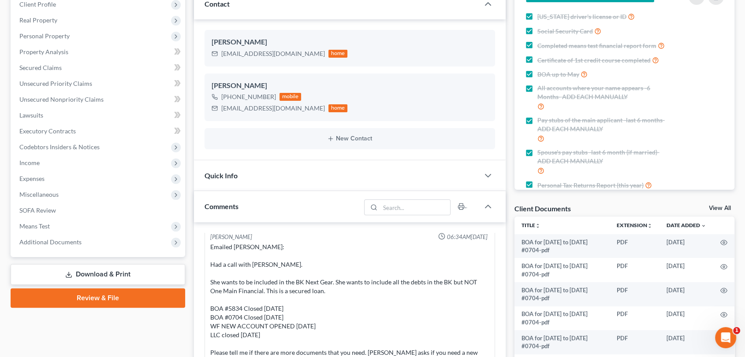
scroll to position [127, 0]
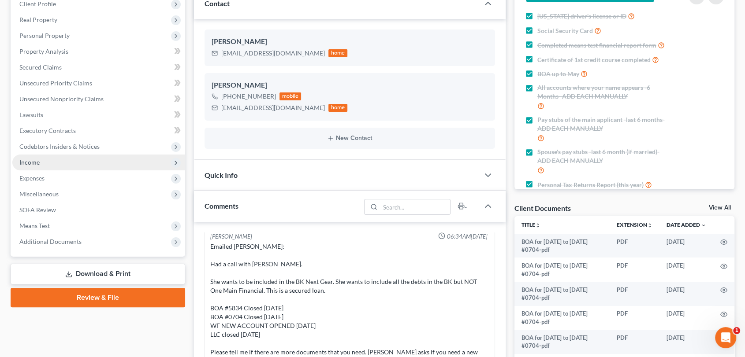
click at [40, 161] on span "Income" at bounding box center [98, 163] width 173 height 16
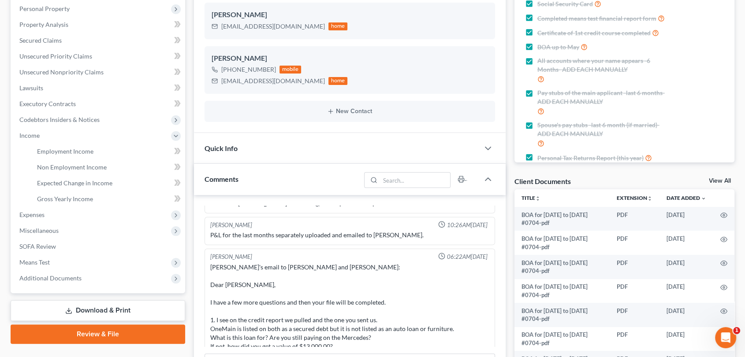
scroll to position [2887, 0]
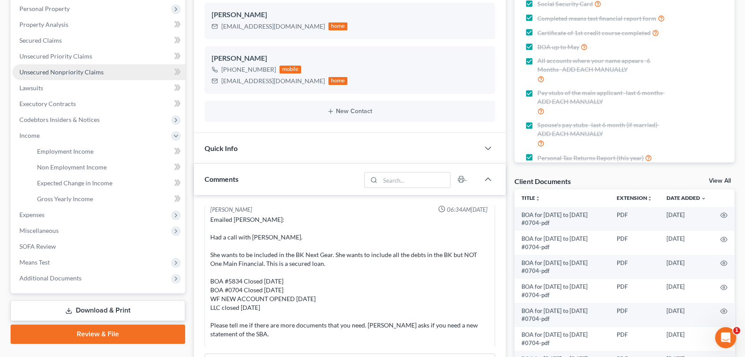
click at [51, 73] on span "Unsecured Nonpriority Claims" at bounding box center [61, 71] width 84 height 7
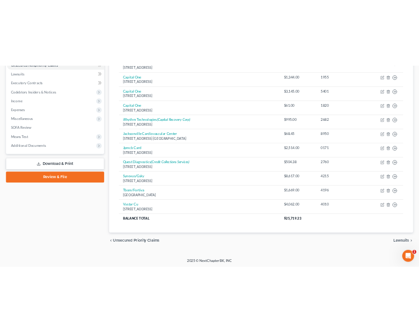
scroll to position [190, 0]
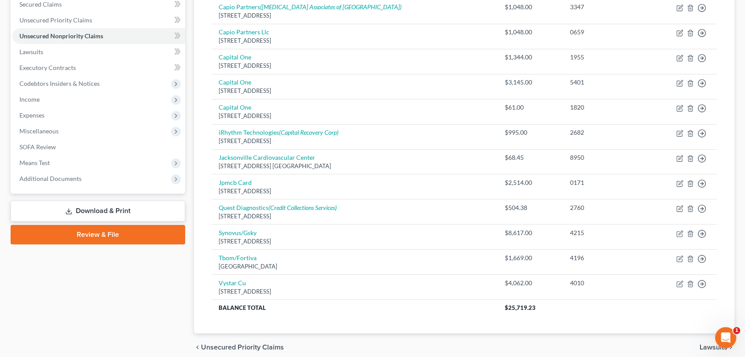
click at [743, 226] on div "Font [PERSON_NAME] Upgraded Chapter Chapter 7 Status Lead District [GEOGRAPHIC_…" at bounding box center [372, 112] width 745 height 534
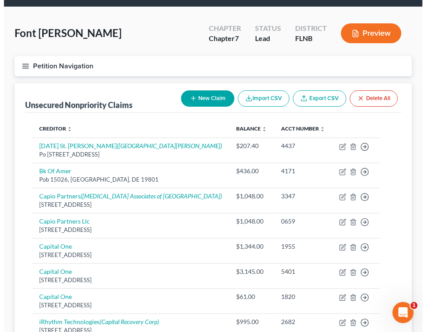
scroll to position [0, 0]
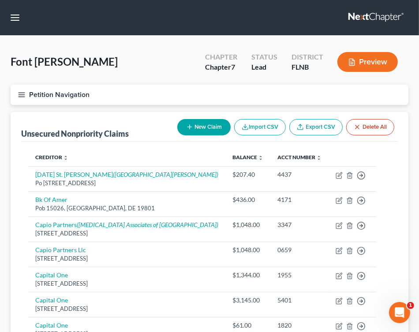
click at [201, 122] on button "New Claim" at bounding box center [203, 127] width 53 height 16
select select "0"
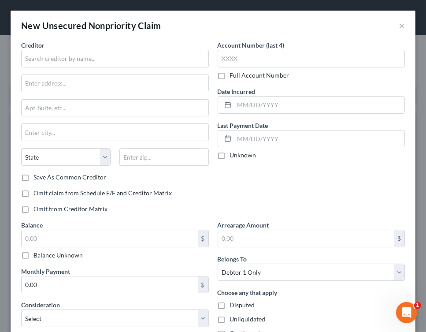
click at [117, 48] on div "Creditor *" at bounding box center [115, 54] width 188 height 27
click at [109, 59] on input "text" at bounding box center [115, 59] width 188 height 18
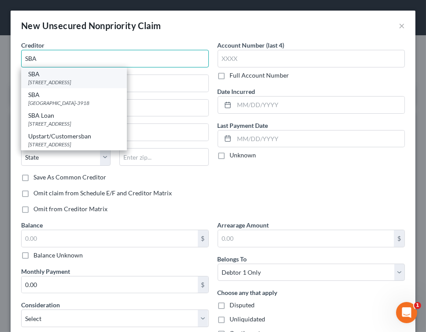
type input "SBA"
click at [83, 81] on div "[STREET_ADDRESS]" at bounding box center [74, 81] width 92 height 7
type input "[STREET_ADDRESS]"
type input "#201"
type input "[GEOGRAPHIC_DATA]"
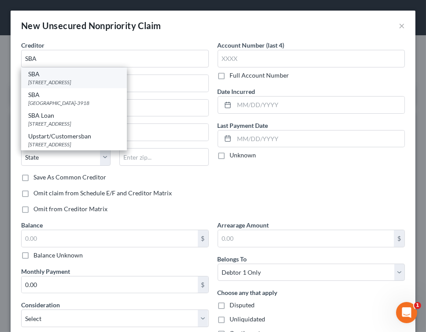
select select "9"
type input "33130"
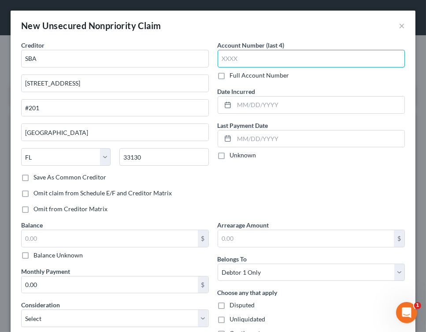
click at [260, 57] on input "text" at bounding box center [312, 59] width 188 height 18
click at [271, 54] on input "text" at bounding box center [312, 59] width 188 height 18
type input "8205"
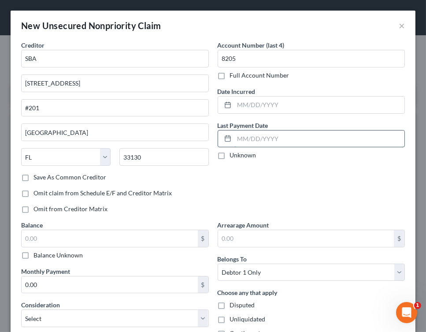
click at [243, 133] on input "text" at bounding box center [319, 138] width 171 height 17
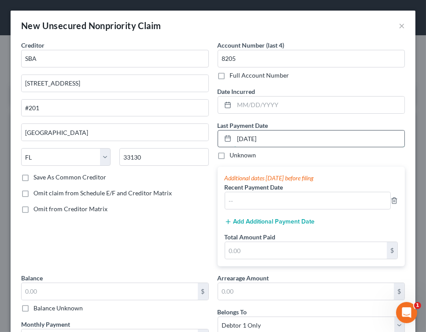
click at [243, 133] on input "[DATE]" at bounding box center [319, 138] width 171 height 17
type input "[DATE]"
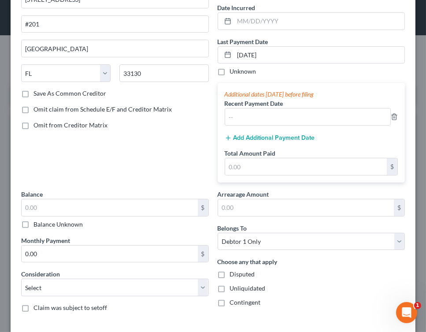
scroll to position [108, 0]
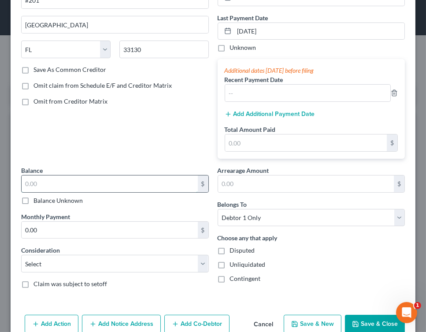
click at [127, 181] on input "text" at bounding box center [110, 183] width 176 height 17
type input "141,490.97"
click at [119, 225] on input "0.00" at bounding box center [110, 230] width 176 height 17
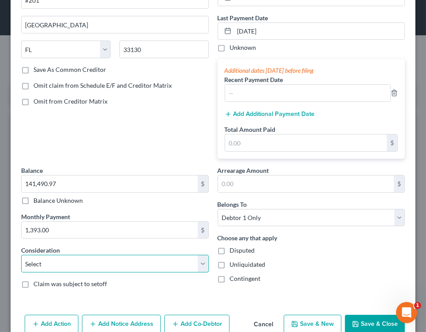
click at [197, 258] on select "Select Cable / Satellite Services Collection Agency Credit Card Debt Debt Couns…" at bounding box center [115, 264] width 188 height 18
click at [21, 255] on select "Select Cable / Satellite Services Collection Agency Credit Card Debt Debt Couns…" at bounding box center [115, 264] width 188 height 18
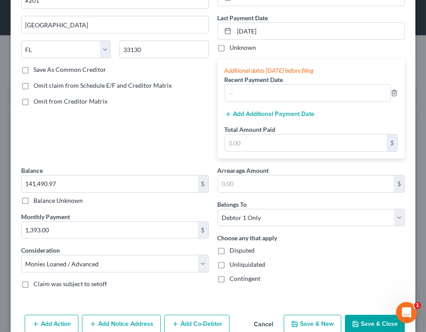
click at [405, 157] on div "Creditor * SBA [GEOGRAPHIC_DATA][US_STATE] AZ CA CO [GEOGRAPHIC_DATA] DE DC [GE…" at bounding box center [213, 122] width 405 height 378
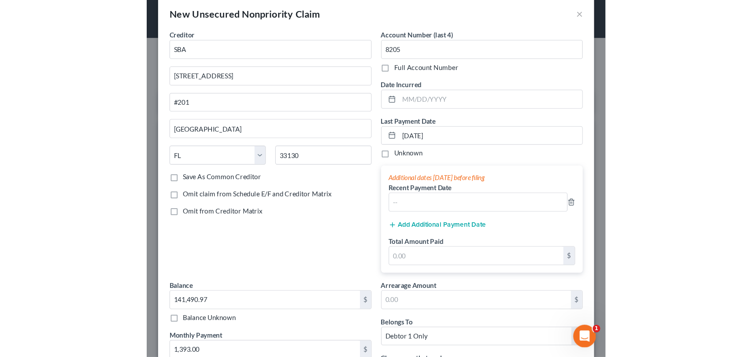
scroll to position [11, 0]
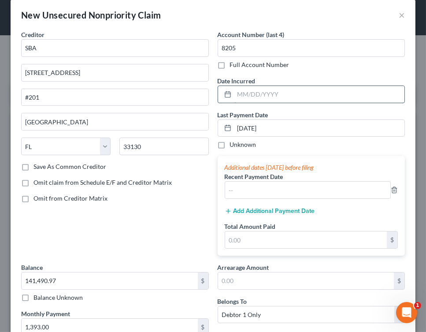
click at [278, 88] on input "text" at bounding box center [319, 94] width 171 height 17
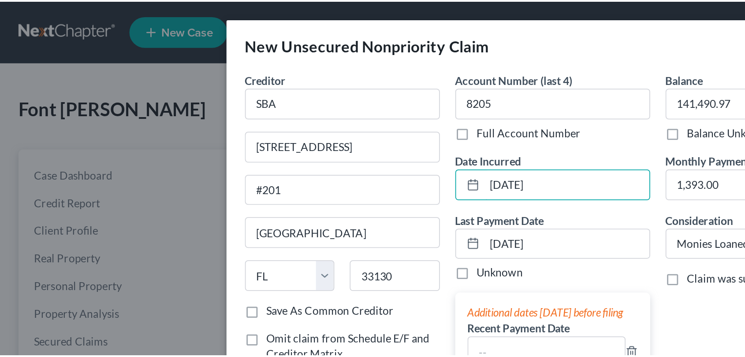
scroll to position [0, 0]
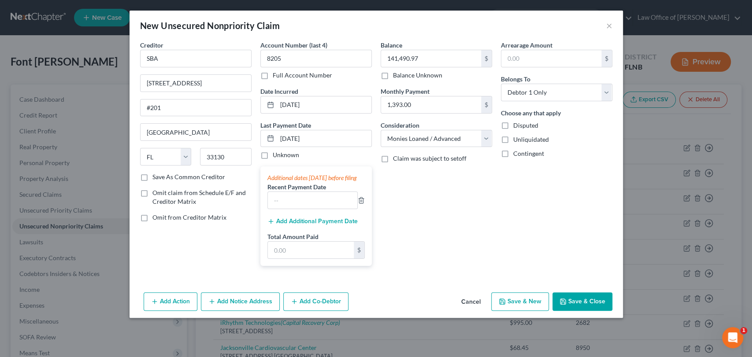
click at [571, 311] on button "Save & Close" at bounding box center [583, 302] width 60 height 19
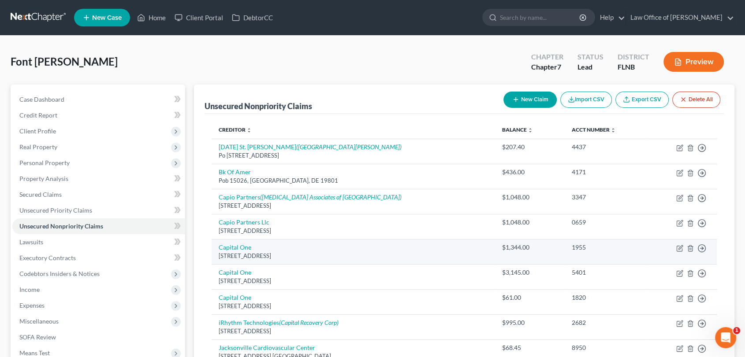
click at [704, 243] on div "Move to D Move to E Move to G Move to Notice Only" at bounding box center [701, 247] width 9 height 9
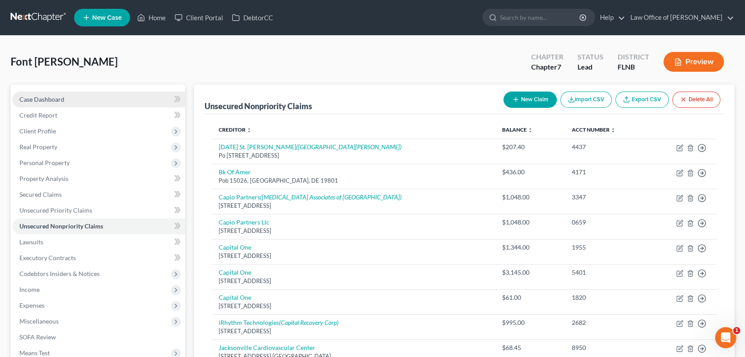
click at [52, 97] on span "Case Dashboard" at bounding box center [41, 99] width 45 height 7
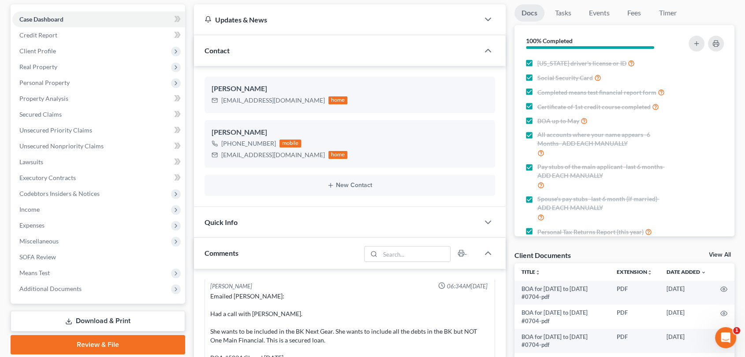
scroll to position [70, 0]
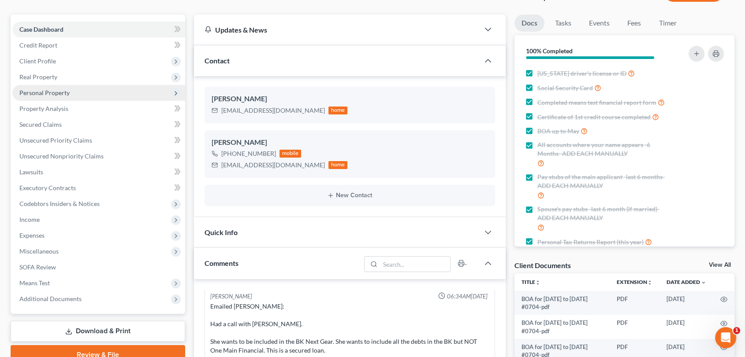
click at [49, 96] on span "Personal Property" at bounding box center [44, 92] width 50 height 7
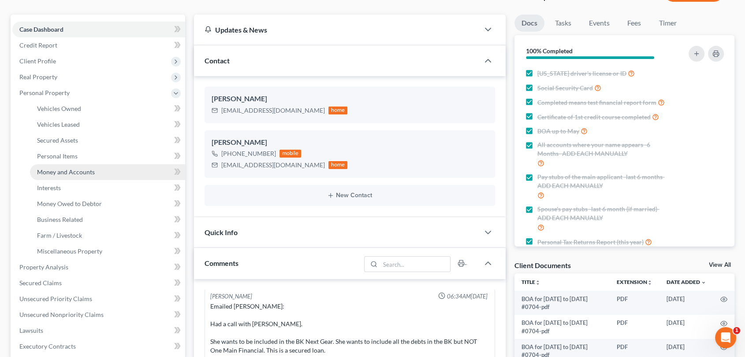
click at [62, 170] on span "Money and Accounts" at bounding box center [66, 171] width 58 height 7
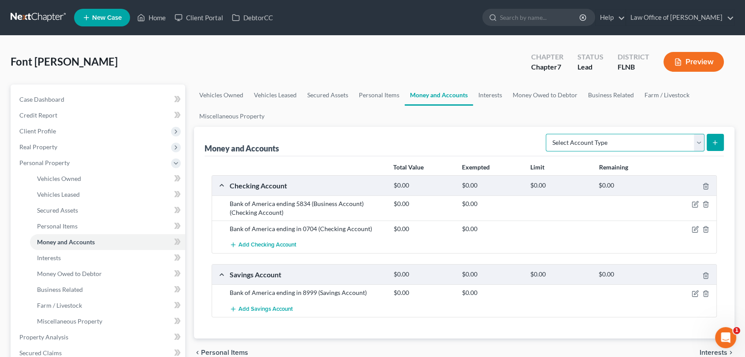
click at [695, 137] on select "Select Account Type Brokerage Cash on Hand Certificates of Deposit Checking Acc…" at bounding box center [625, 143] width 159 height 18
click at [547, 134] on select "Select Account Type Brokerage Cash on Hand Certificates of Deposit Checking Acc…" at bounding box center [625, 143] width 159 height 18
click at [716, 142] on icon "submit" at bounding box center [714, 142] width 7 height 7
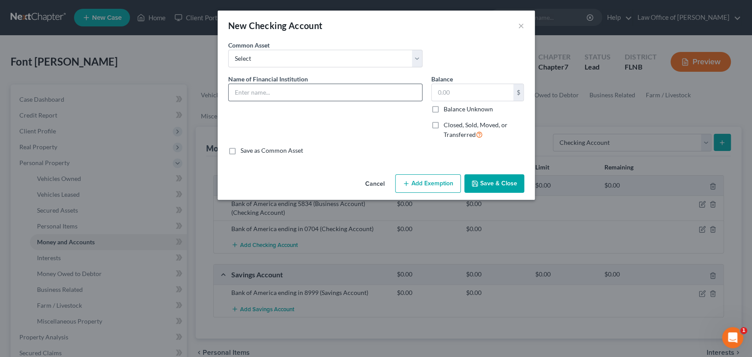
click at [381, 100] on div at bounding box center [325, 93] width 194 height 18
click at [369, 86] on input "text" at bounding box center [325, 92] width 193 height 17
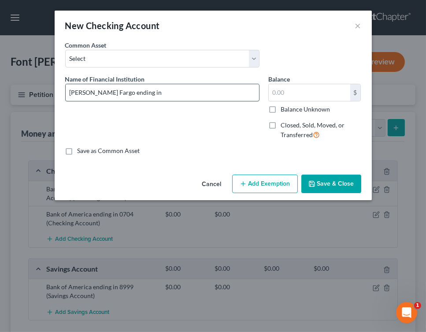
click at [190, 93] on input "[PERSON_NAME] Fargo ending in" at bounding box center [162, 92] width 193 height 17
click at [324, 184] on button "Save & Close" at bounding box center [331, 184] width 60 height 19
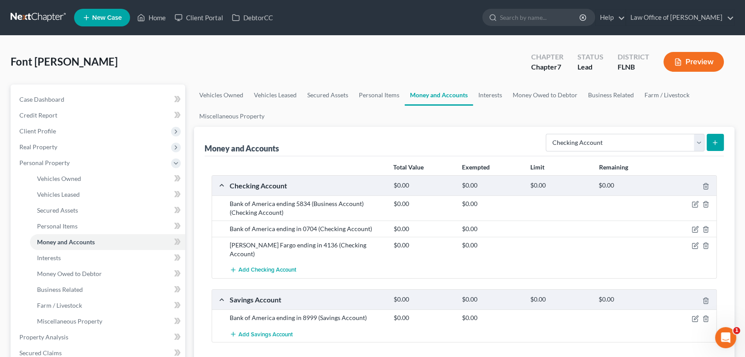
click at [744, 71] on div "Font [PERSON_NAME] Upgraded Chapter Chapter 7 Status Lead District [GEOGRAPHIC_…" at bounding box center [372, 324] width 745 height 576
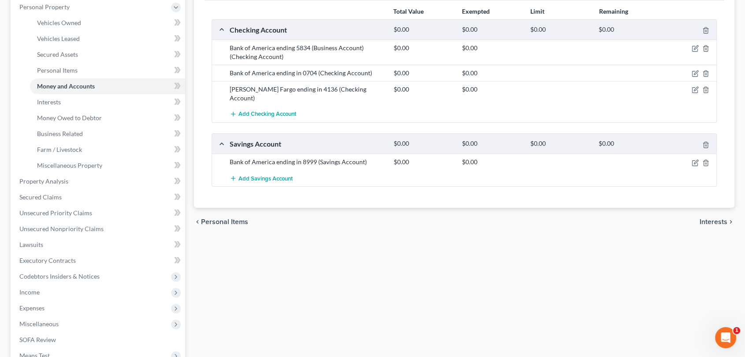
scroll to position [159, 0]
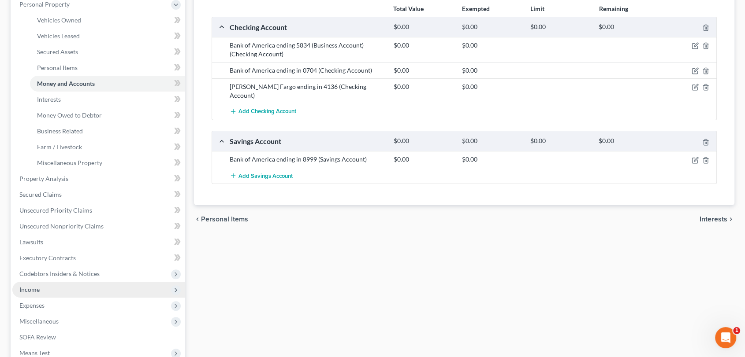
click at [32, 291] on span "Income" at bounding box center [29, 289] width 20 height 7
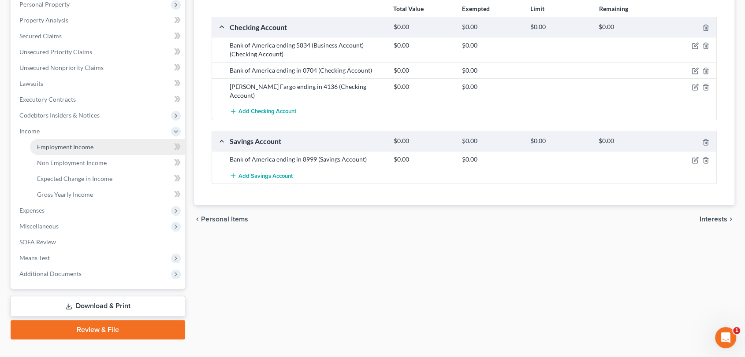
click at [66, 143] on span "Employment Income" at bounding box center [65, 146] width 56 height 7
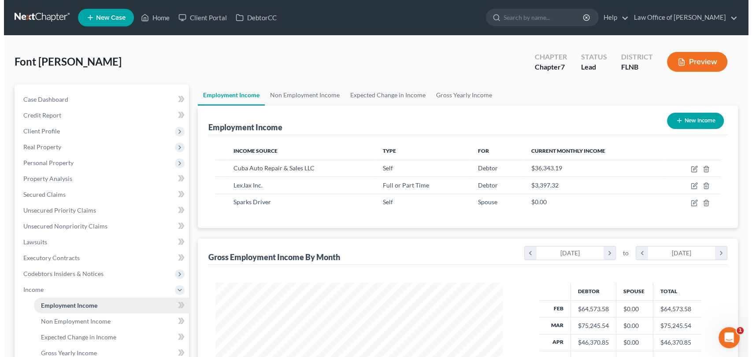
scroll to position [157, 305]
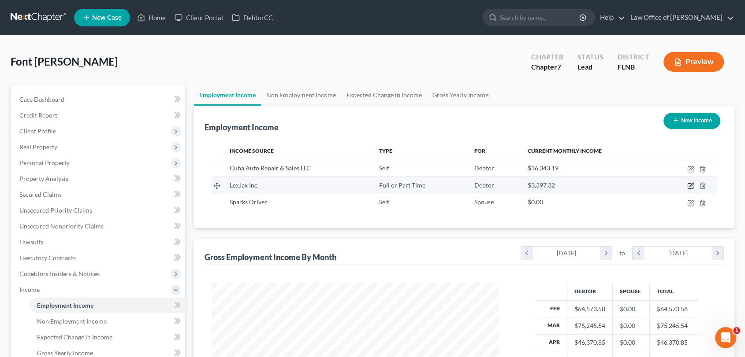
click at [687, 186] on icon "button" at bounding box center [690, 185] width 7 height 7
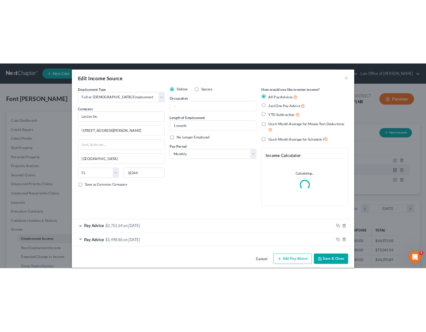
scroll to position [157, 308]
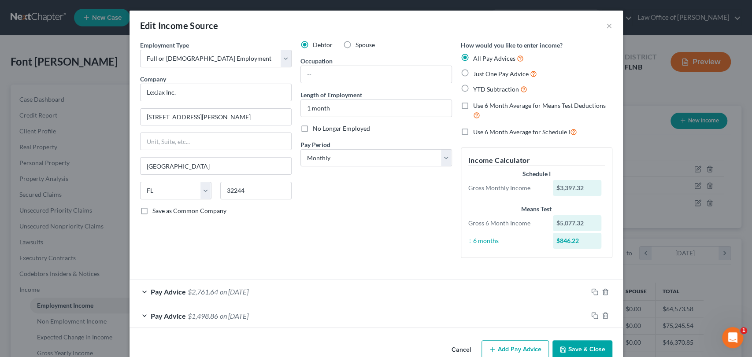
click at [515, 347] on button "Add Pay Advice" at bounding box center [515, 350] width 67 height 19
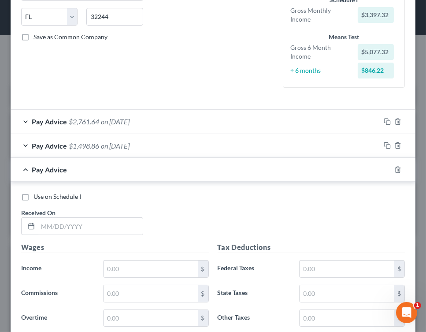
scroll to position [209, 0]
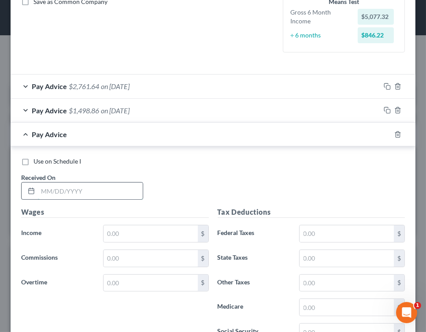
click at [109, 182] on input "text" at bounding box center [90, 190] width 105 height 17
drag, startPoint x: 167, startPoint y: 222, endPoint x: 164, endPoint y: 227, distance: 6.1
click at [167, 222] on div "Wages Income * $ Commissions $ Overtime $" at bounding box center [115, 277] width 197 height 141
click at [163, 228] on input "text" at bounding box center [151, 233] width 94 height 17
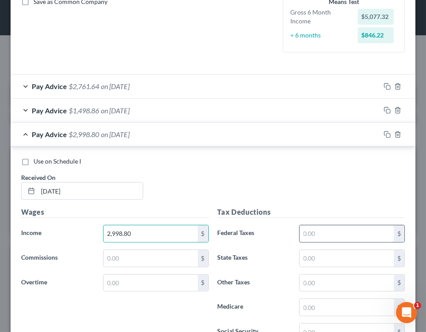
click at [338, 235] on input "text" at bounding box center [347, 233] width 94 height 17
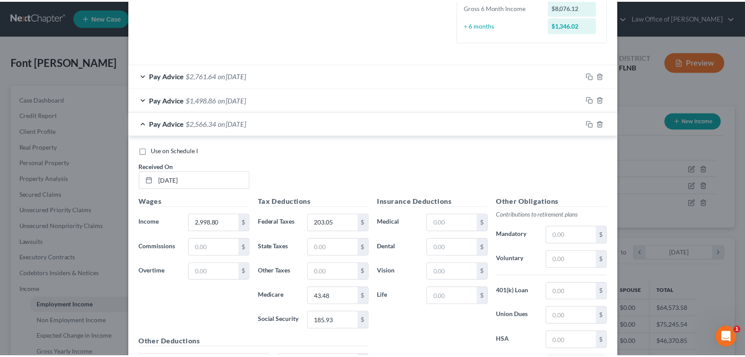
scroll to position [307, 0]
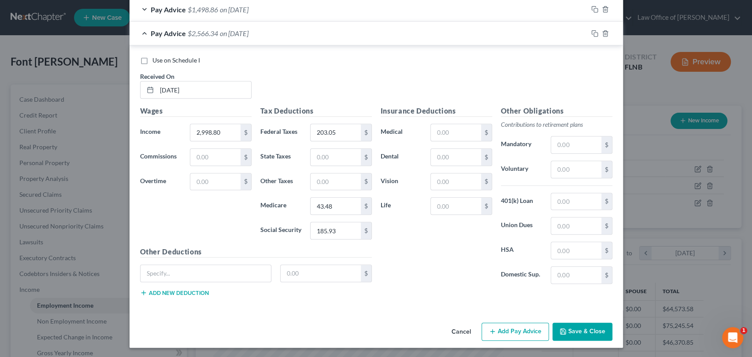
click at [572, 334] on button "Save & Close" at bounding box center [583, 332] width 60 height 19
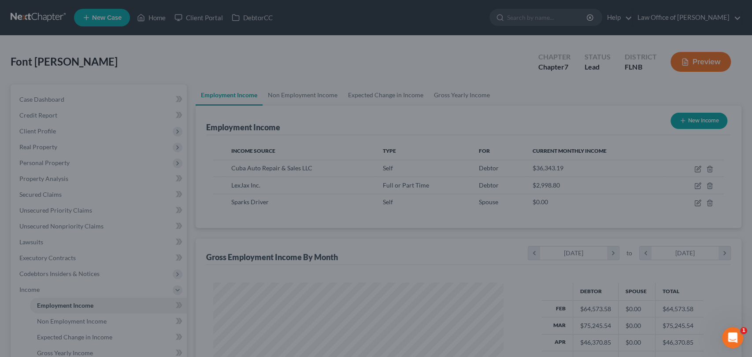
scroll to position [440585, 440438]
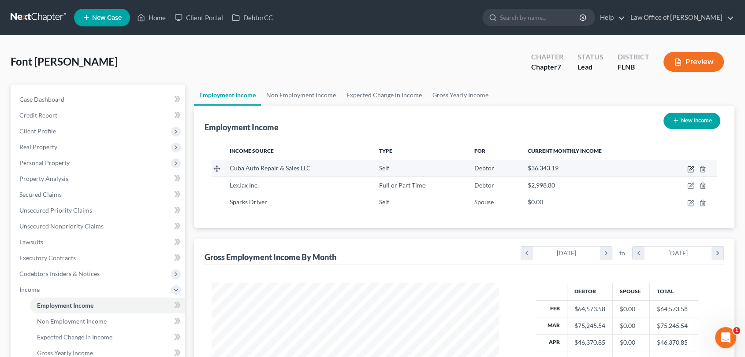
click at [688, 167] on icon "button" at bounding box center [690, 169] width 5 height 5
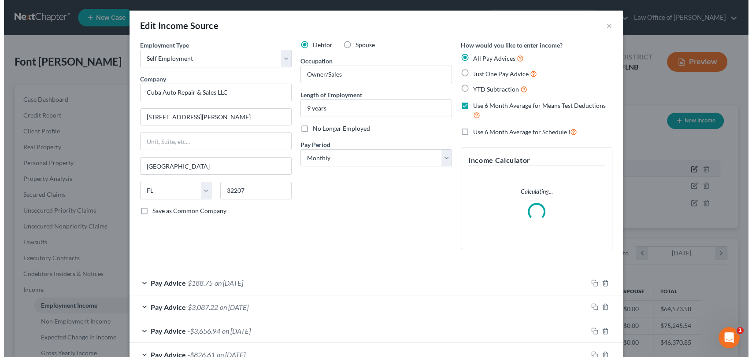
scroll to position [157, 308]
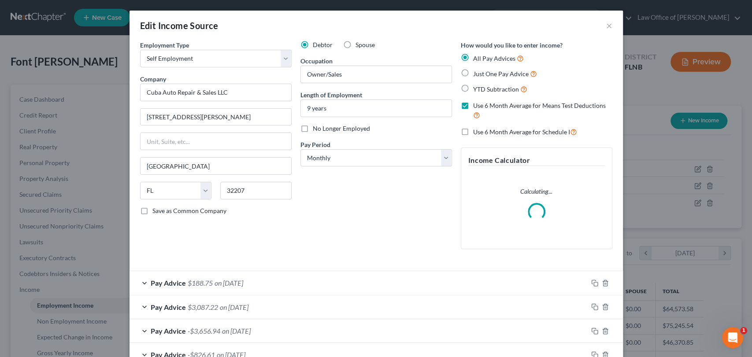
click at [313, 129] on label "No Longer Employed" at bounding box center [341, 128] width 57 height 9
click at [316, 129] on input "No Longer Employed" at bounding box center [319, 127] width 6 height 6
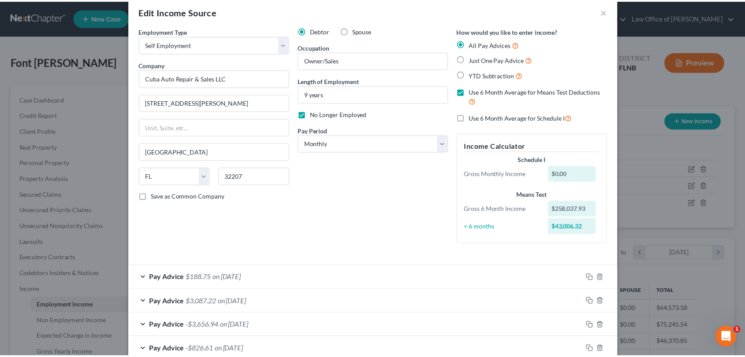
scroll to position [91, 0]
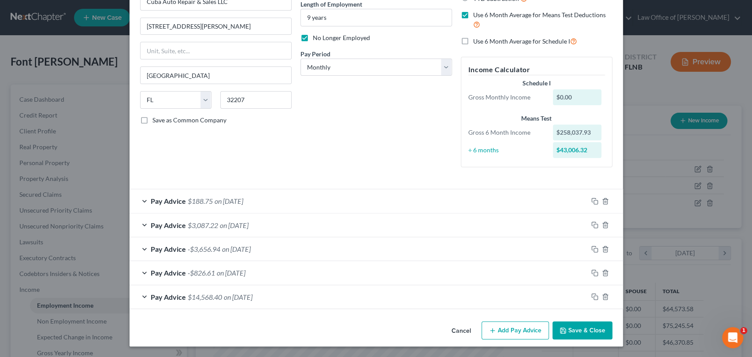
click at [587, 330] on button "Save & Close" at bounding box center [583, 331] width 60 height 19
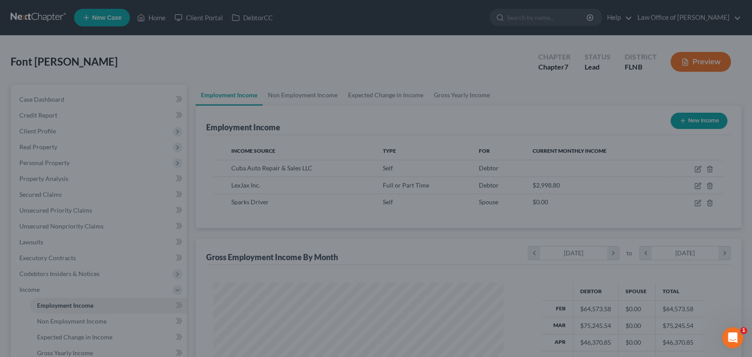
scroll to position [440585, 440438]
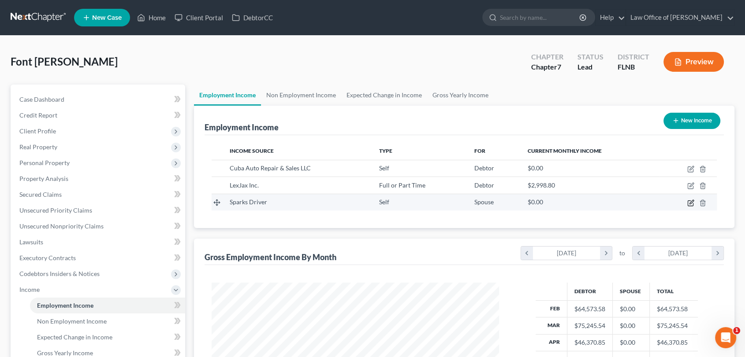
click at [691, 204] on icon "button" at bounding box center [690, 203] width 7 height 7
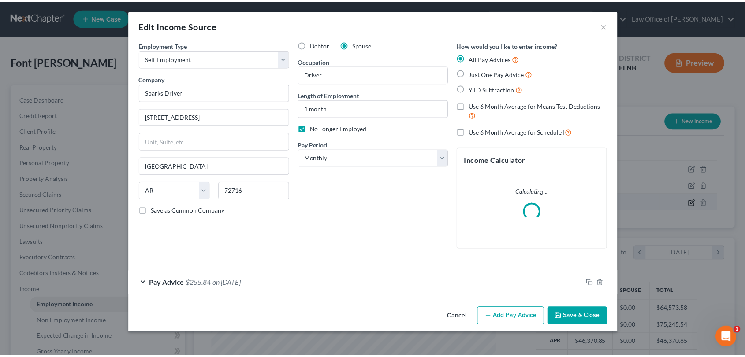
scroll to position [157, 308]
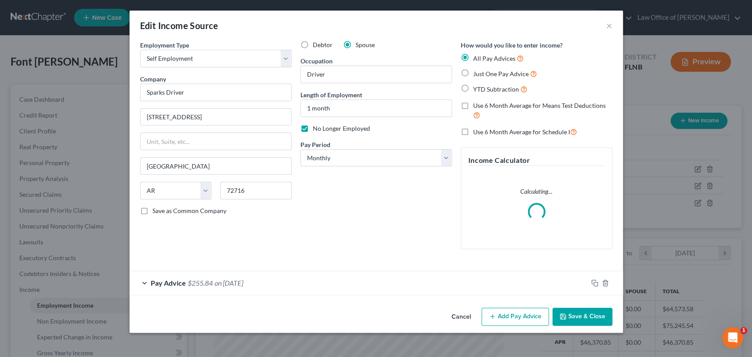
click at [577, 317] on button "Save & Close" at bounding box center [583, 317] width 60 height 19
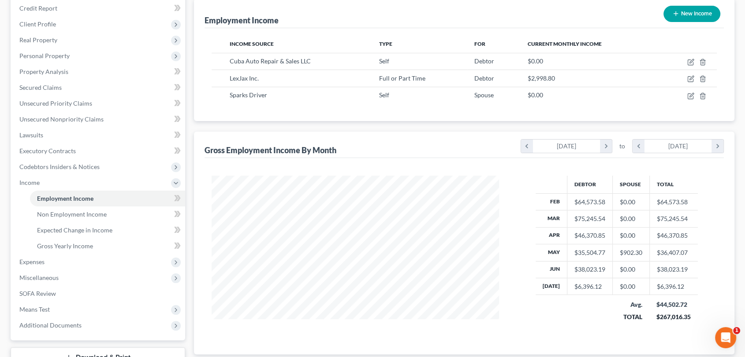
scroll to position [174, 0]
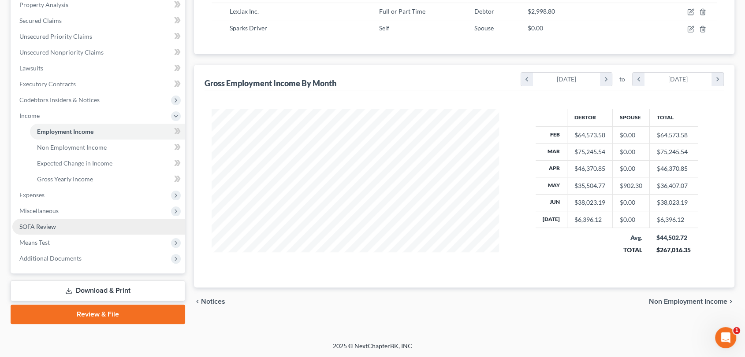
click at [35, 227] on span "SOFA Review" at bounding box center [37, 226] width 37 height 7
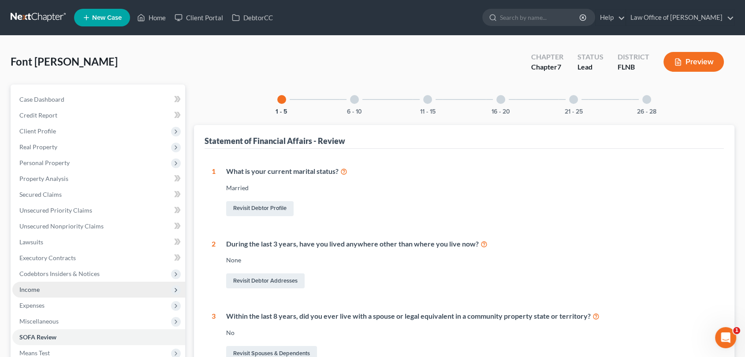
click at [38, 290] on span "Income" at bounding box center [29, 289] width 20 height 7
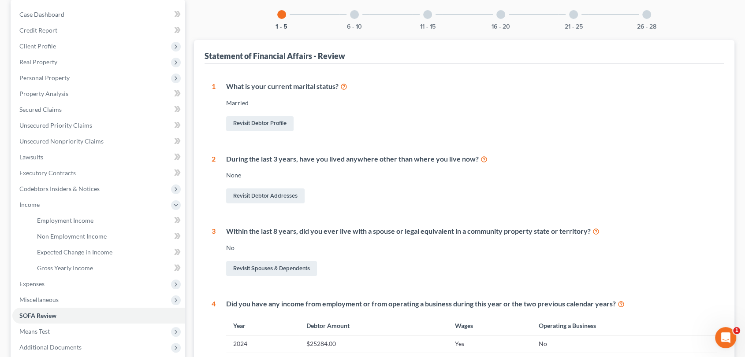
scroll to position [116, 0]
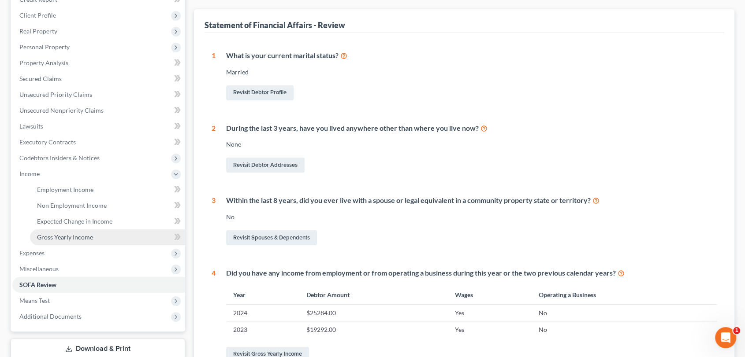
click at [63, 240] on span "Gross Yearly Income" at bounding box center [65, 237] width 56 height 7
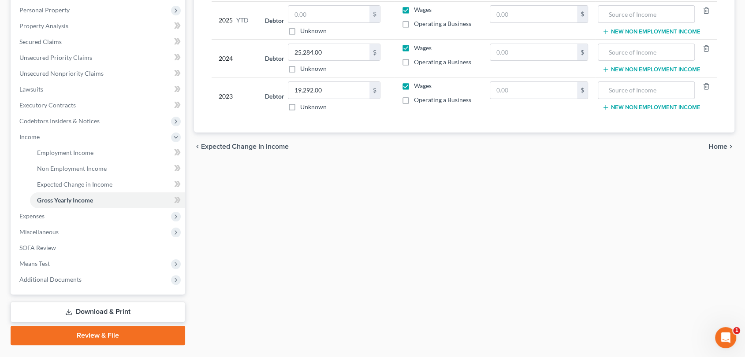
scroll to position [158, 0]
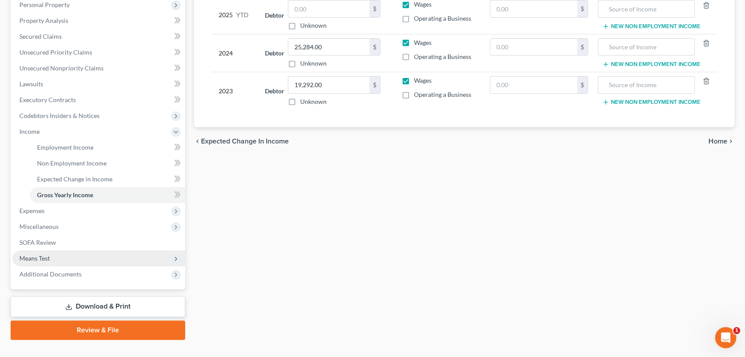
click at [28, 262] on span "Means Test" at bounding box center [98, 259] width 173 height 16
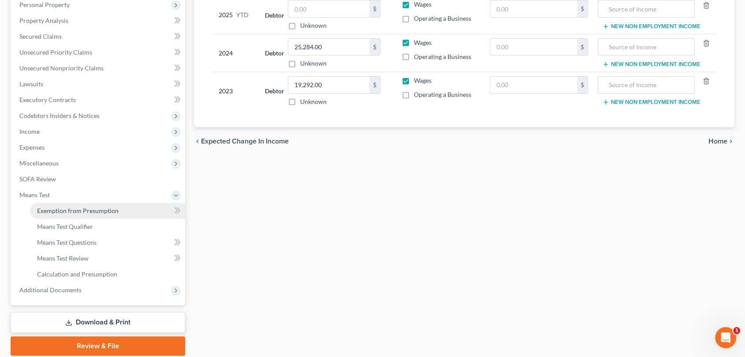
click at [71, 215] on link "Exemption from Presumption" at bounding box center [107, 211] width 155 height 16
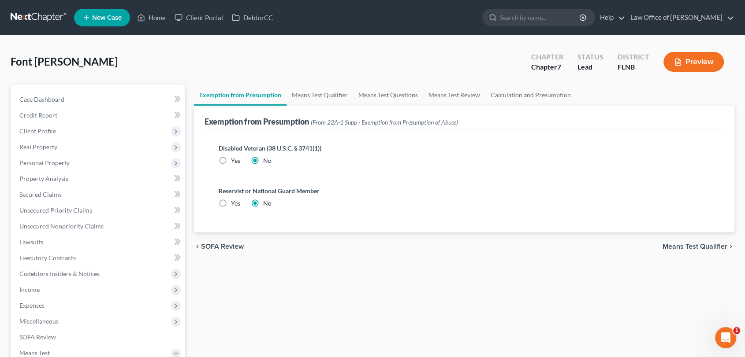
click at [668, 244] on span "Means Test Qualifier" at bounding box center [694, 246] width 65 height 7
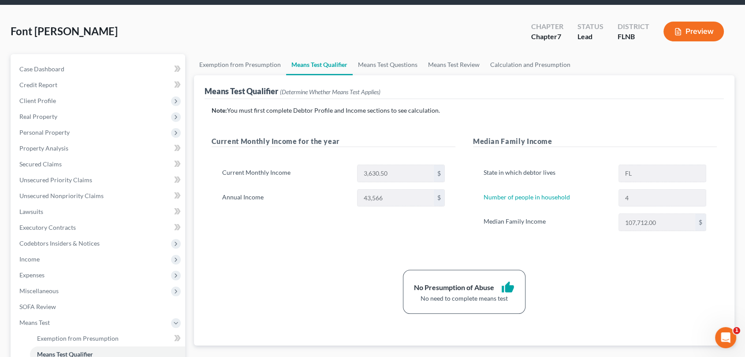
scroll to position [44, 0]
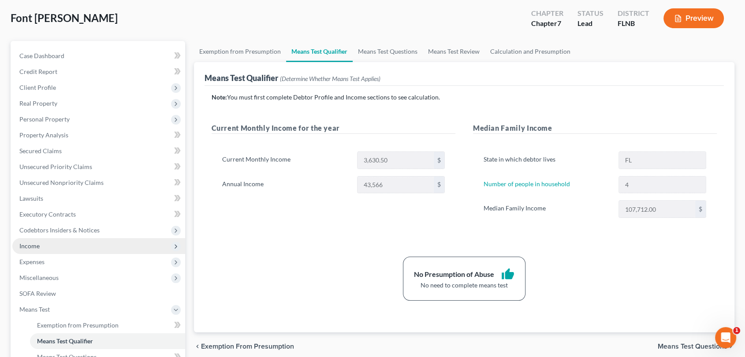
click at [25, 244] on span "Income" at bounding box center [29, 245] width 20 height 7
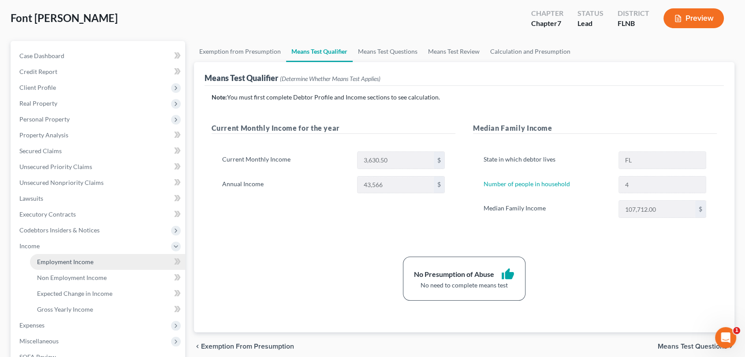
click at [68, 262] on span "Employment Income" at bounding box center [65, 261] width 56 height 7
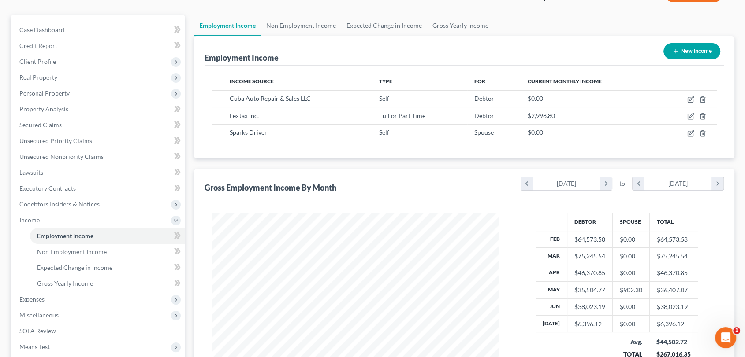
scroll to position [74, 0]
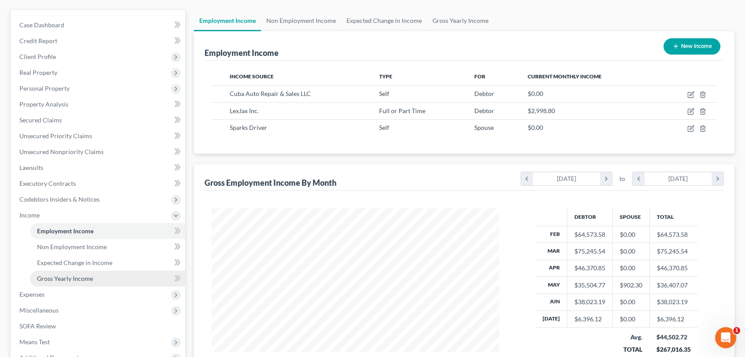
click at [92, 276] on span "Gross Yearly Income" at bounding box center [65, 278] width 56 height 7
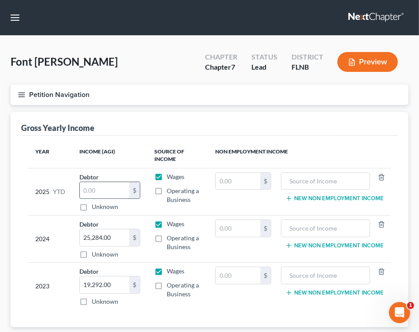
click at [98, 192] on input "text" at bounding box center [104, 190] width 49 height 17
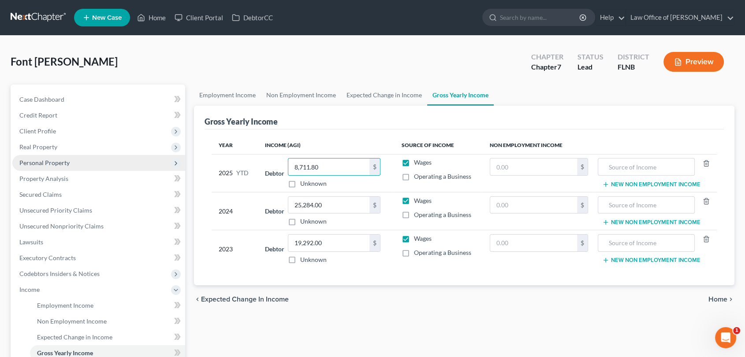
click at [55, 163] on span "Personal Property" at bounding box center [44, 162] width 50 height 7
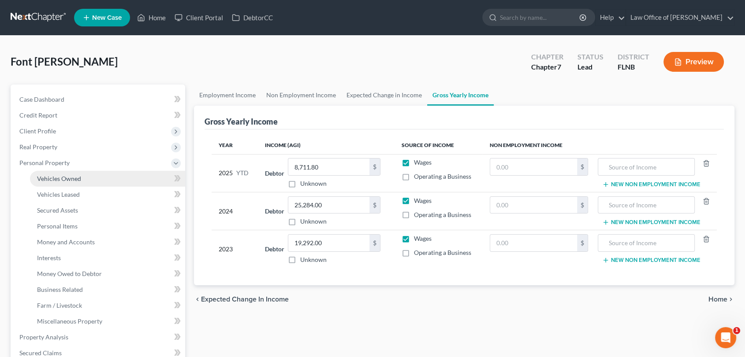
click at [59, 173] on link "Vehicles Owned" at bounding box center [107, 179] width 155 height 16
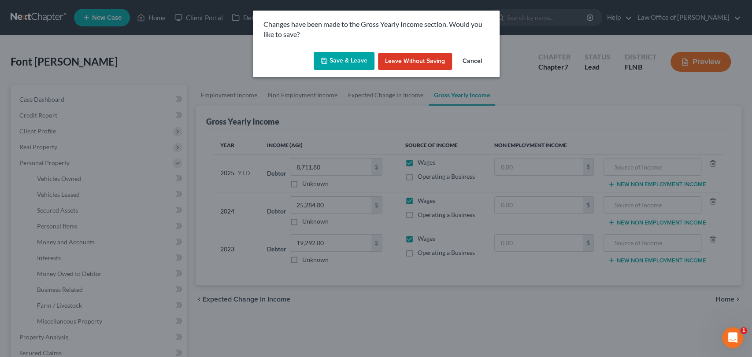
click at [342, 64] on button "Save & Leave" at bounding box center [344, 61] width 61 height 19
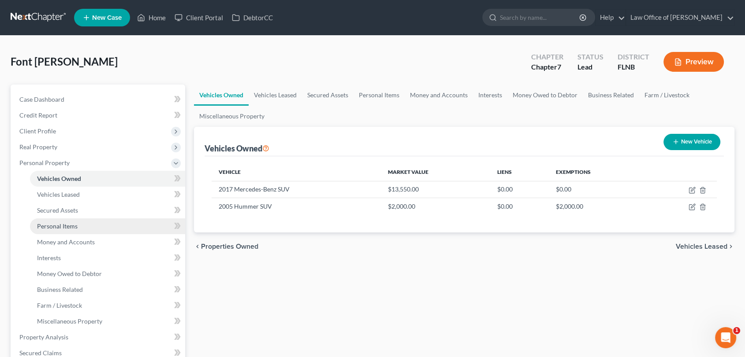
click at [57, 228] on span "Personal Items" at bounding box center [57, 226] width 41 height 7
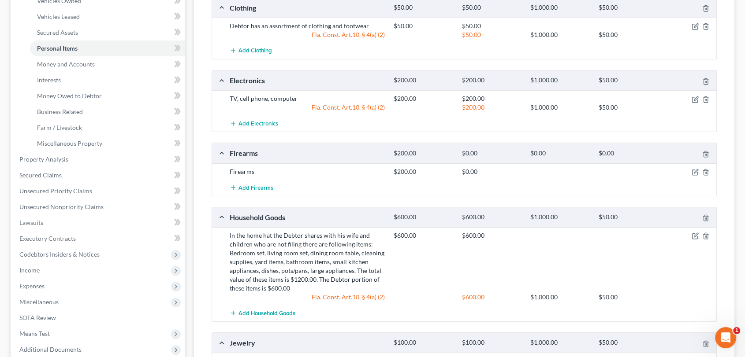
scroll to position [180, 0]
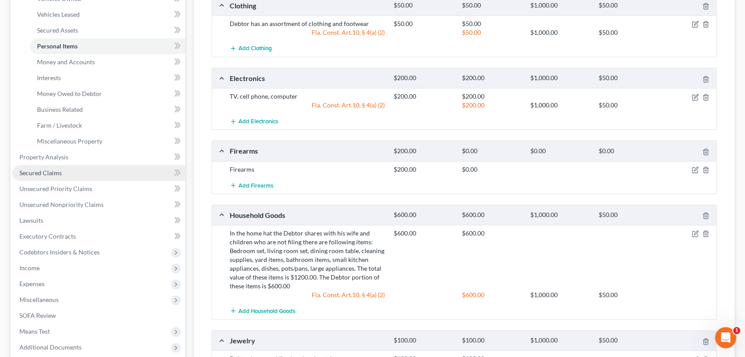
click at [56, 174] on span "Secured Claims" at bounding box center [40, 172] width 42 height 7
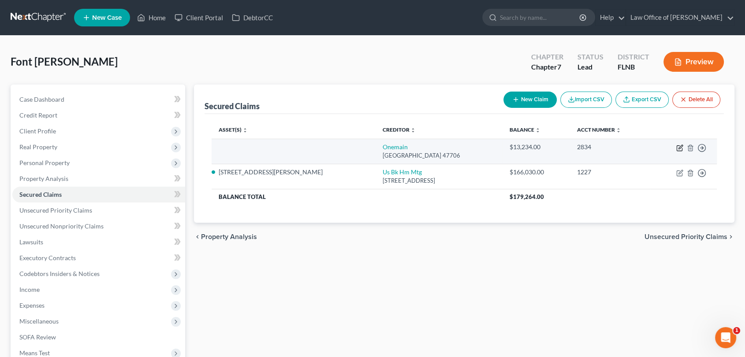
click at [678, 147] on icon "button" at bounding box center [679, 148] width 7 height 7
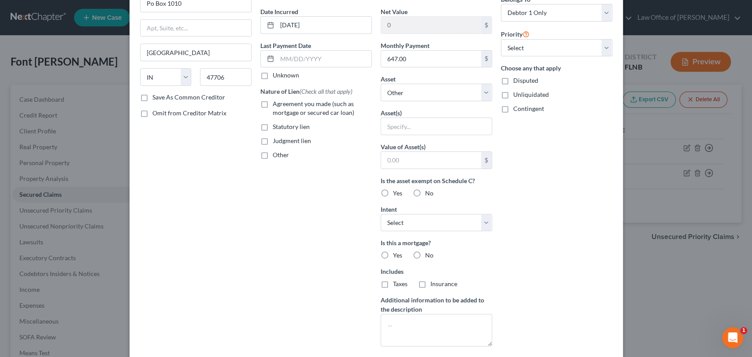
scroll to position [78, 0]
click at [451, 128] on input "text" at bounding box center [436, 128] width 111 height 17
click at [628, 293] on div "Edit Secured Claim × Creditor * Onemain Po [GEOGRAPHIC_DATA] [US_STATE][GEOGRAP…" at bounding box center [376, 178] width 752 height 357
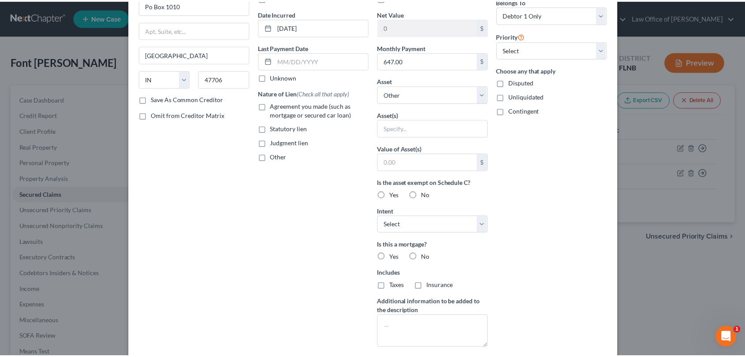
scroll to position [0, 0]
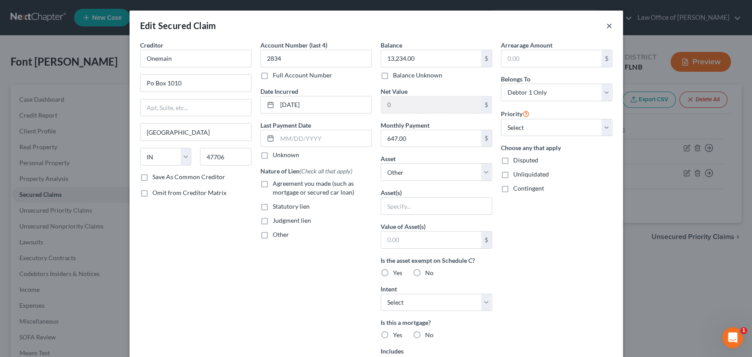
click at [606, 24] on button "×" at bounding box center [609, 25] width 6 height 11
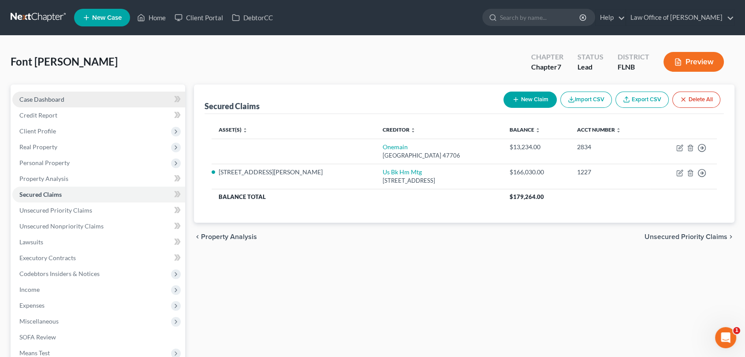
click at [43, 97] on span "Case Dashboard" at bounding box center [41, 99] width 45 height 7
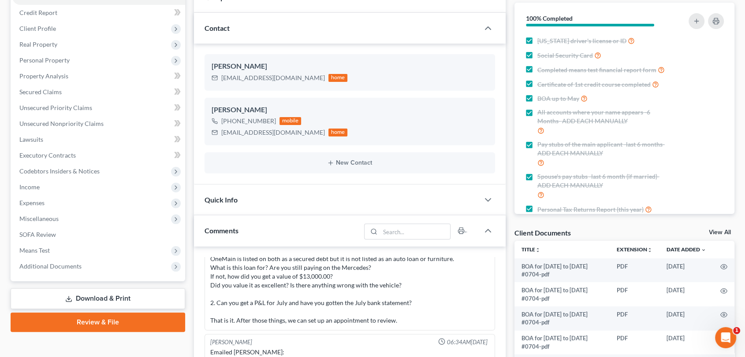
scroll to position [101, 0]
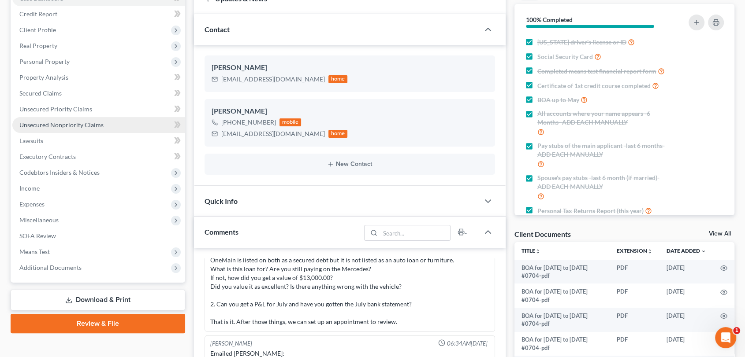
click at [57, 123] on span "Unsecured Nonpriority Claims" at bounding box center [61, 124] width 84 height 7
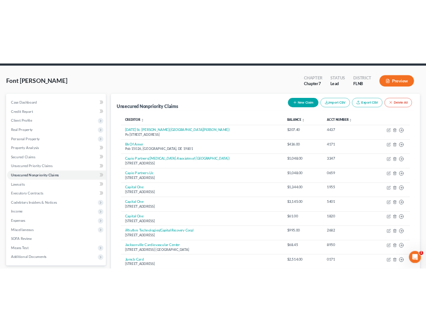
scroll to position [29, 0]
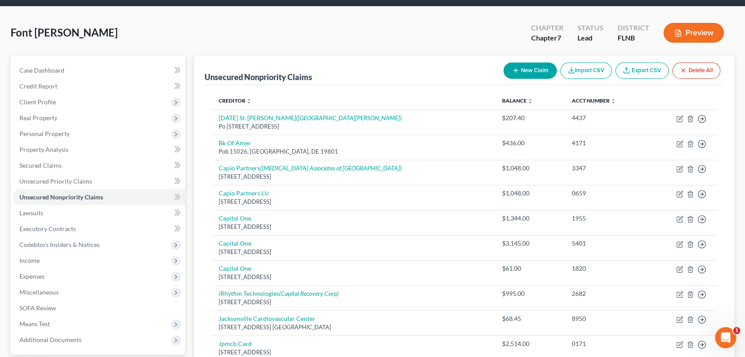
click at [525, 73] on button "New Claim" at bounding box center [529, 71] width 53 height 16
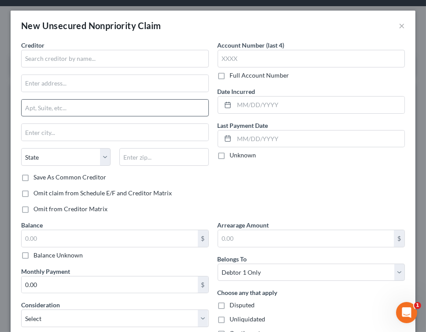
drag, startPoint x: 245, startPoint y: 193, endPoint x: 127, endPoint y: 102, distance: 148.6
click at [245, 193] on div "Account Number (last 4) Full Account Number Date Incurred Last Payment Date Unk…" at bounding box center [311, 131] width 197 height 180
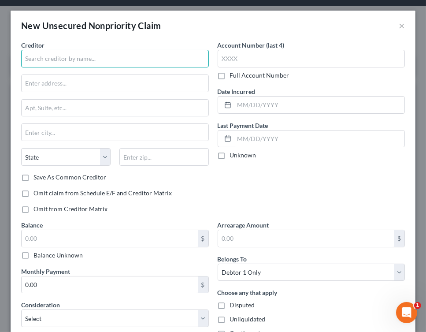
click at [104, 61] on input "text" at bounding box center [115, 59] width 188 height 18
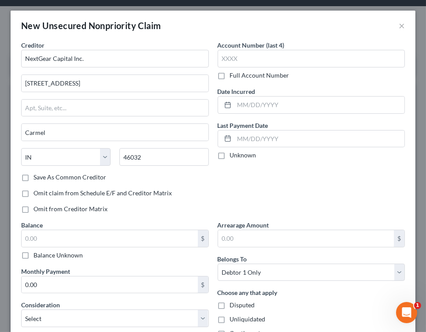
click at [33, 179] on label "Save As Common Creditor" at bounding box center [69, 177] width 73 height 9
click at [37, 179] on input "Save As Common Creditor" at bounding box center [40, 176] width 6 height 6
click at [268, 60] on input "text" at bounding box center [312, 59] width 188 height 18
click at [267, 108] on input "text" at bounding box center [319, 105] width 171 height 17
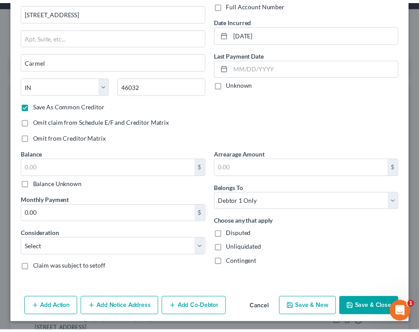
scroll to position [73, 0]
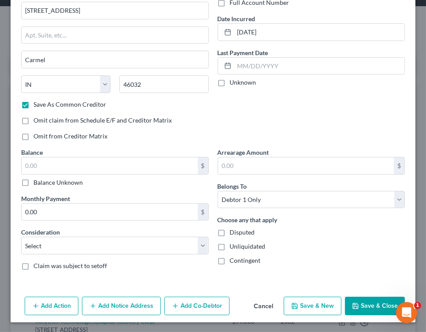
click at [302, 301] on button "Save & New" at bounding box center [313, 306] width 58 height 19
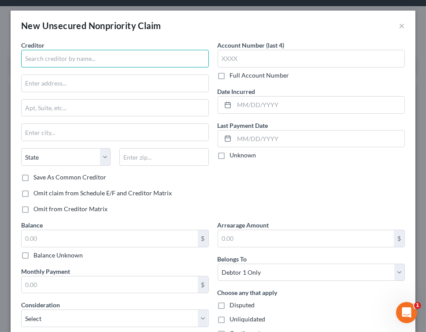
click at [54, 57] on input "text" at bounding box center [115, 59] width 188 height 18
click at [399, 26] on button "×" at bounding box center [402, 25] width 6 height 11
